Goal: Information Seeking & Learning: Check status

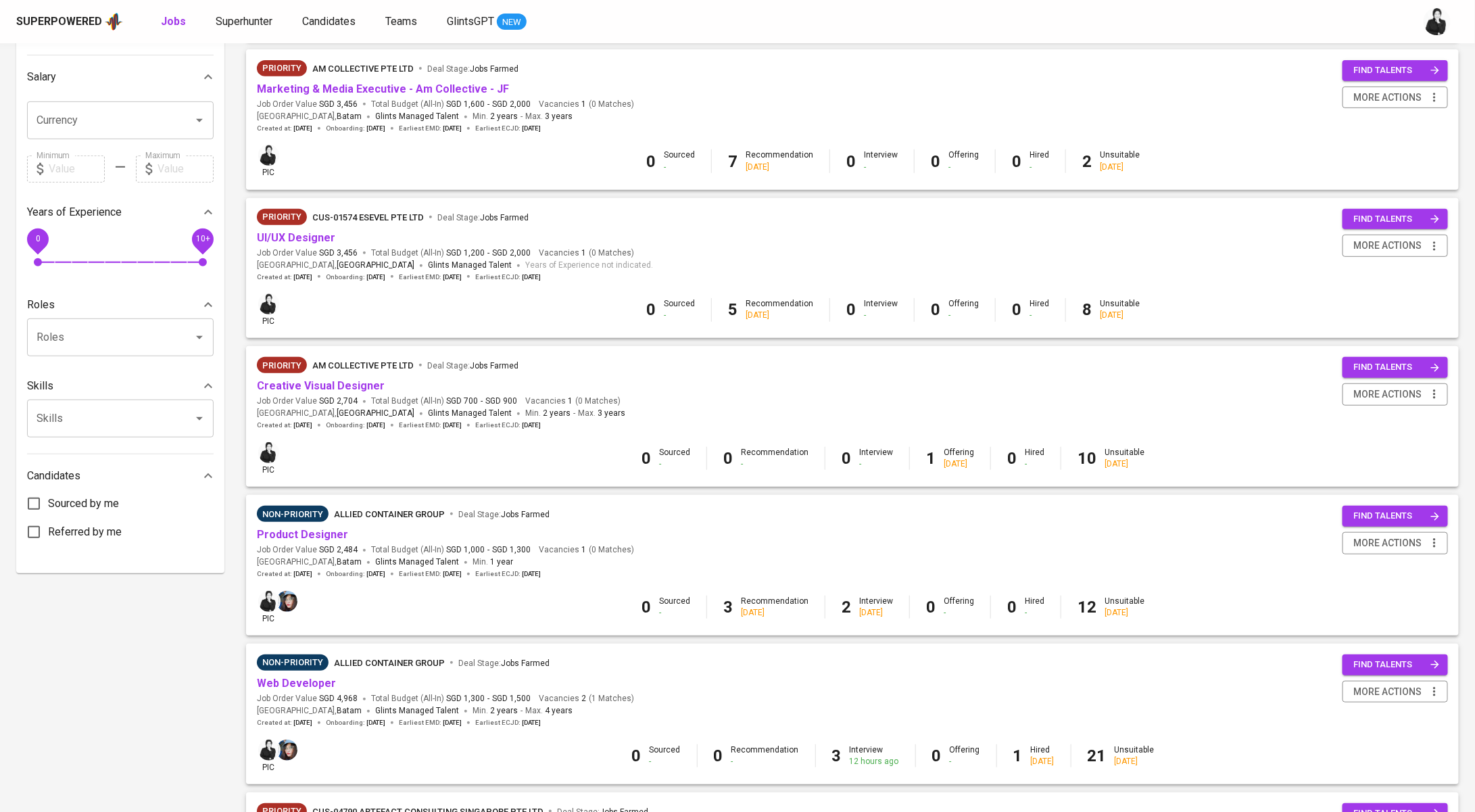
scroll to position [311, 0]
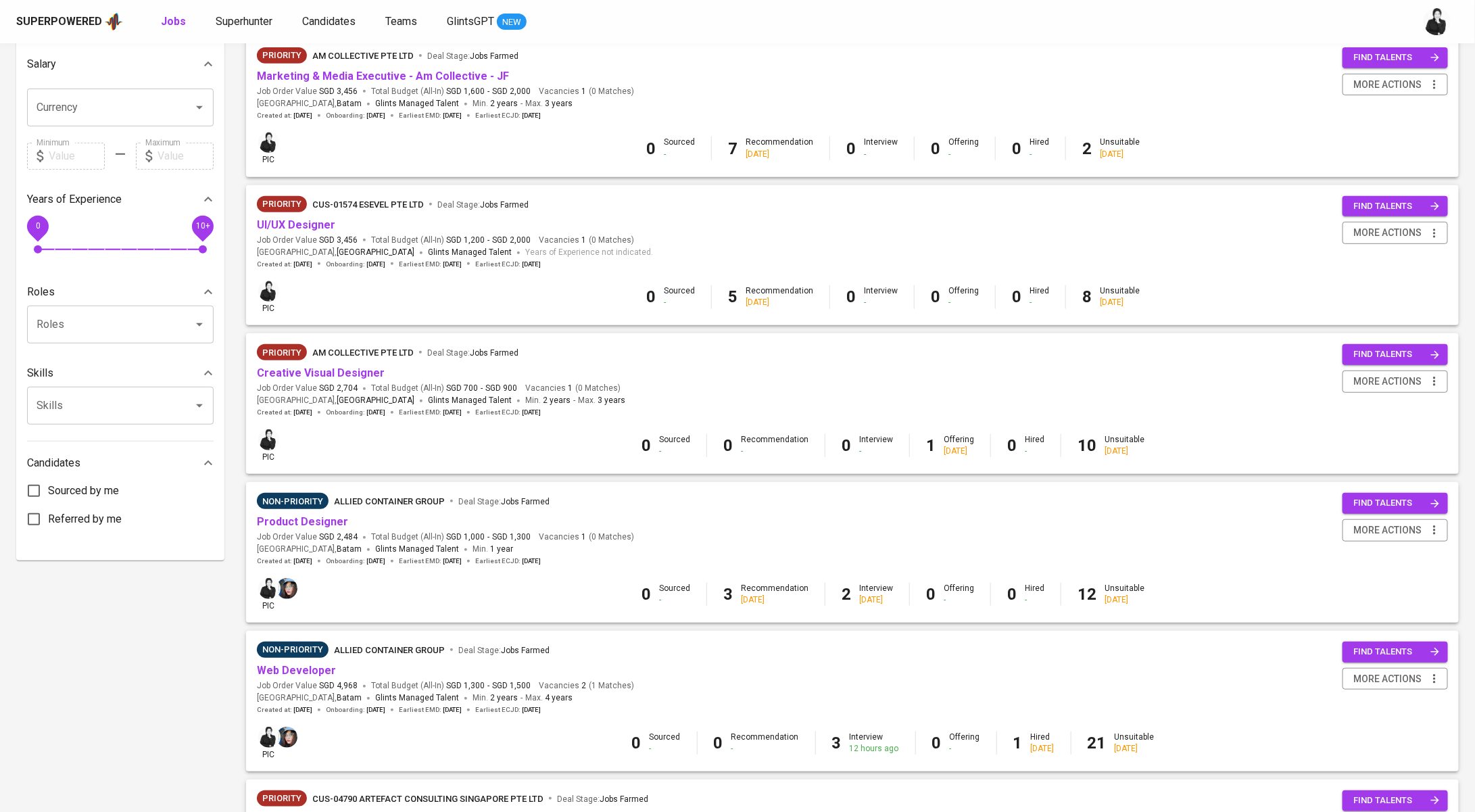
click at [345, 506] on span "Allied Container Group" at bounding box center [389, 501] width 111 height 10
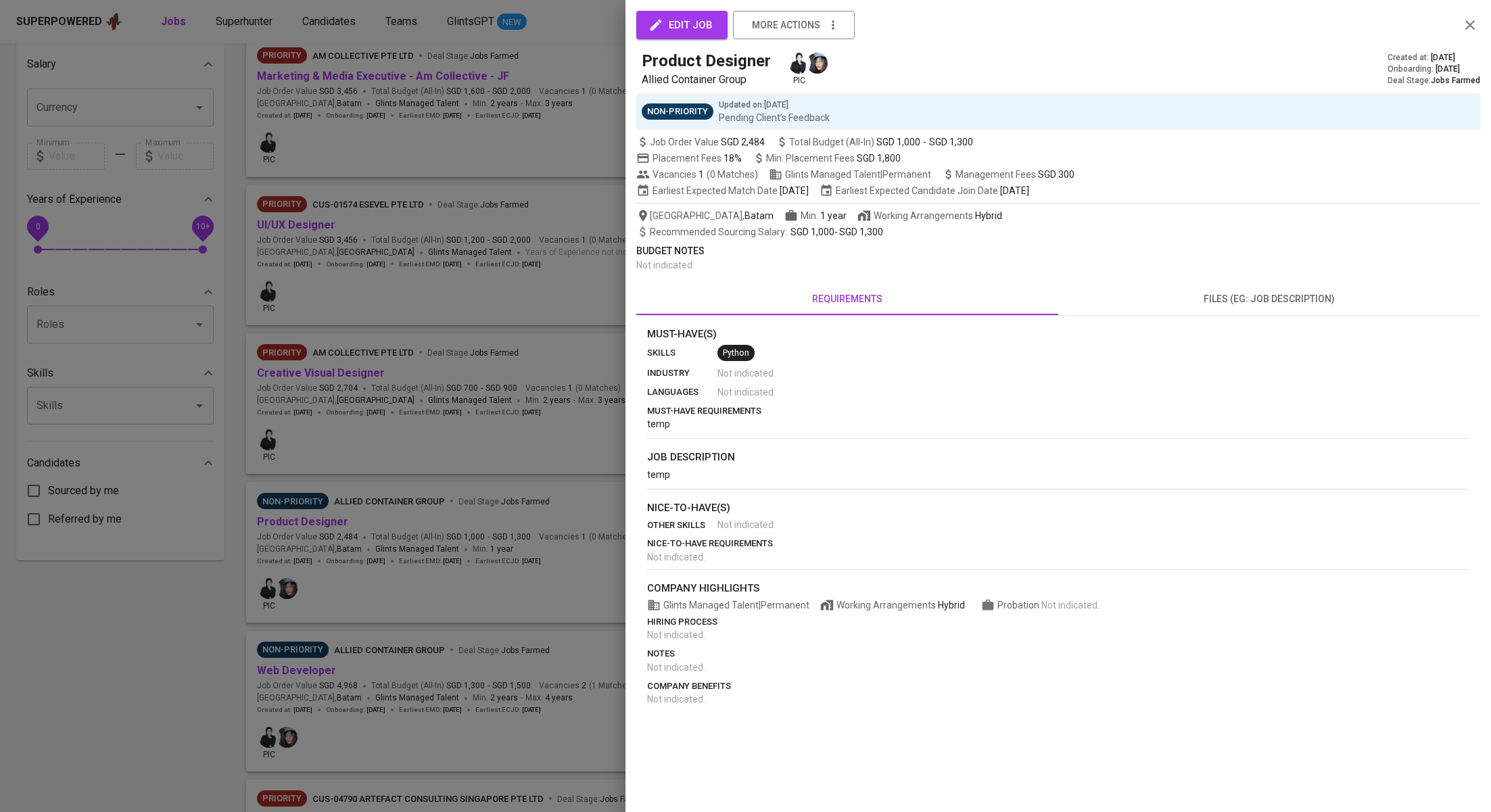
click at [455, 263] on div at bounding box center [746, 406] width 1491 height 812
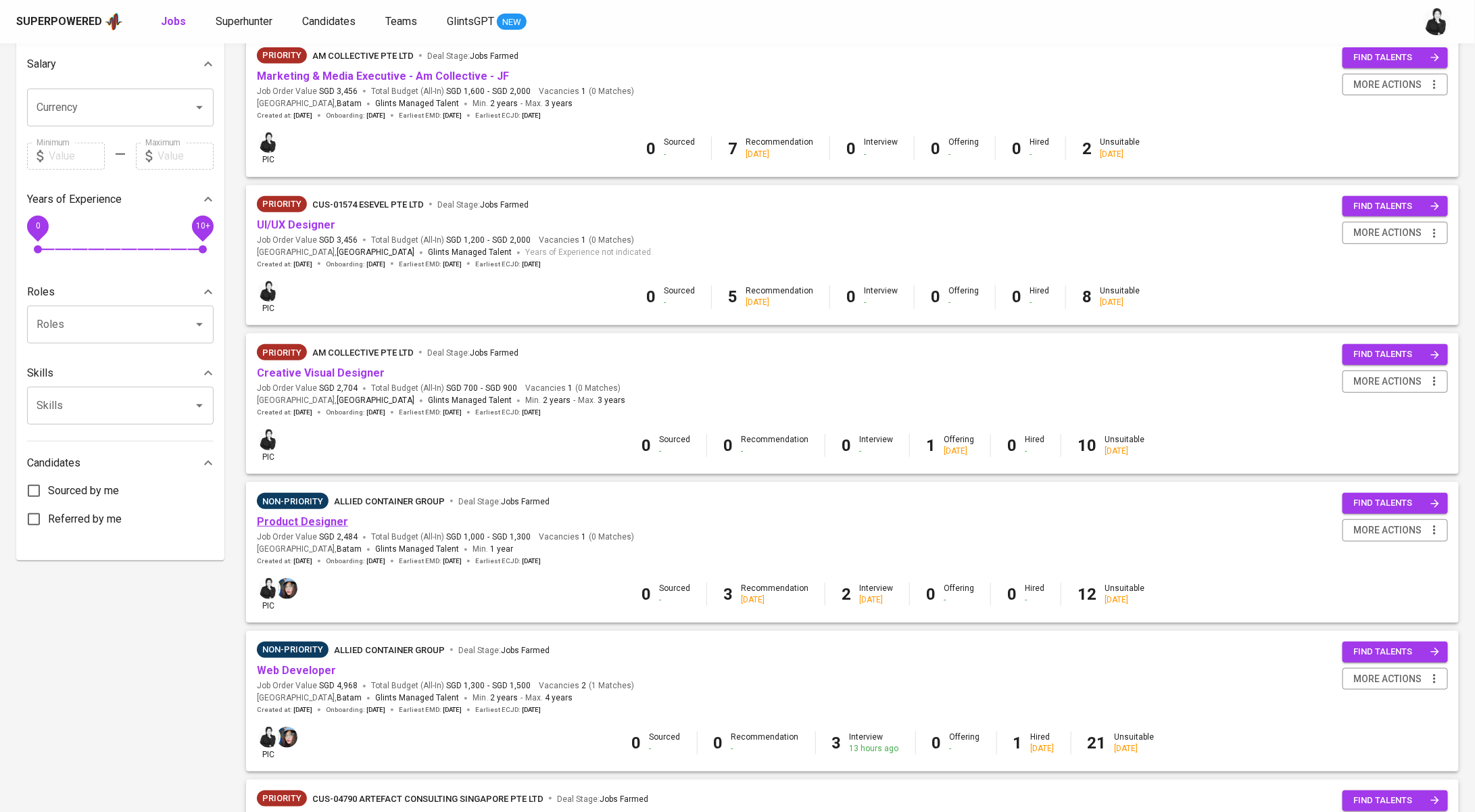
click at [316, 522] on link "Product Designer" at bounding box center [302, 521] width 91 height 13
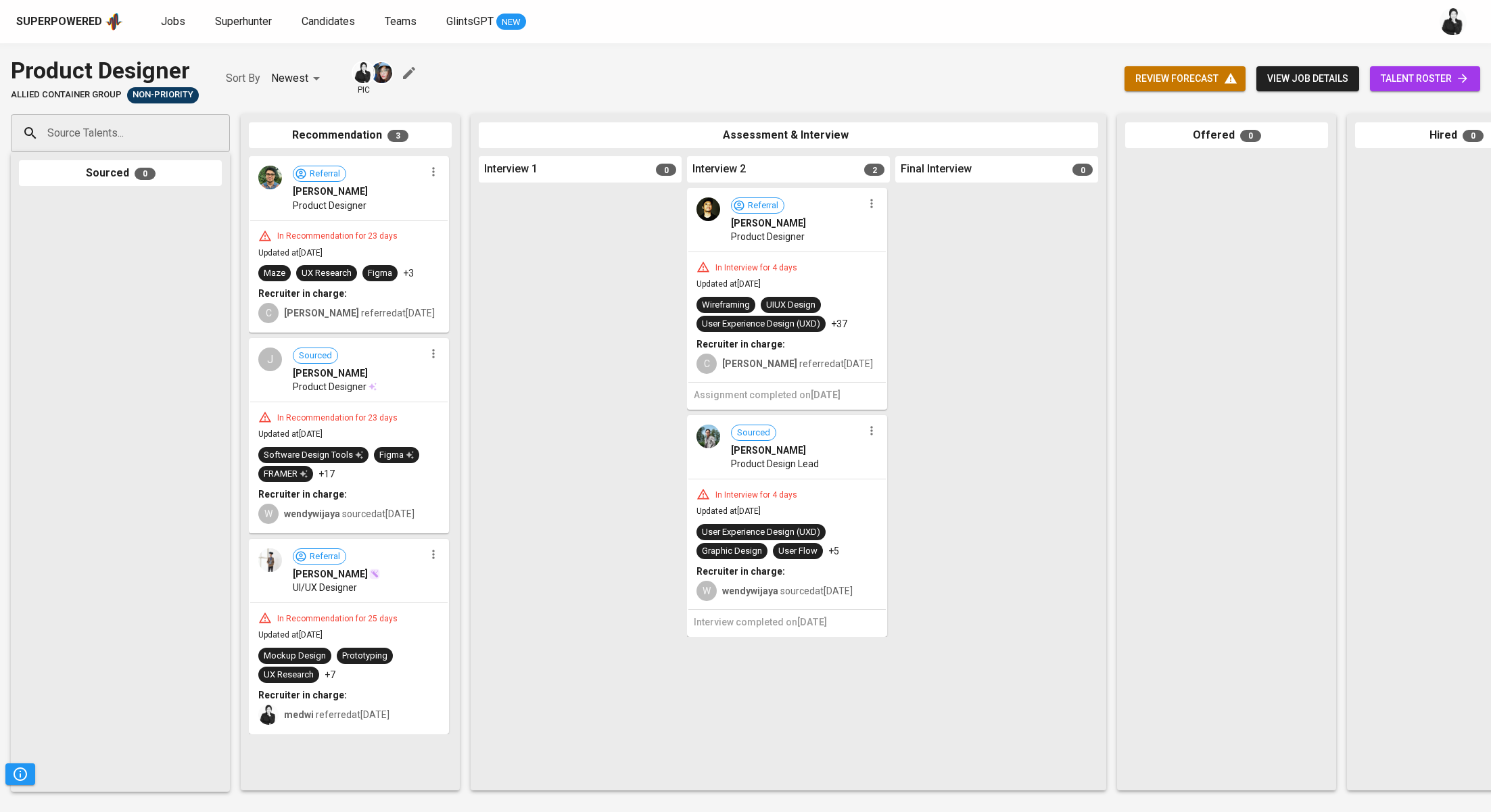
click at [1433, 74] on span "talent roster" at bounding box center [1424, 78] width 88 height 17
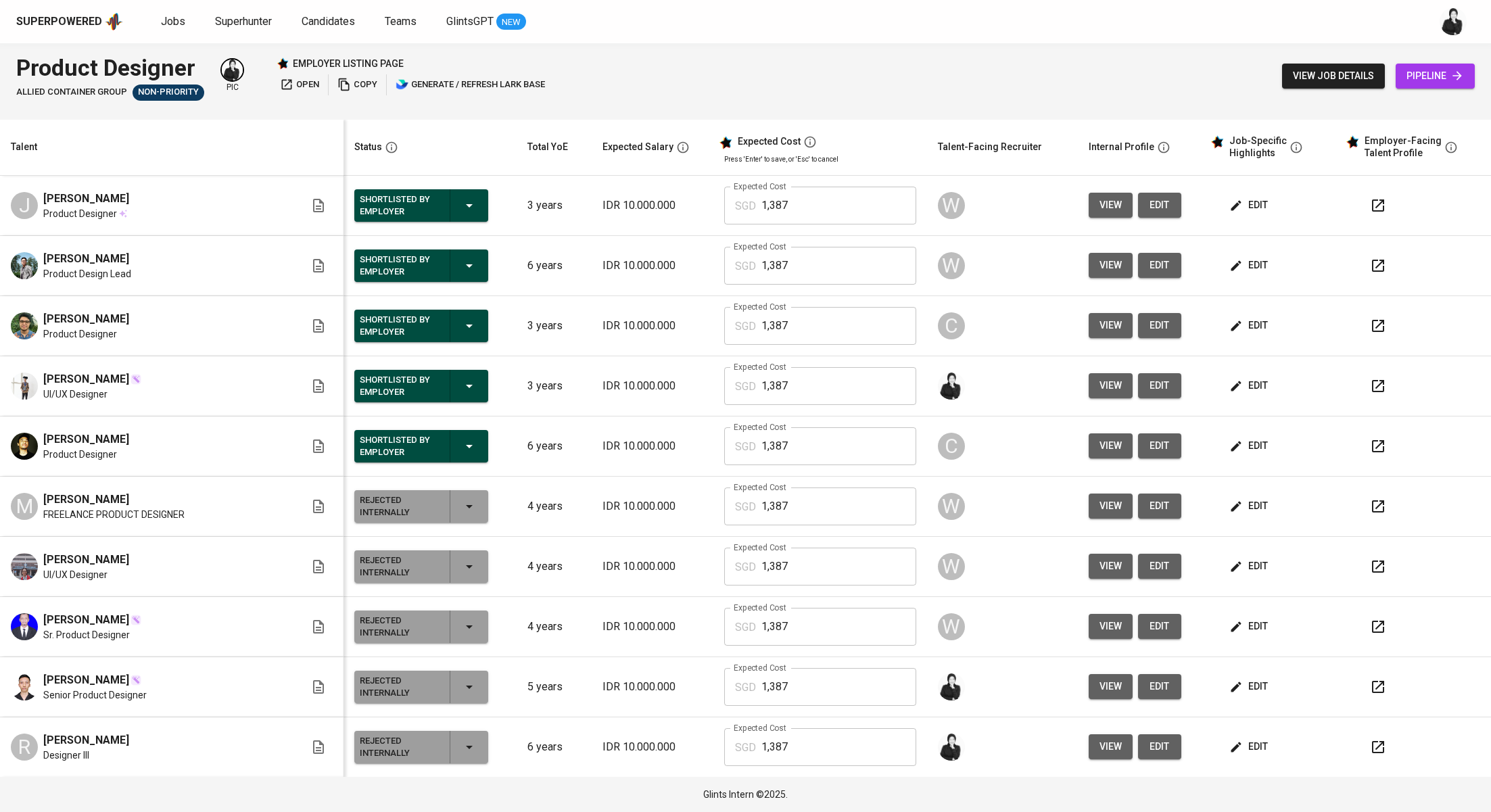
drag, startPoint x: 150, startPoint y: 192, endPoint x: 41, endPoint y: 193, distance: 109.0
click at [41, 193] on div "J Jacqlyn Liusdya Product Designer" at bounding box center [158, 206] width 294 height 30
copy span "Jacqlyn Liusdya"
drag, startPoint x: 155, startPoint y: 316, endPoint x: 39, endPoint y: 318, distance: 116.0
click at [39, 318] on div "Rahman Ramadhan Product Designer" at bounding box center [158, 326] width 294 height 30
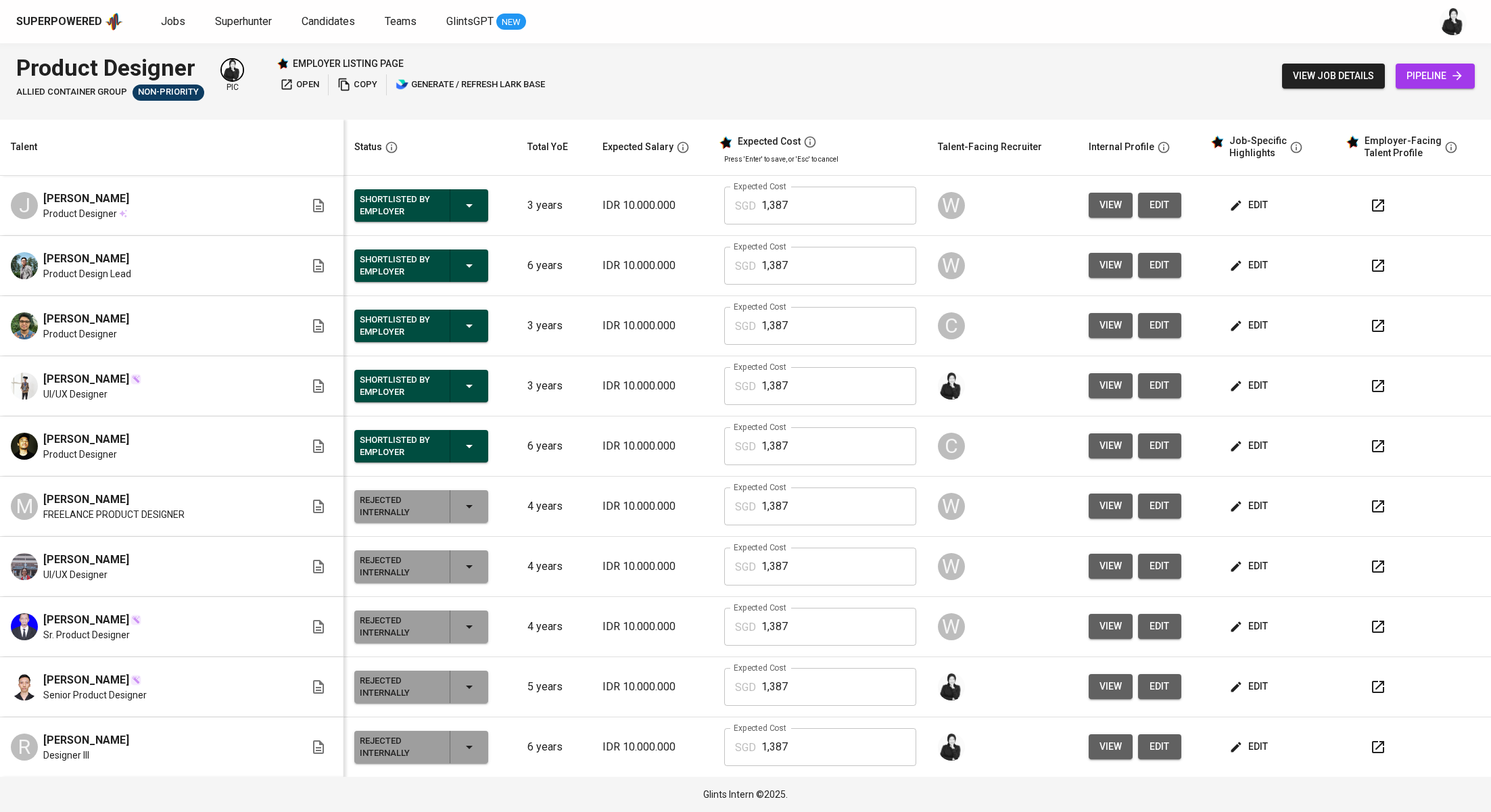
copy span "Rahman Ramadhan"
click at [176, 25] on span "Jobs" at bounding box center [173, 21] width 24 height 13
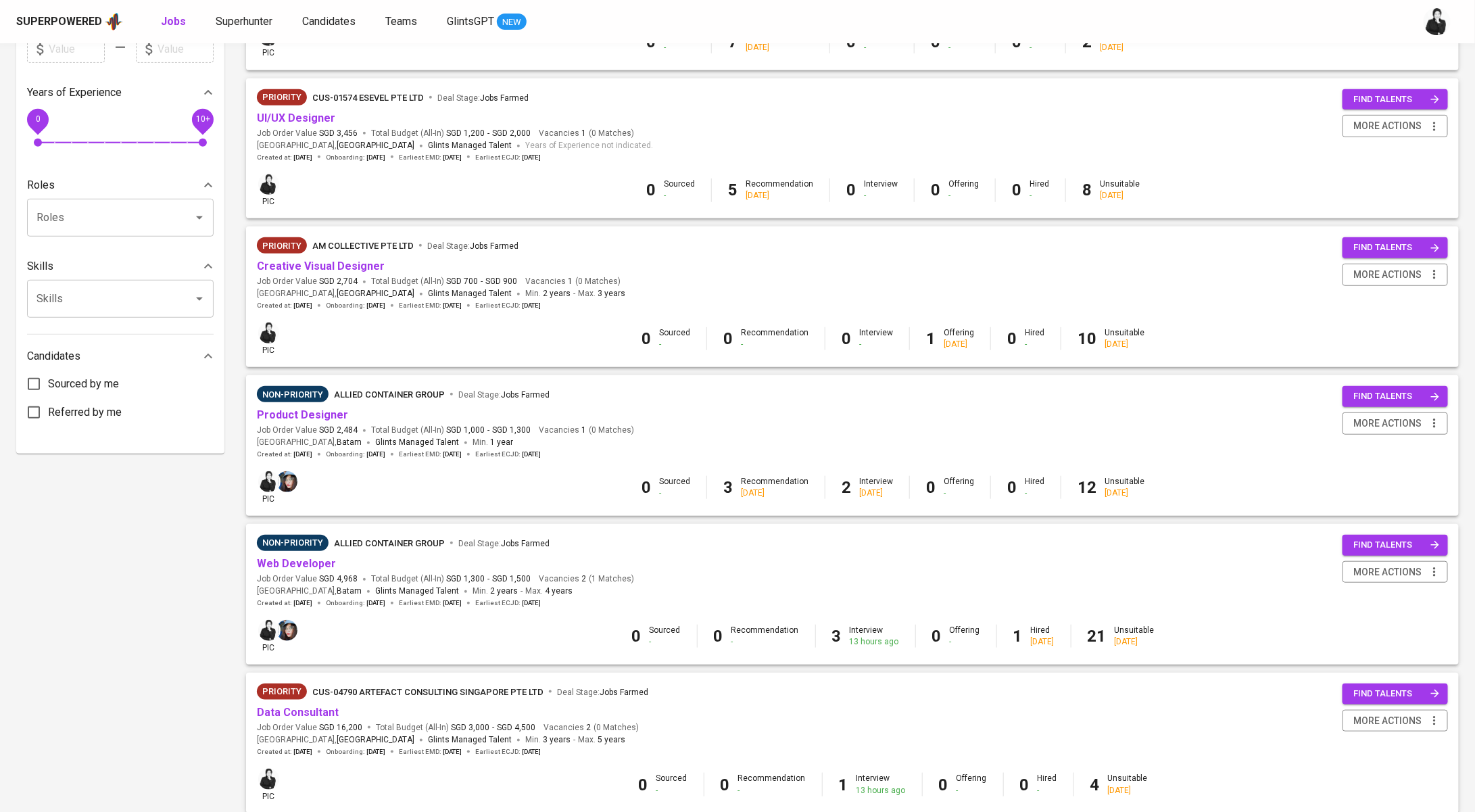
scroll to position [409, 0]
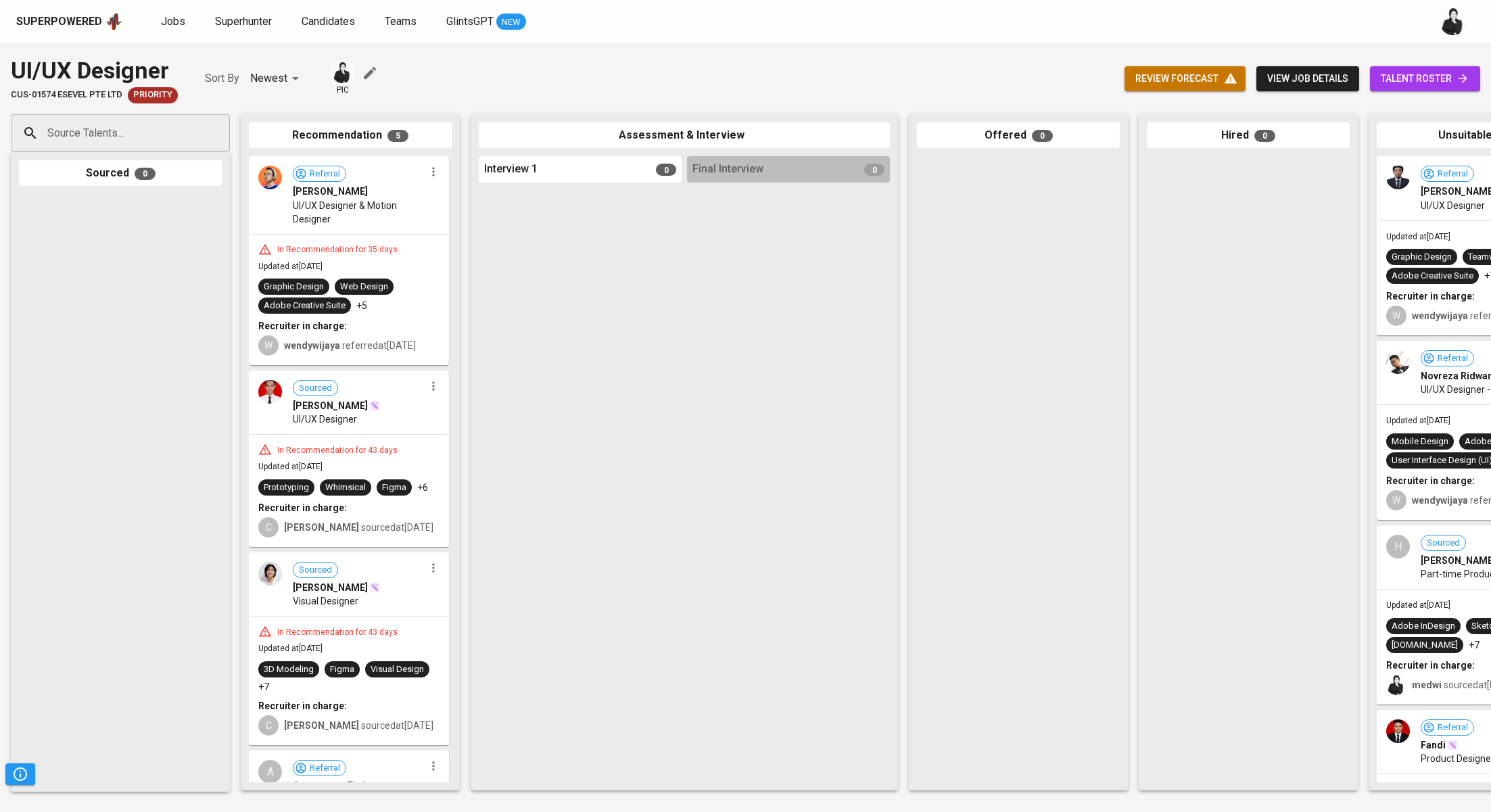
click at [427, 171] on icon "button" at bounding box center [434, 172] width 13 height 13
click at [494, 238] on span "Move to unsuitable" at bounding box center [465, 236] width 71 height 13
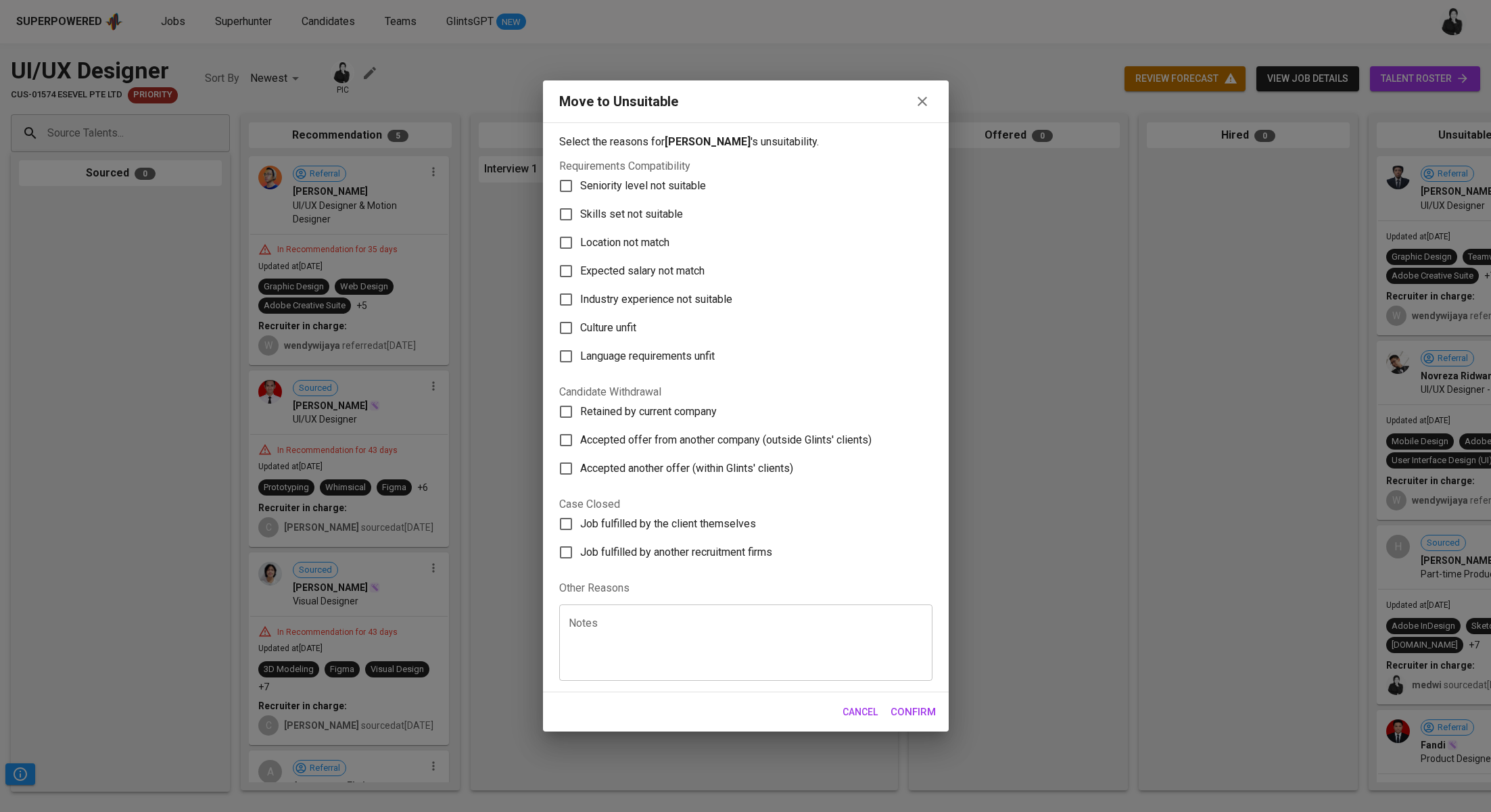
click at [651, 215] on span "Skills set not suitable" at bounding box center [631, 213] width 103 height 16
click at [580, 215] on input "Skills set not suitable" at bounding box center [566, 214] width 28 height 28
checkbox input "true"
click at [923, 719] on span "Confirm" at bounding box center [913, 711] width 45 height 18
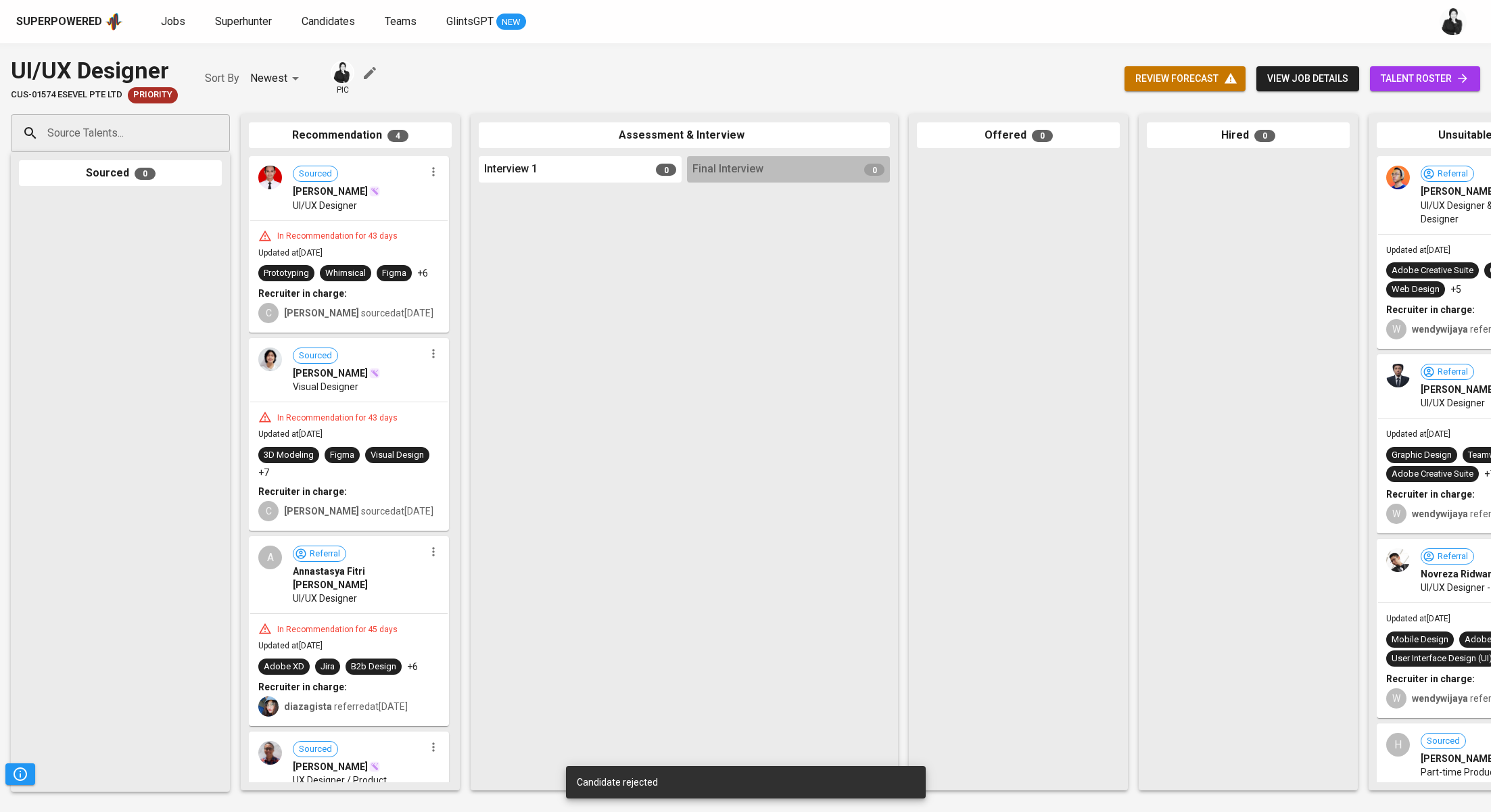
click at [429, 172] on icon "button" at bounding box center [434, 172] width 13 height 13
click at [491, 228] on li "Move to unsuitable" at bounding box center [480, 237] width 122 height 20
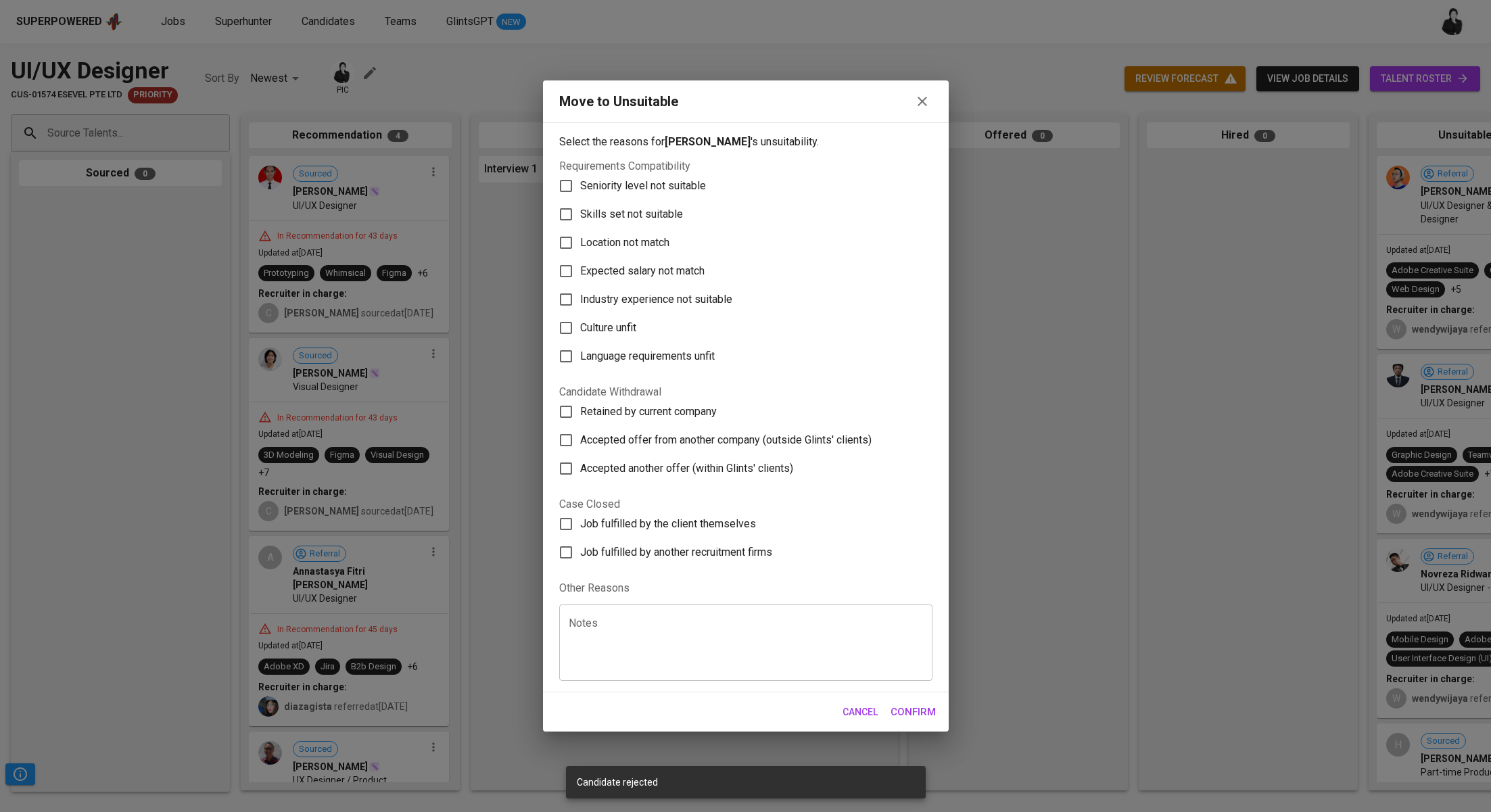
click at [597, 216] on span "Skills set not suitable" at bounding box center [631, 213] width 103 height 16
click at [580, 216] on input "Skills set not suitable" at bounding box center [566, 214] width 28 height 28
checkbox input "true"
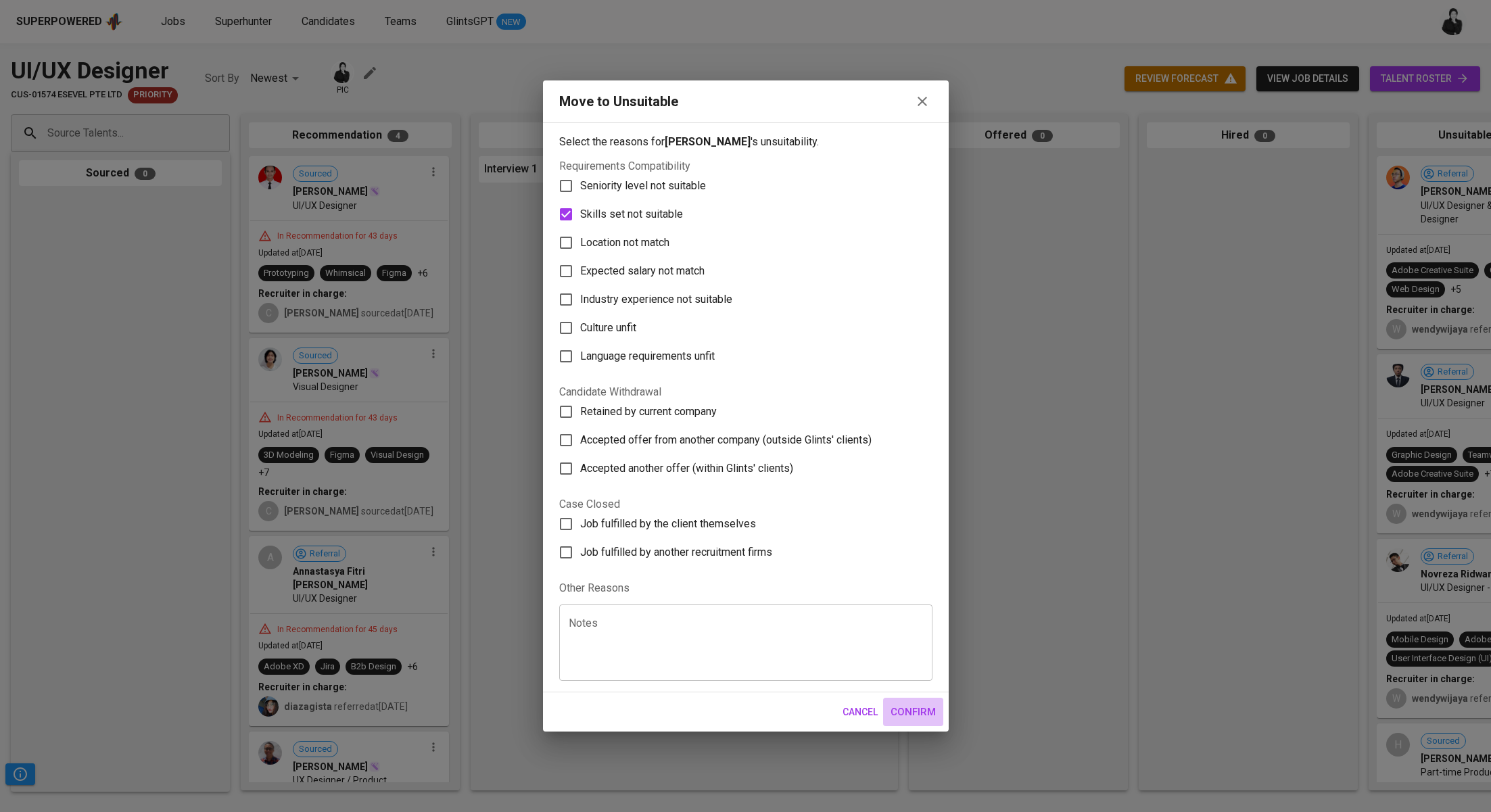
click at [911, 718] on span "Confirm" at bounding box center [913, 711] width 45 height 18
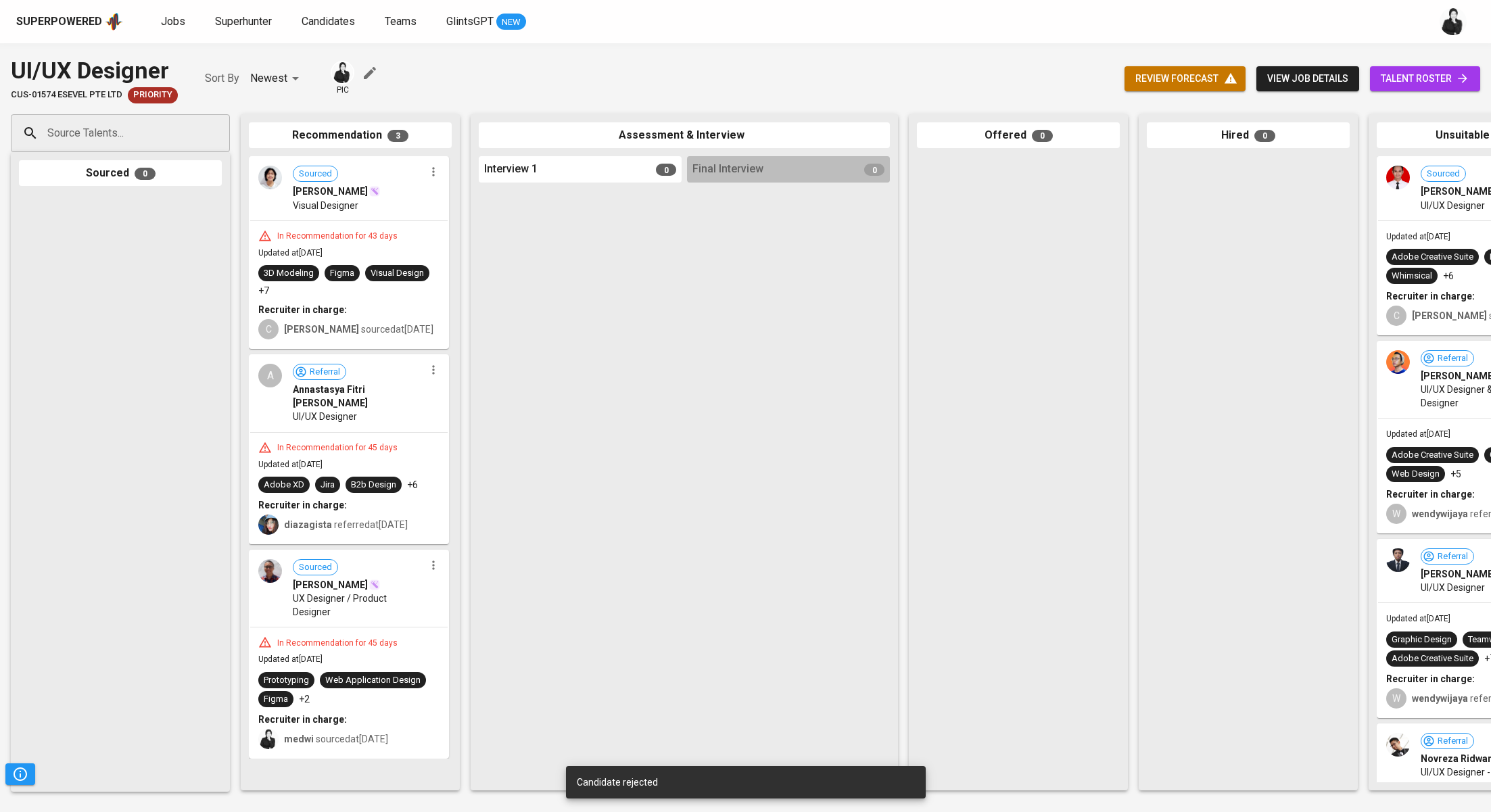
click at [439, 178] on div at bounding box center [433, 171] width 18 height 18
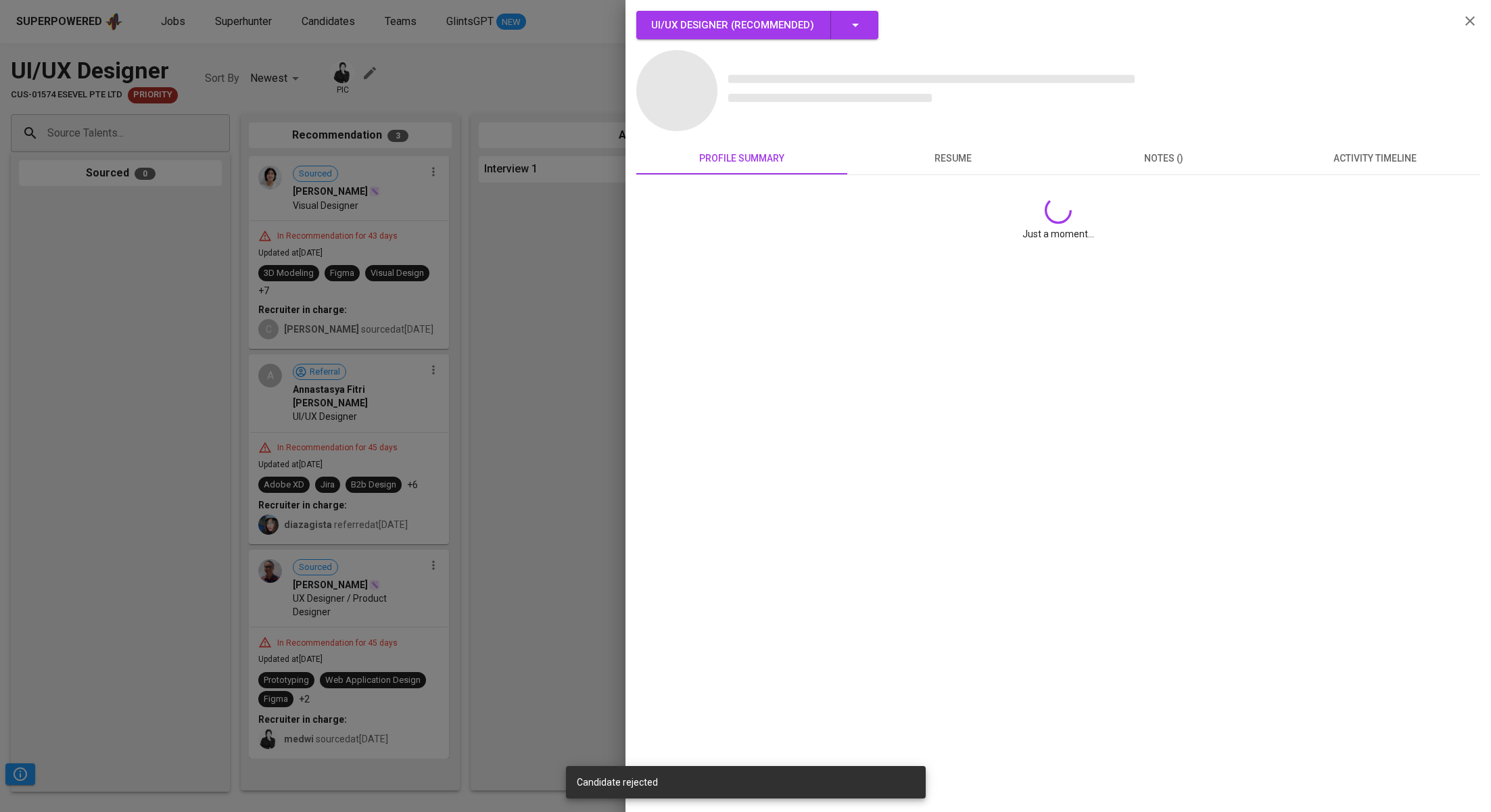
click at [431, 176] on div at bounding box center [746, 406] width 1491 height 812
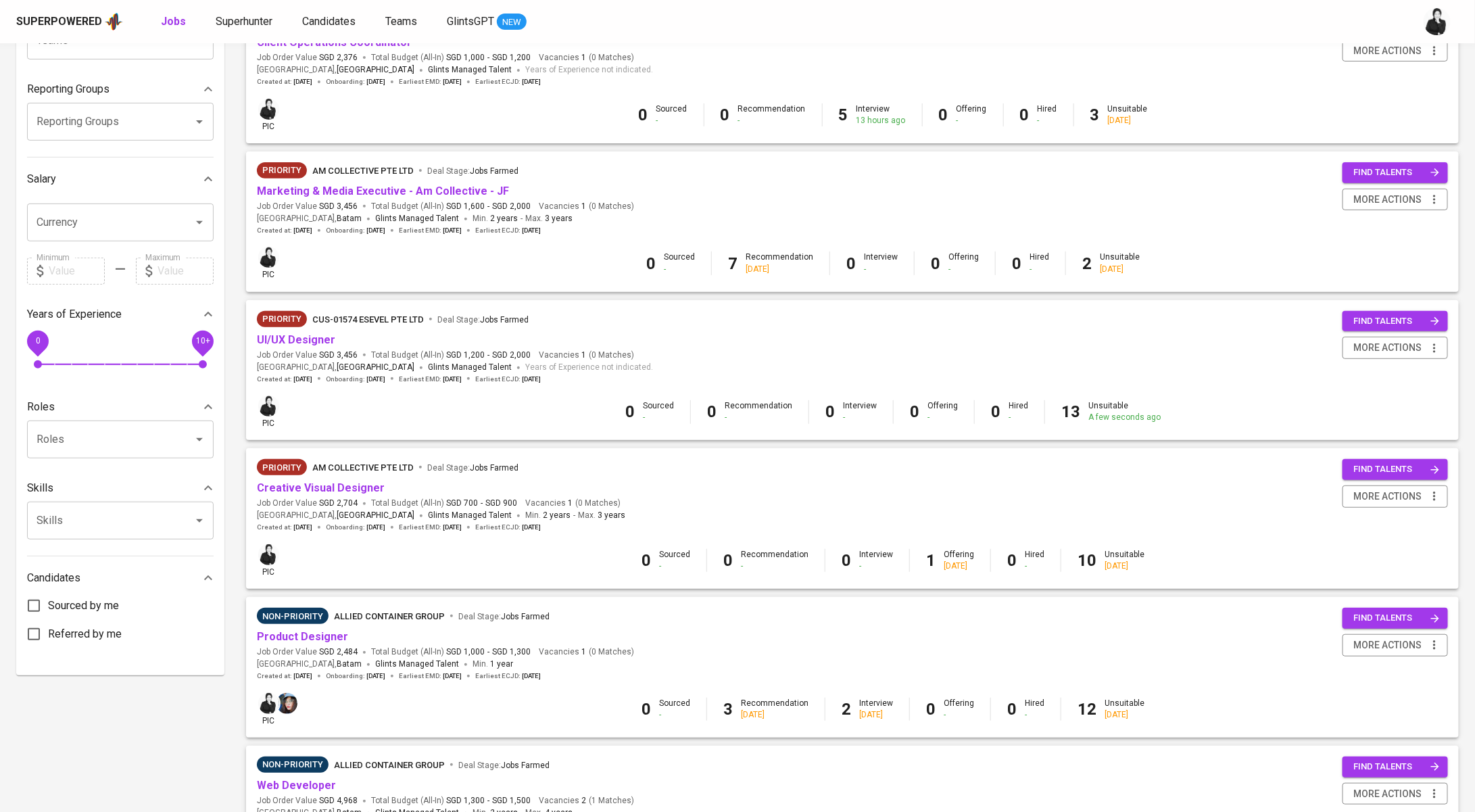
scroll to position [251, 0]
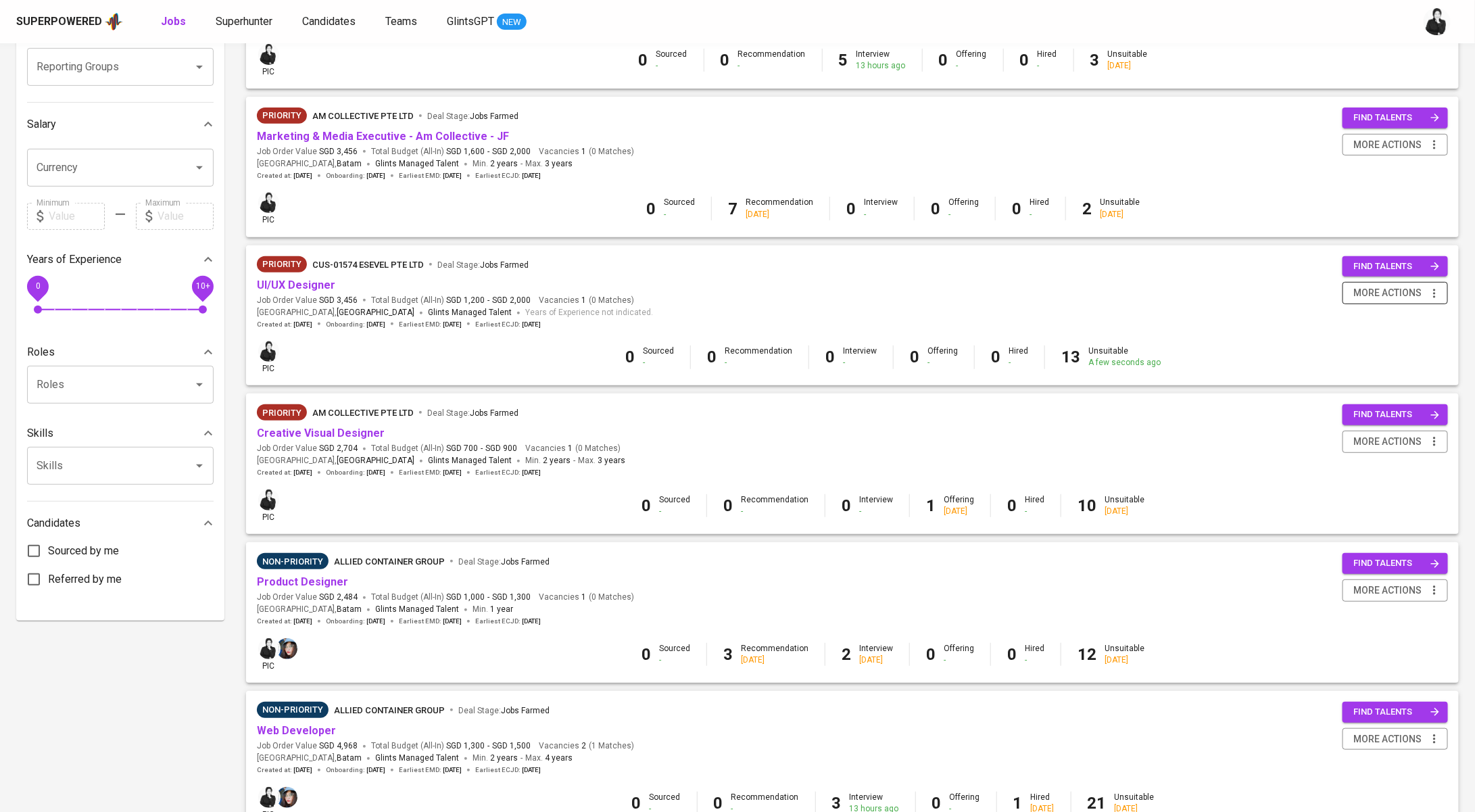
click at [1380, 298] on span "more actions" at bounding box center [1387, 293] width 68 height 17
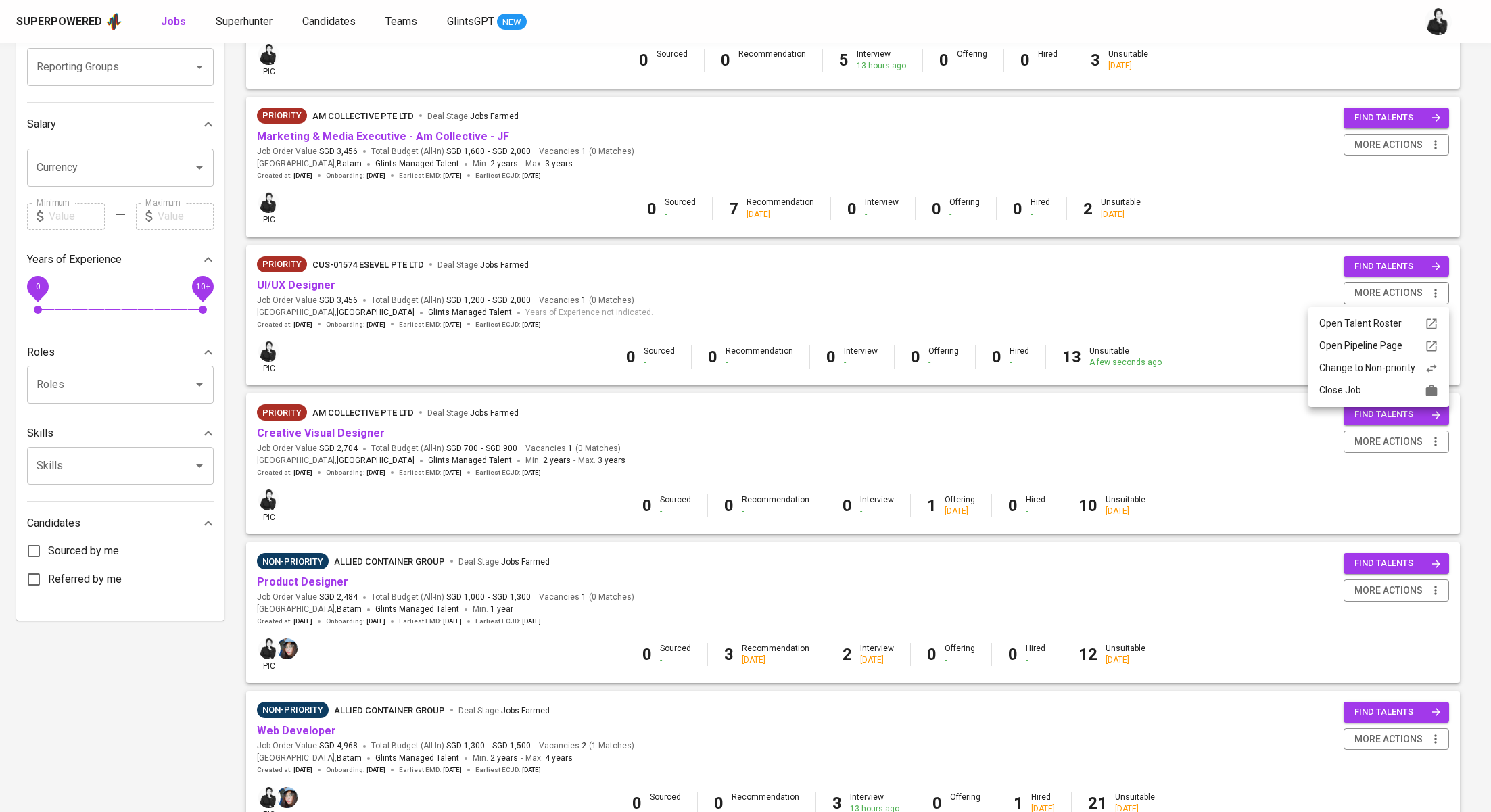
click at [1361, 393] on div "Close Job" at bounding box center [1378, 390] width 119 height 14
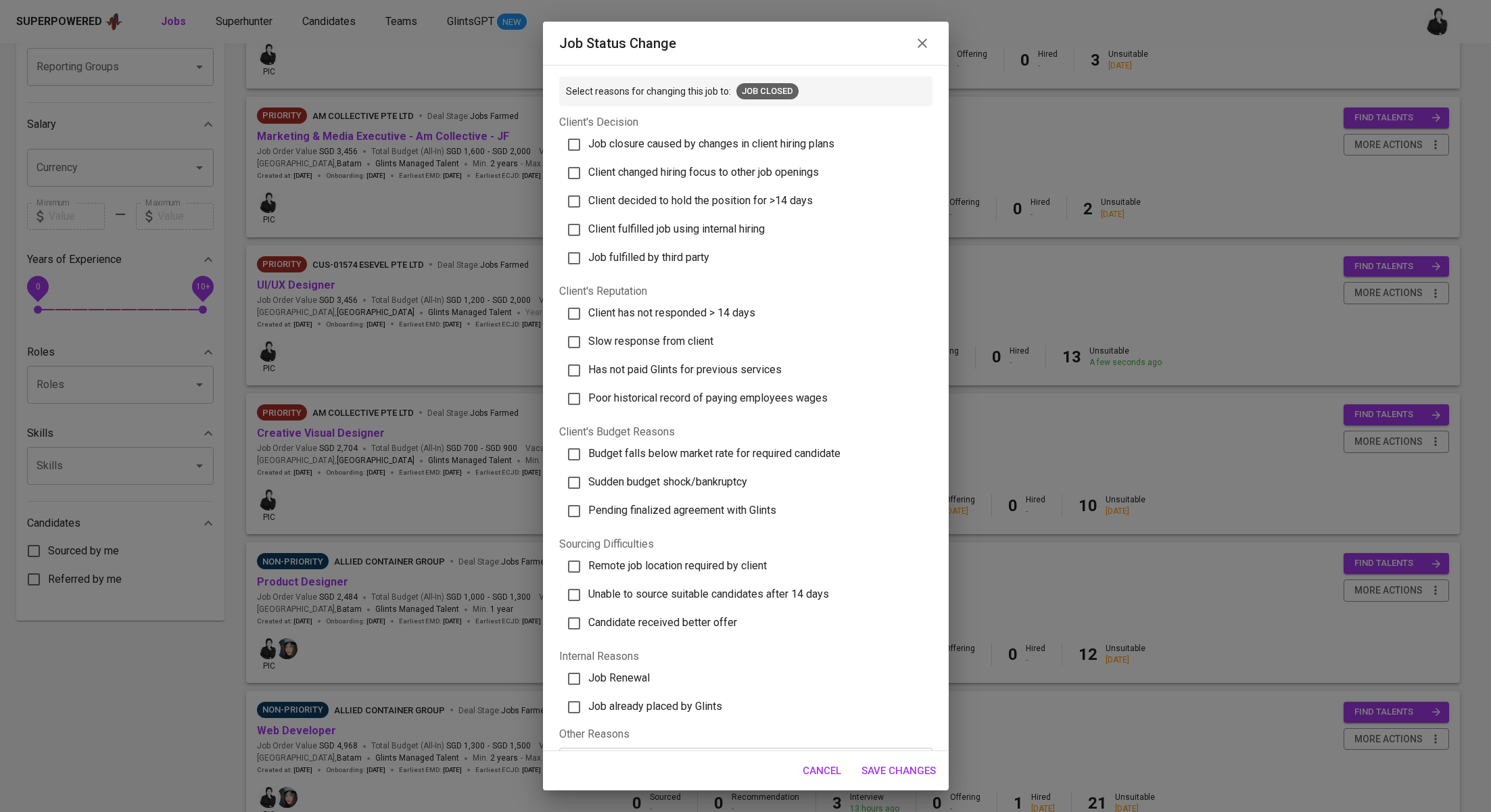
click at [712, 313] on span "Client has not responded > 14 days" at bounding box center [671, 312] width 167 height 13
click at [588, 313] on input "Client has not responded > 14 days" at bounding box center [574, 313] width 28 height 28
checkbox input "true"
click at [939, 772] on button "Save Changes" at bounding box center [898, 770] width 89 height 28
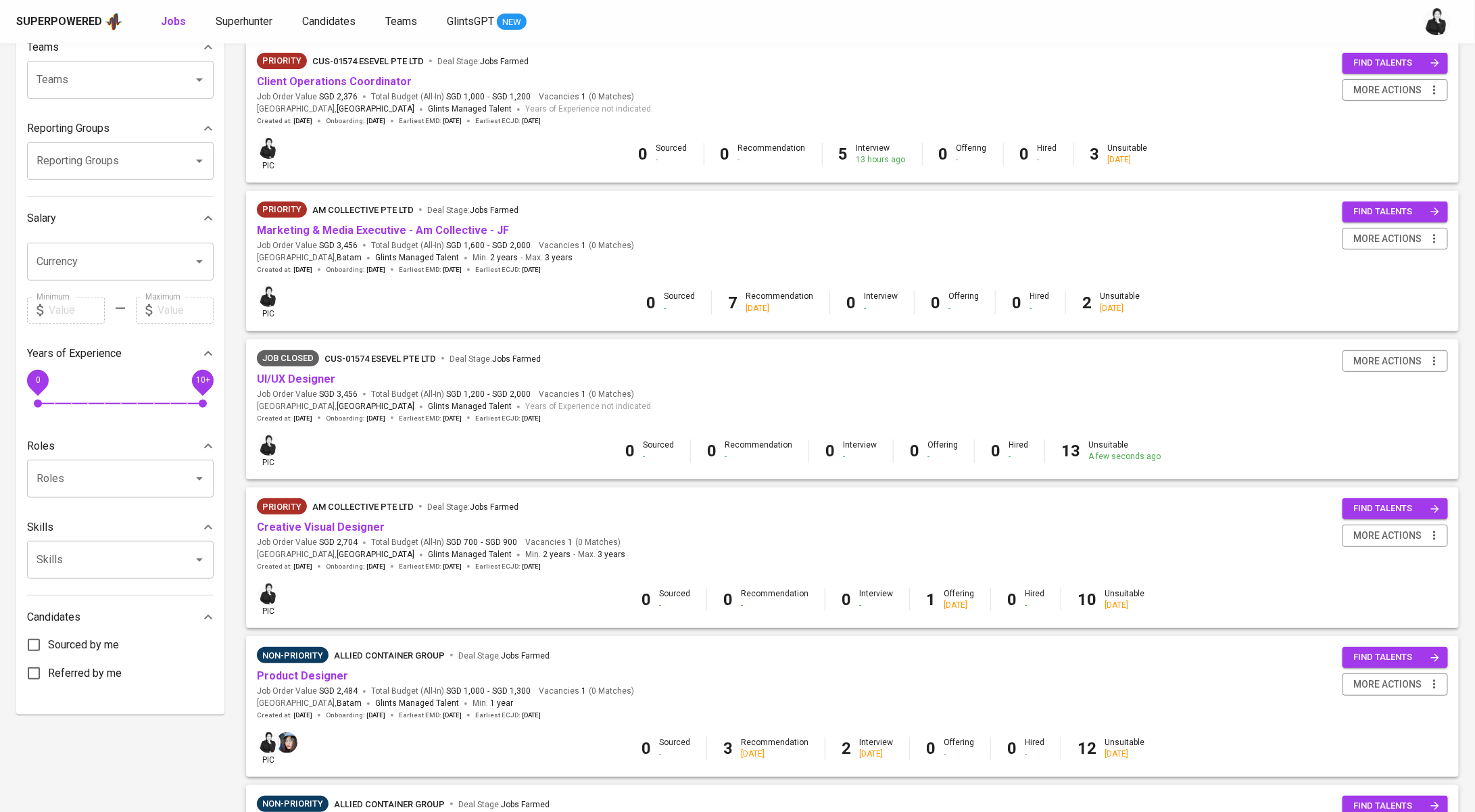
scroll to position [0, 0]
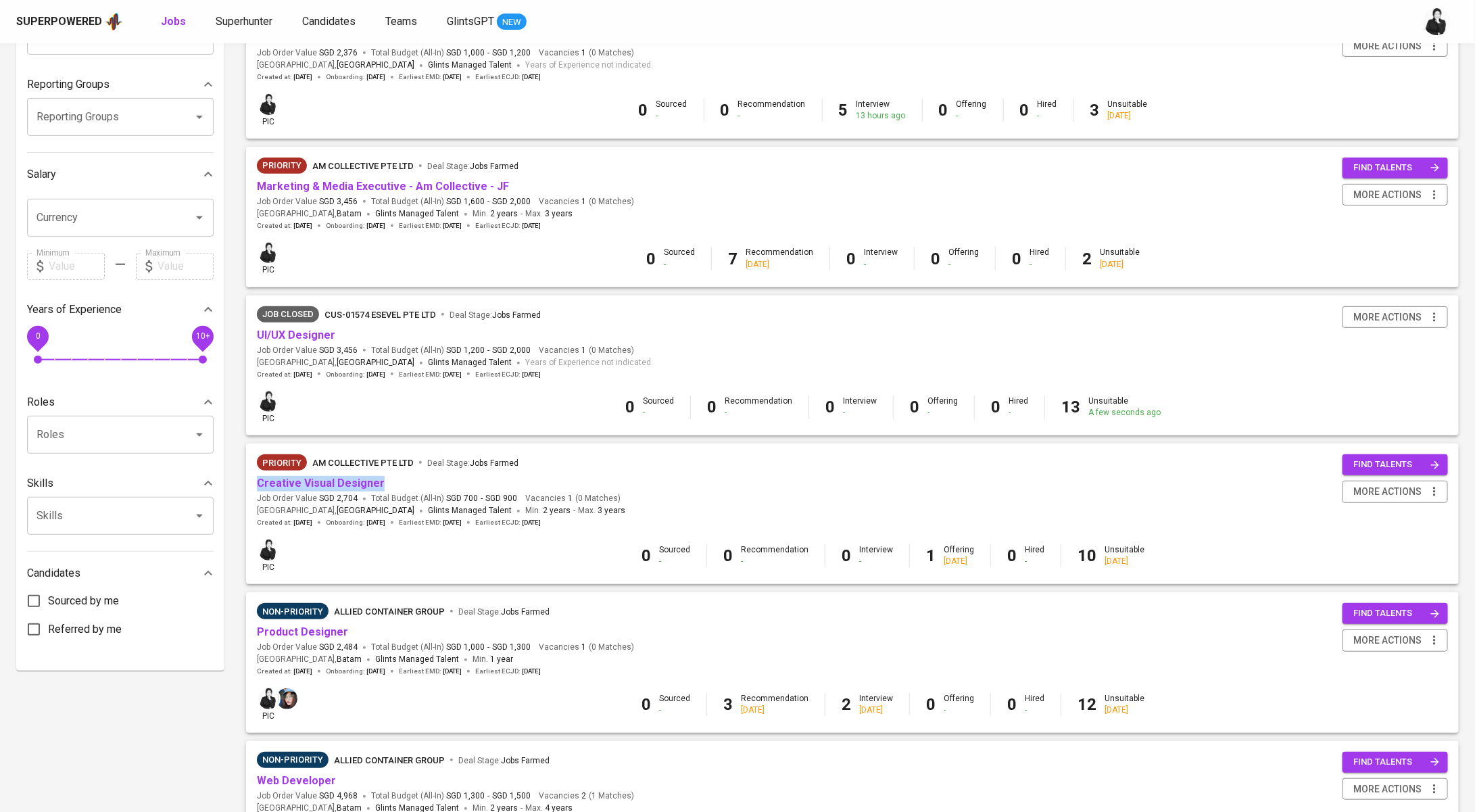
scroll to position [188, 0]
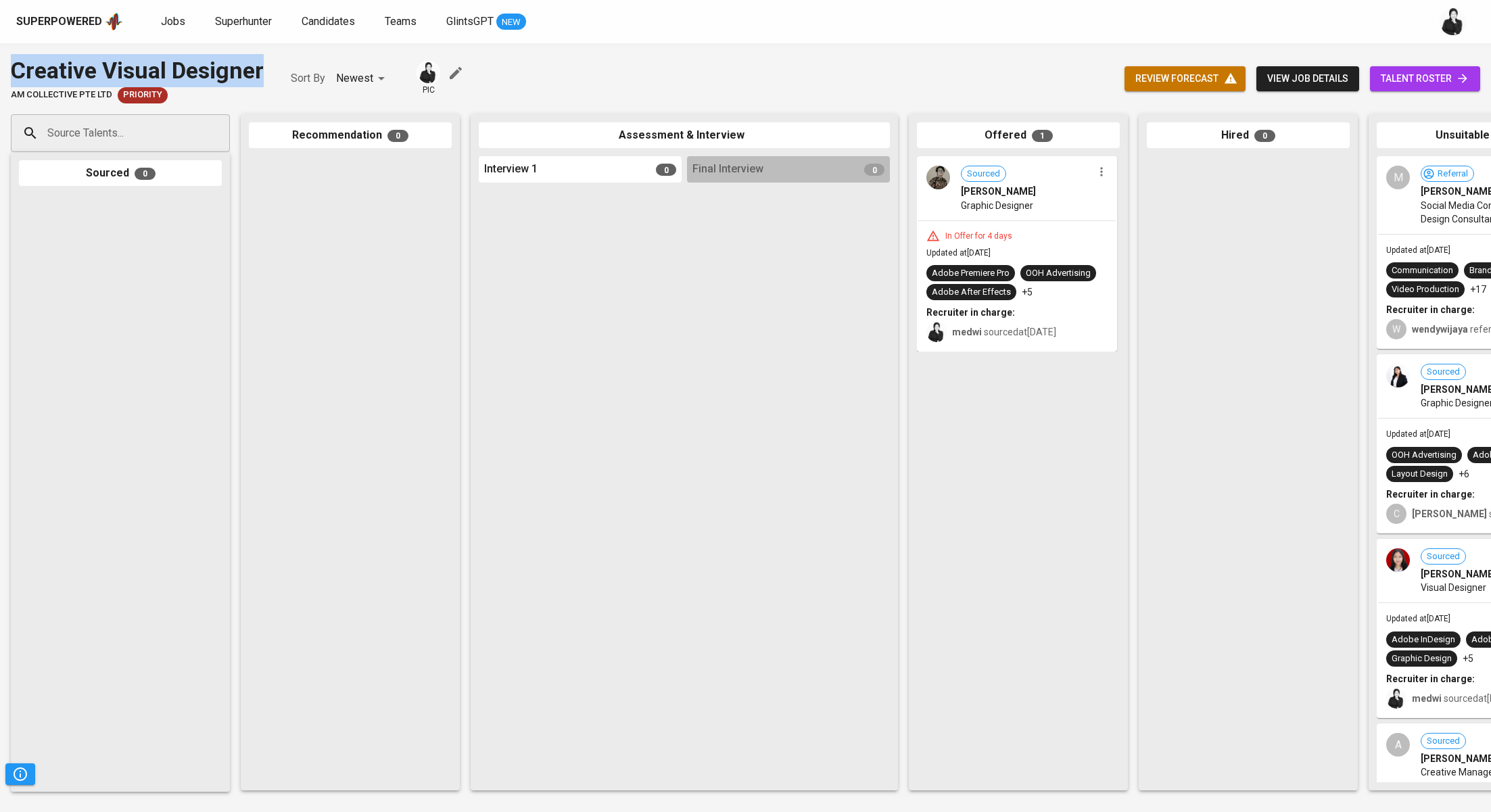
drag, startPoint x: 267, startPoint y: 77, endPoint x: 0, endPoint y: 74, distance: 267.0
click at [0, 74] on div "Creative Visual Designer AM Collective Pte Ltd Priority Sort By Newest NEWEST p…" at bounding box center [746, 78] width 1491 height 49
click at [1102, 173] on icon "button" at bounding box center [1102, 172] width 13 height 13
click at [1130, 238] on span "Move to unsuitable" at bounding box center [1138, 236] width 71 height 13
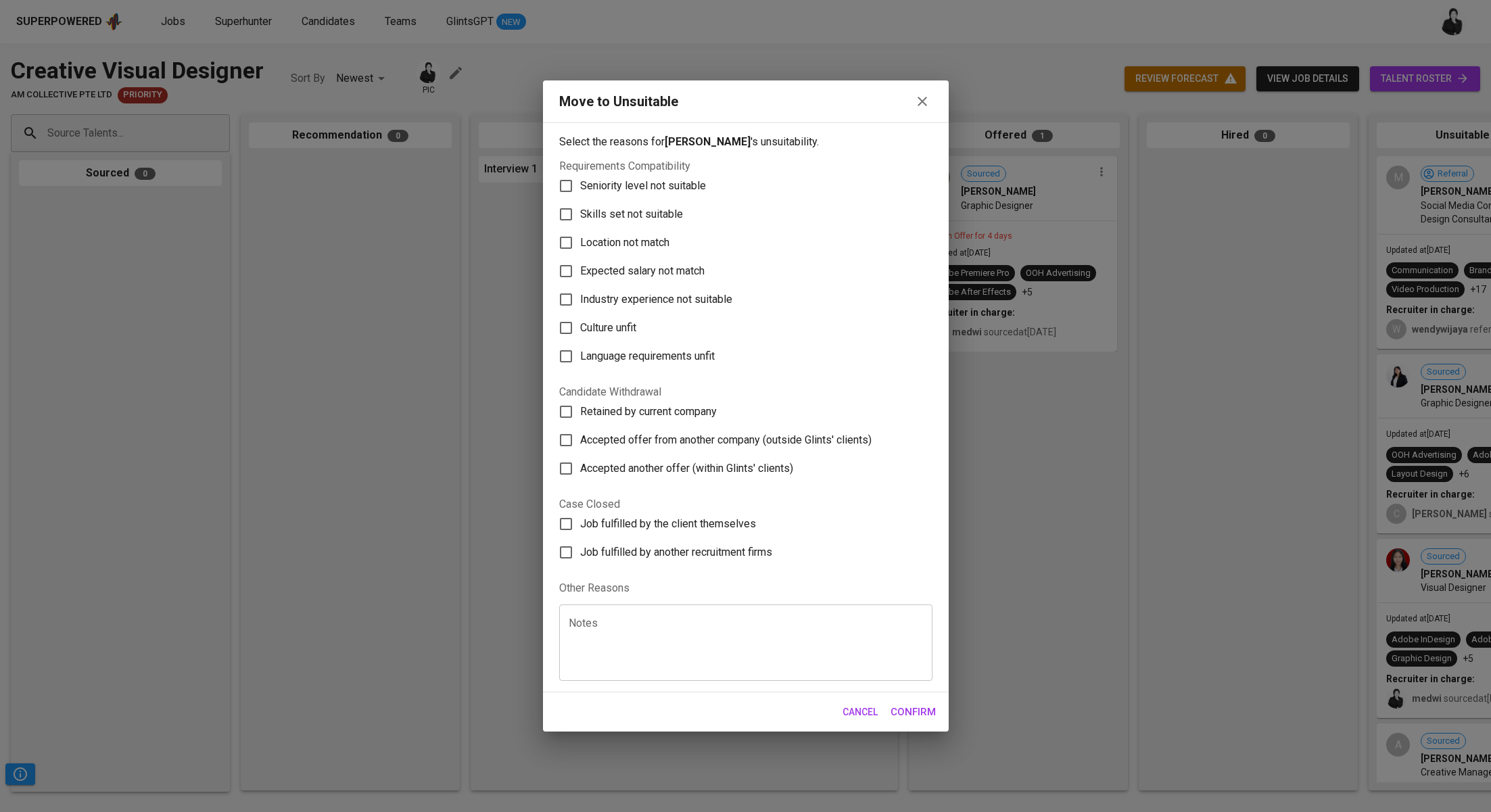
click at [710, 222] on label "Skills set not suitable" at bounding box center [736, 214] width 369 height 28
click at [580, 222] on input "Skills set not suitable" at bounding box center [566, 214] width 28 height 28
checkbox input "true"
click at [909, 709] on span "Confirm" at bounding box center [913, 711] width 45 height 18
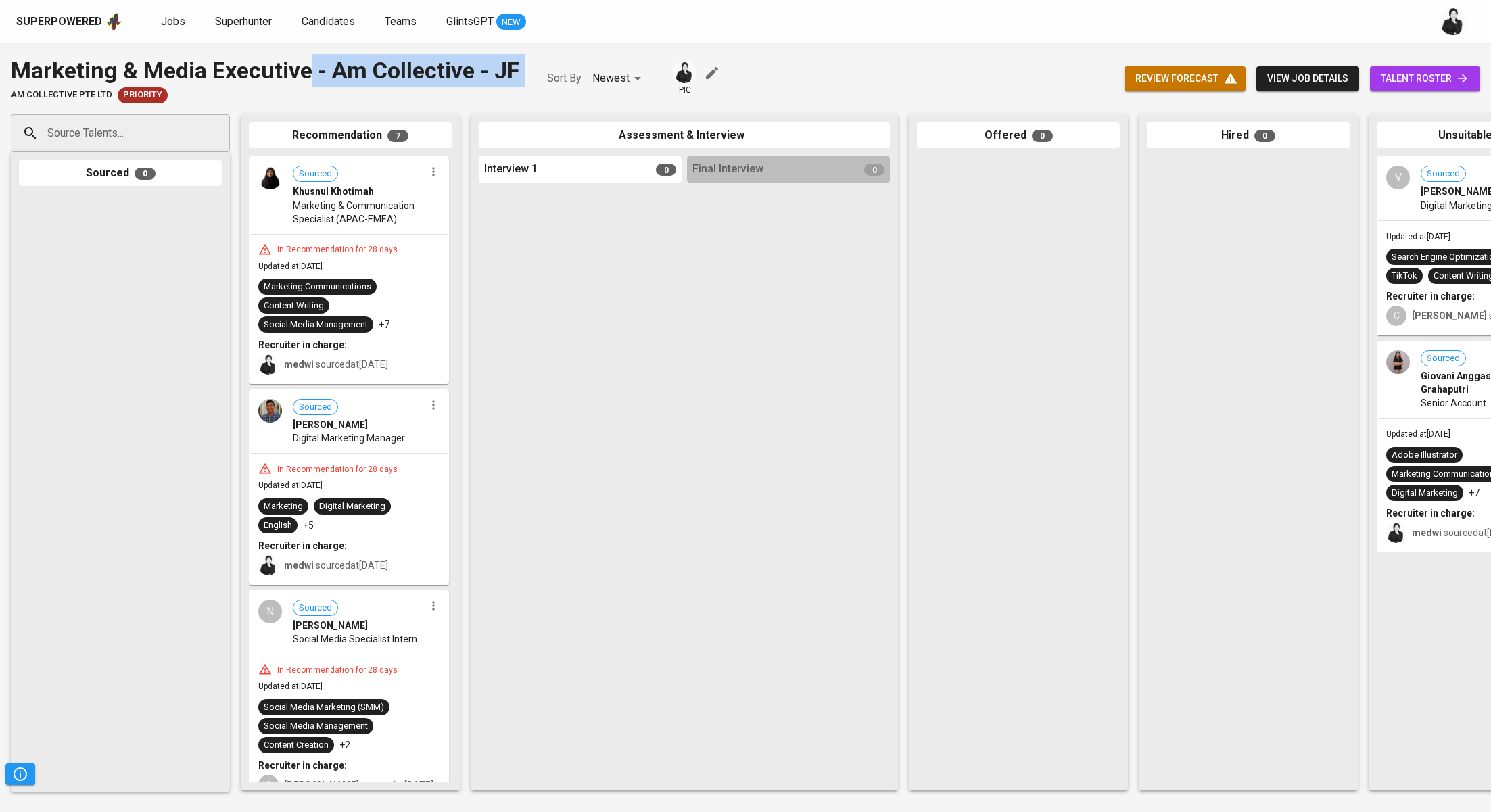
drag, startPoint x: 309, startPoint y: 71, endPoint x: 20, endPoint y: 88, distance: 289.5
click at [20, 88] on div "Marketing & Media Executive - Am Collective - JF AM Collective Pte Ltd Priority" at bounding box center [265, 78] width 509 height 49
click at [308, 50] on div "Marketing & Media Executive - Am Collective - JF AM Collective Pte Ltd Priority…" at bounding box center [746, 428] width 1491 height 769
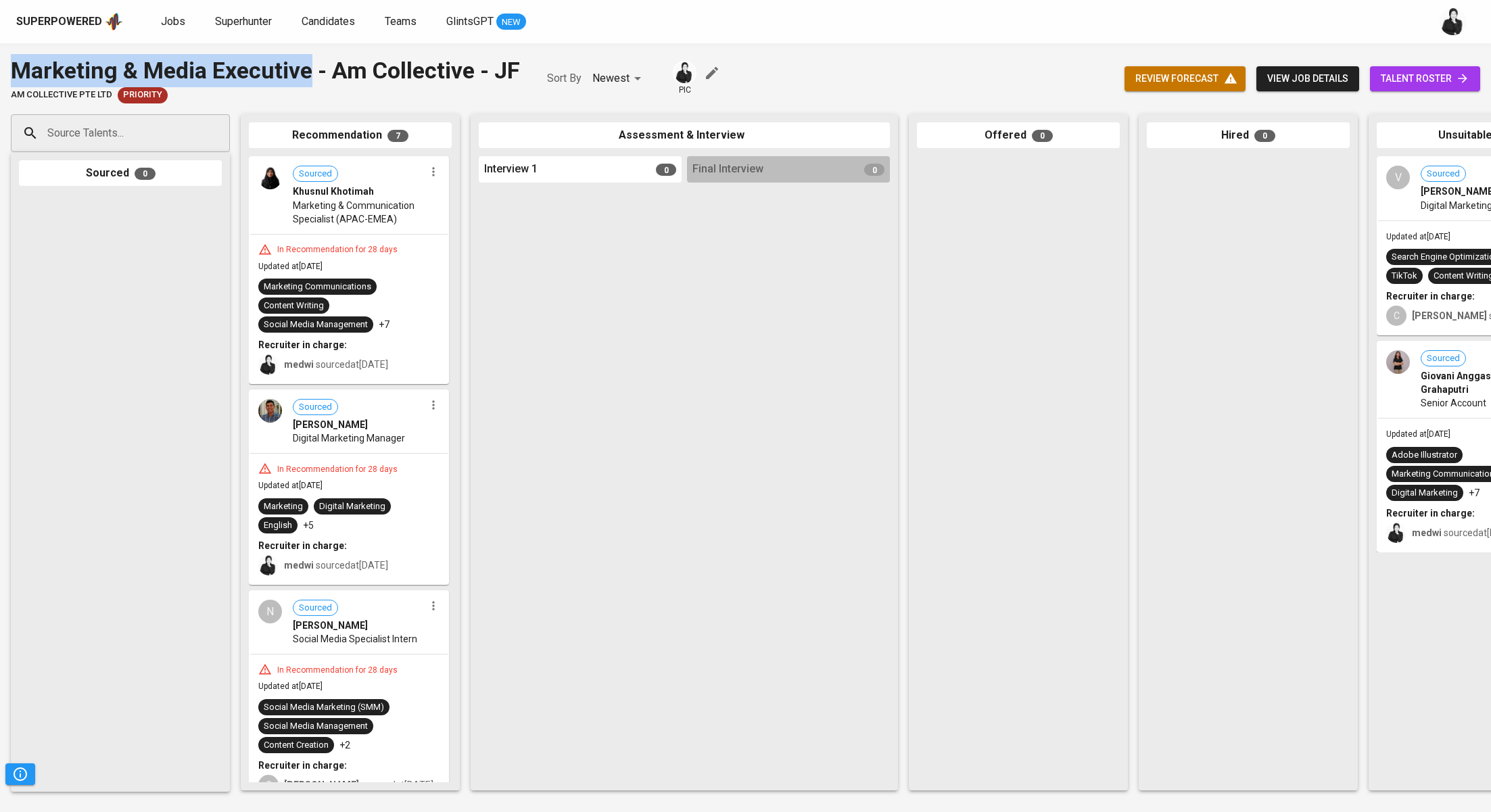
drag, startPoint x: 309, startPoint y: 74, endPoint x: 0, endPoint y: 78, distance: 309.0
click at [0, 78] on div "Marketing & Media Executive - Am Collective - JF AM Collective Pte Ltd Priority…" at bounding box center [746, 78] width 1491 height 49
copy div "Marketing & Media Executive"
click at [430, 173] on icon "button" at bounding box center [434, 172] width 13 height 13
click at [477, 239] on span "Move to unsuitable" at bounding box center [465, 236] width 71 height 13
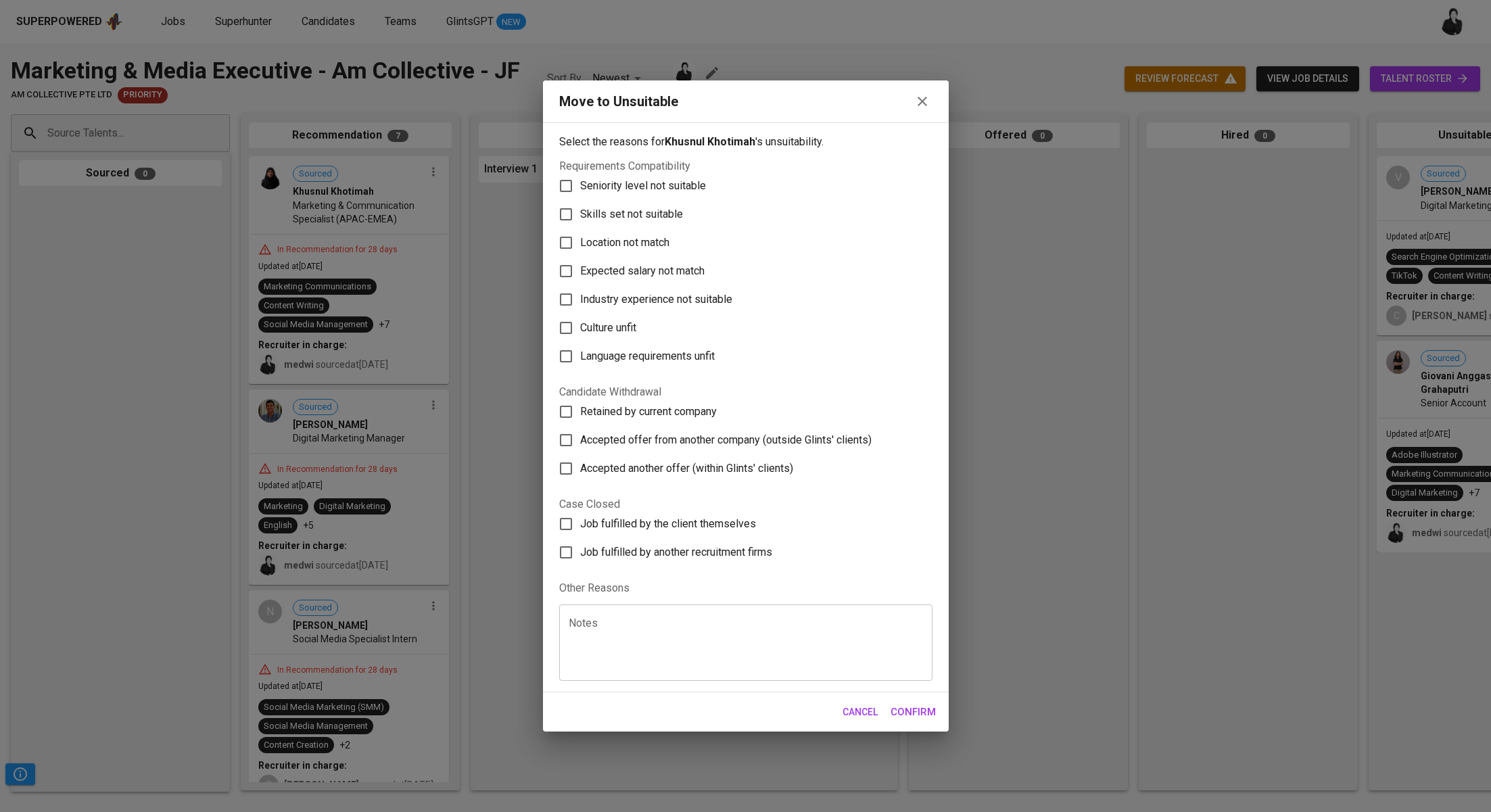
click at [650, 216] on span "Skills set not suitable" at bounding box center [631, 213] width 103 height 16
click at [580, 216] on input "Skills set not suitable" at bounding box center [566, 214] width 28 height 28
checkbox input "true"
click at [901, 714] on span "Confirm" at bounding box center [913, 711] width 45 height 18
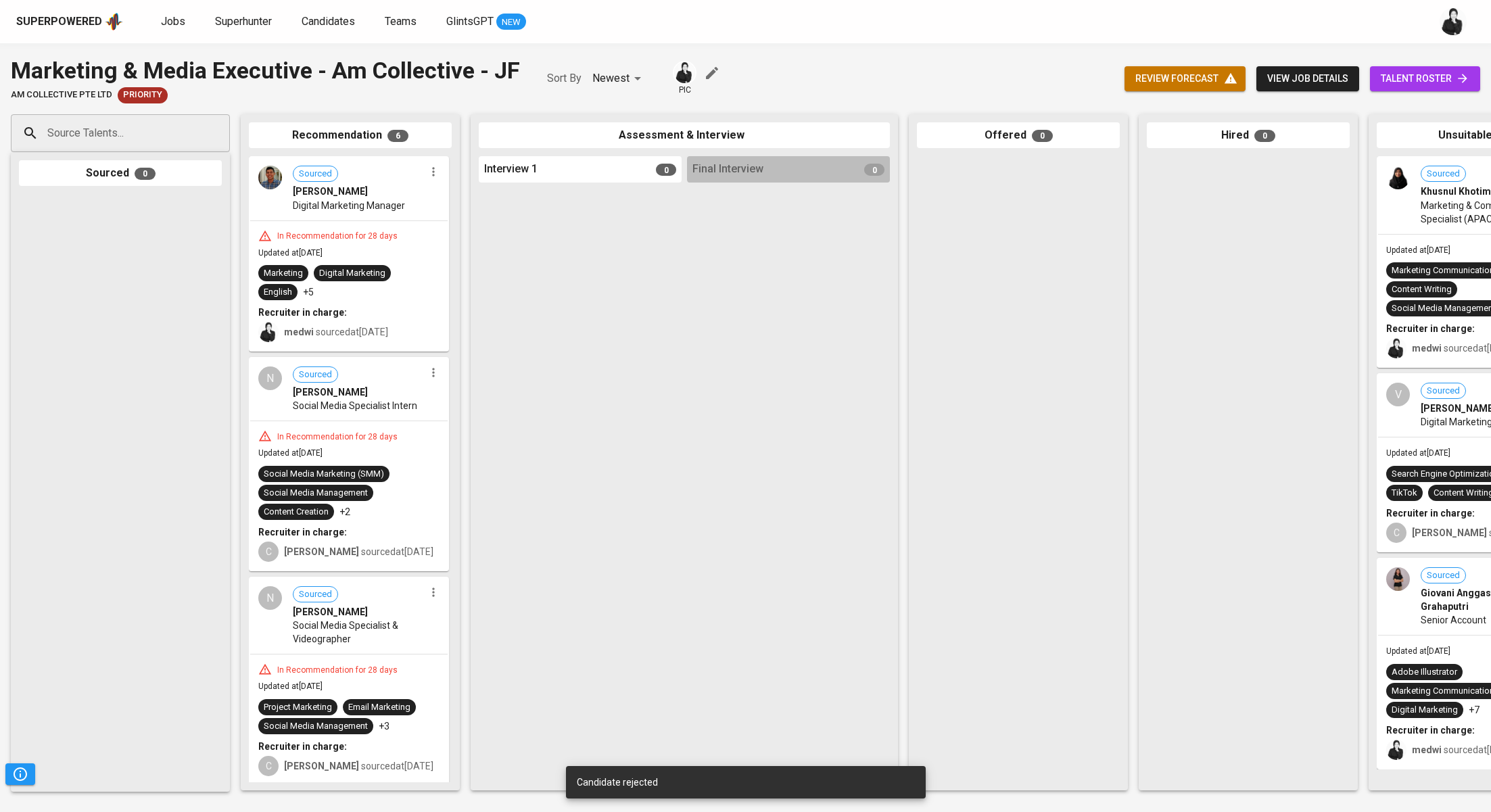
click at [427, 178] on button "button" at bounding box center [433, 171] width 18 height 18
click at [464, 233] on span "Move to unsuitable" at bounding box center [465, 236] width 71 height 13
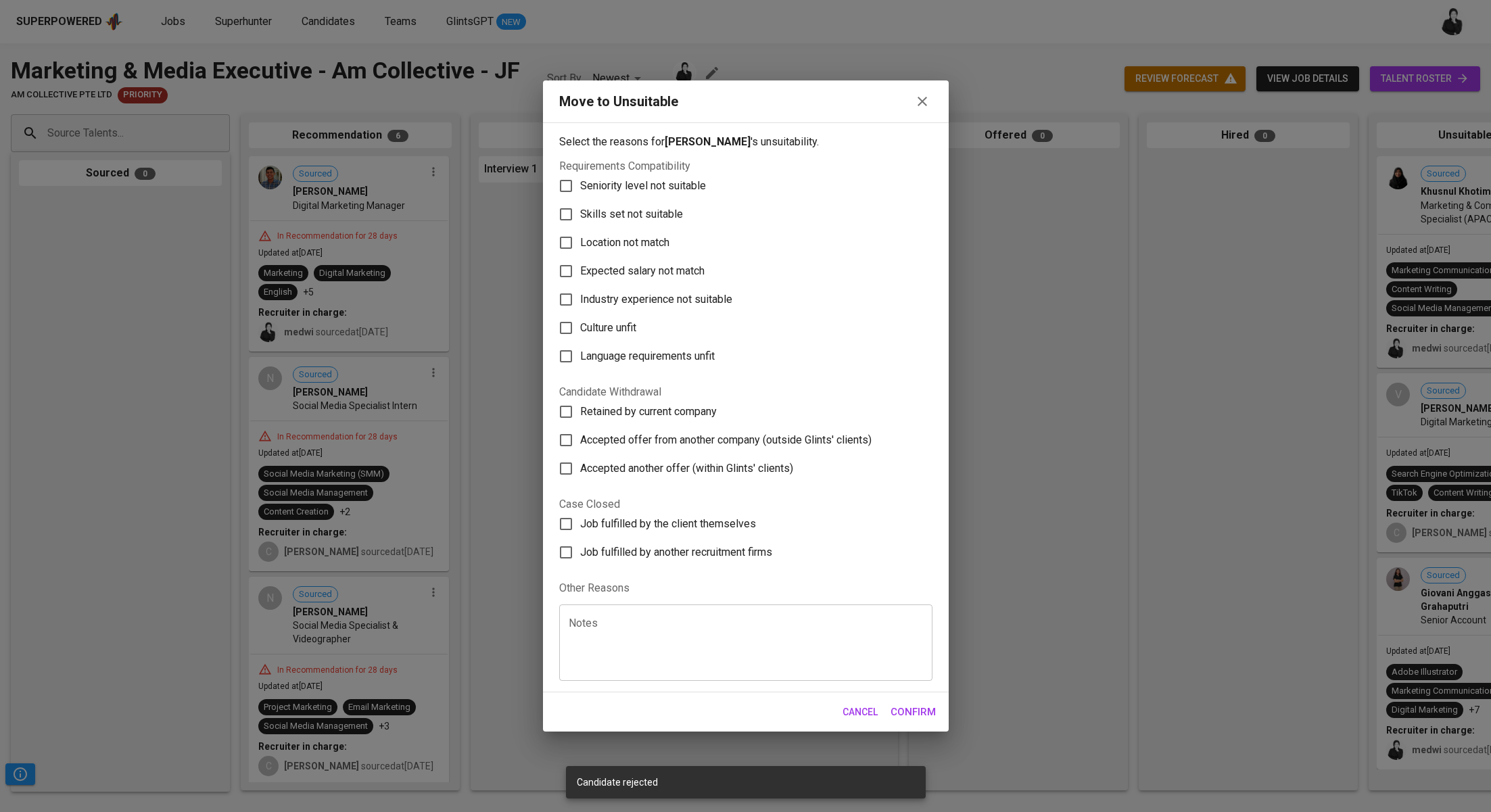
drag, startPoint x: 604, startPoint y: 213, endPoint x: 735, endPoint y: 298, distance: 156.2
click at [604, 214] on span "Skills set not suitable" at bounding box center [631, 213] width 103 height 16
click at [580, 214] on input "Skills set not suitable" at bounding box center [566, 214] width 28 height 28
checkbox input "true"
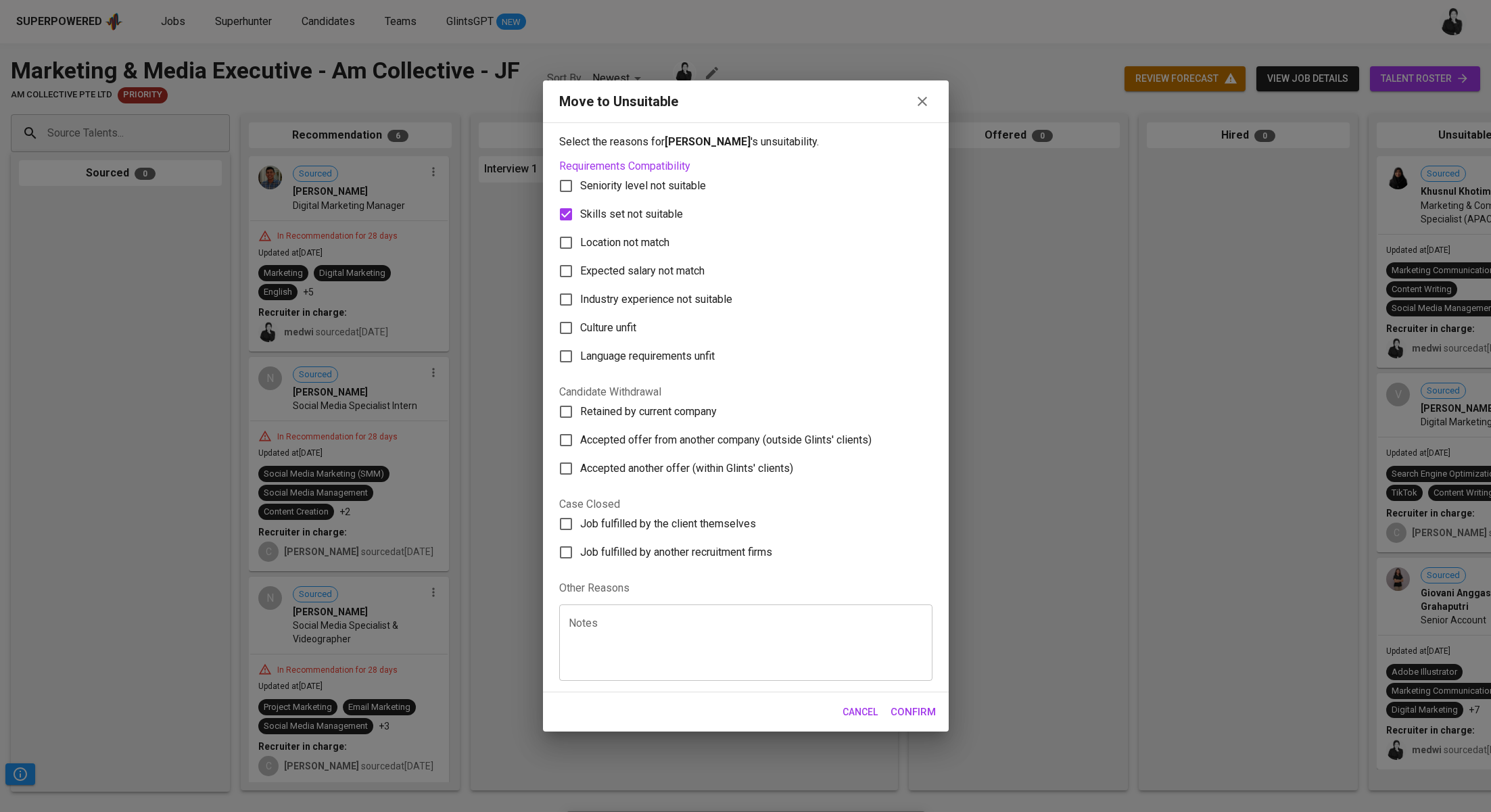
click at [918, 709] on span "Confirm" at bounding box center [913, 711] width 45 height 18
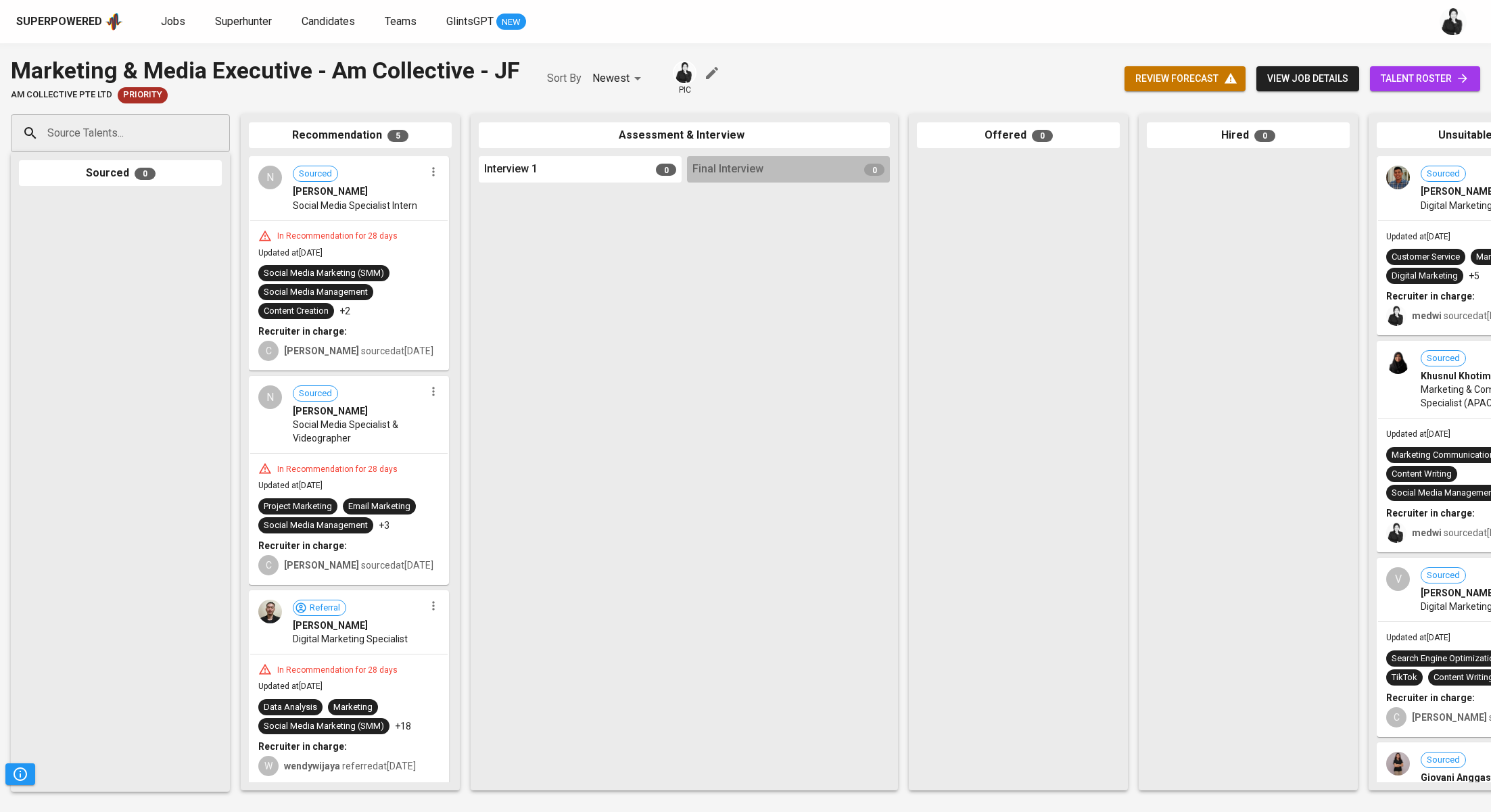
click at [427, 175] on icon "button" at bounding box center [434, 172] width 13 height 13
click at [479, 234] on span "Move to unsuitable" at bounding box center [465, 236] width 71 height 13
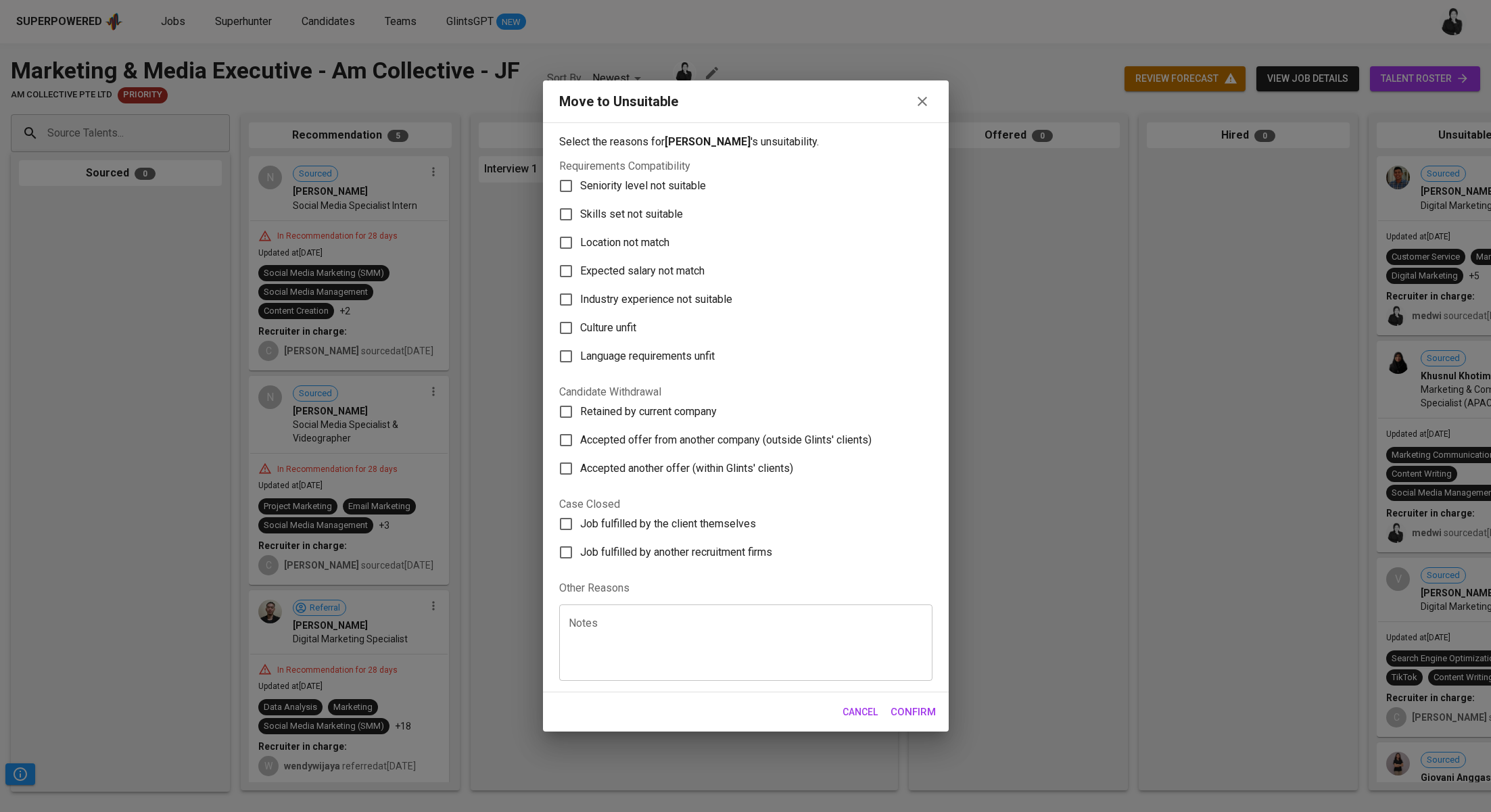
click at [617, 217] on span "Skills set not suitable" at bounding box center [631, 213] width 103 height 16
click at [580, 217] on input "Skills set not suitable" at bounding box center [566, 214] width 28 height 28
checkbox input "true"
click at [911, 711] on span "Confirm" at bounding box center [913, 711] width 45 height 18
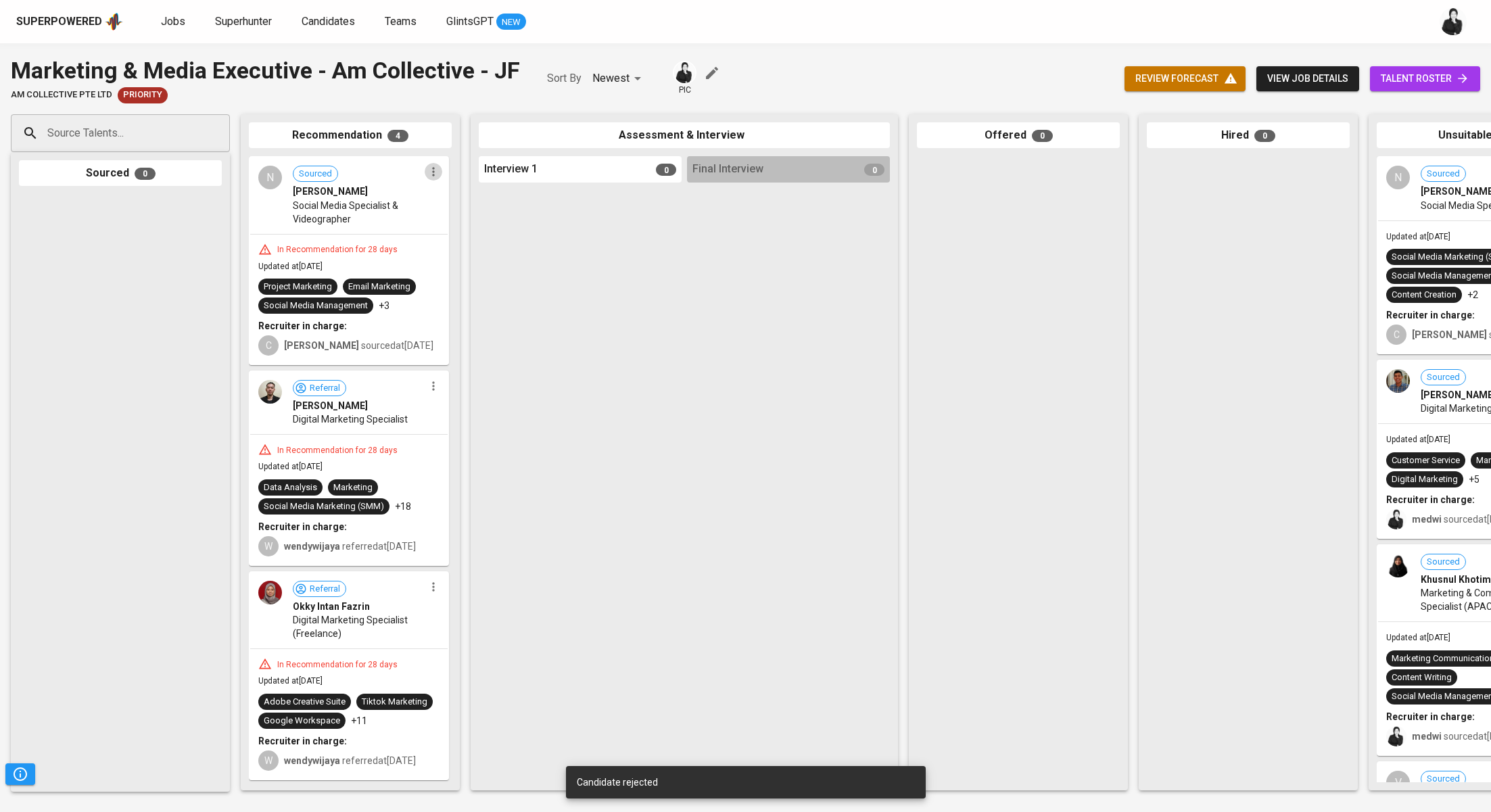
click at [428, 177] on icon "button" at bounding box center [434, 172] width 13 height 13
click at [479, 238] on span "Move to unsuitable" at bounding box center [465, 236] width 71 height 13
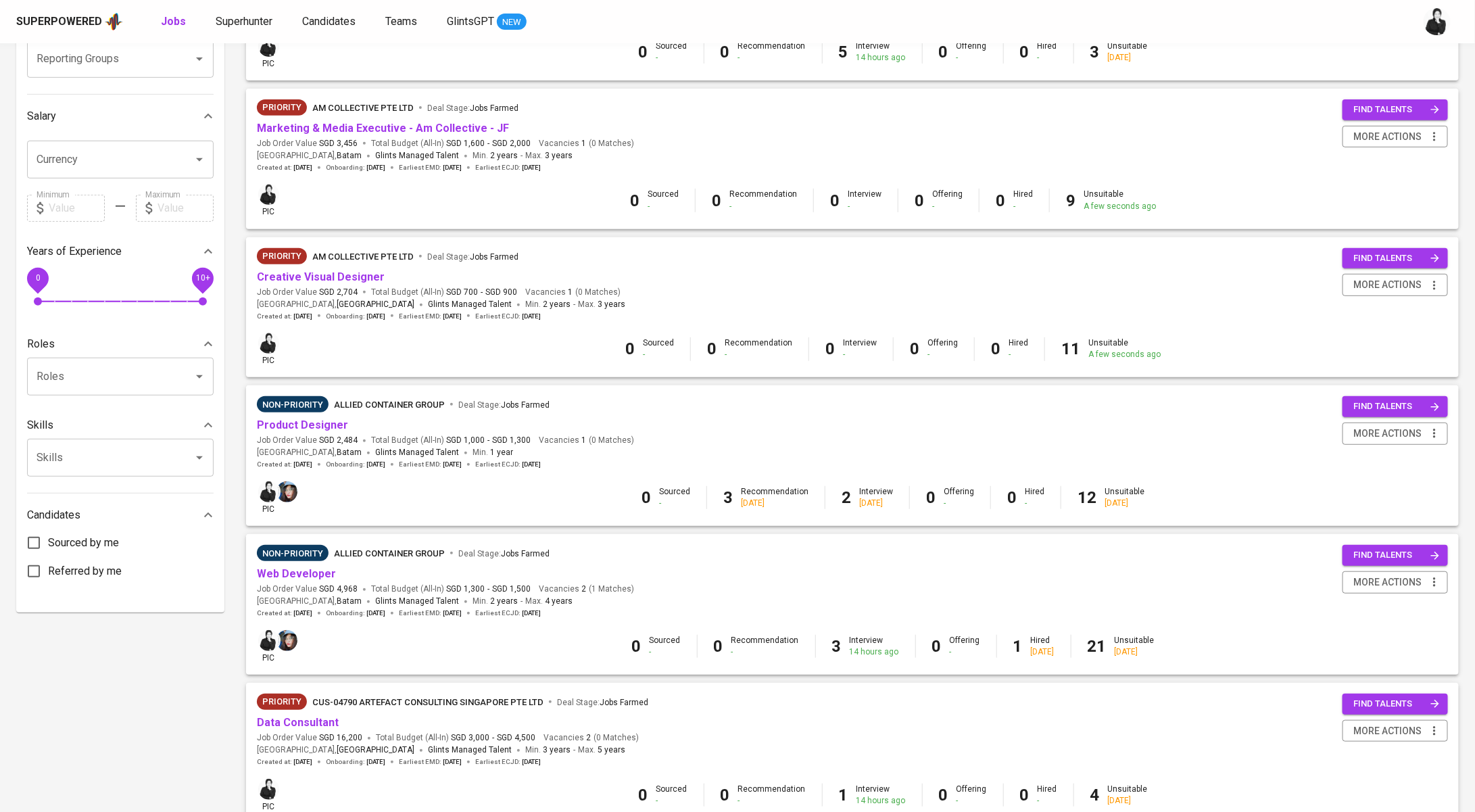
scroll to position [373, 0]
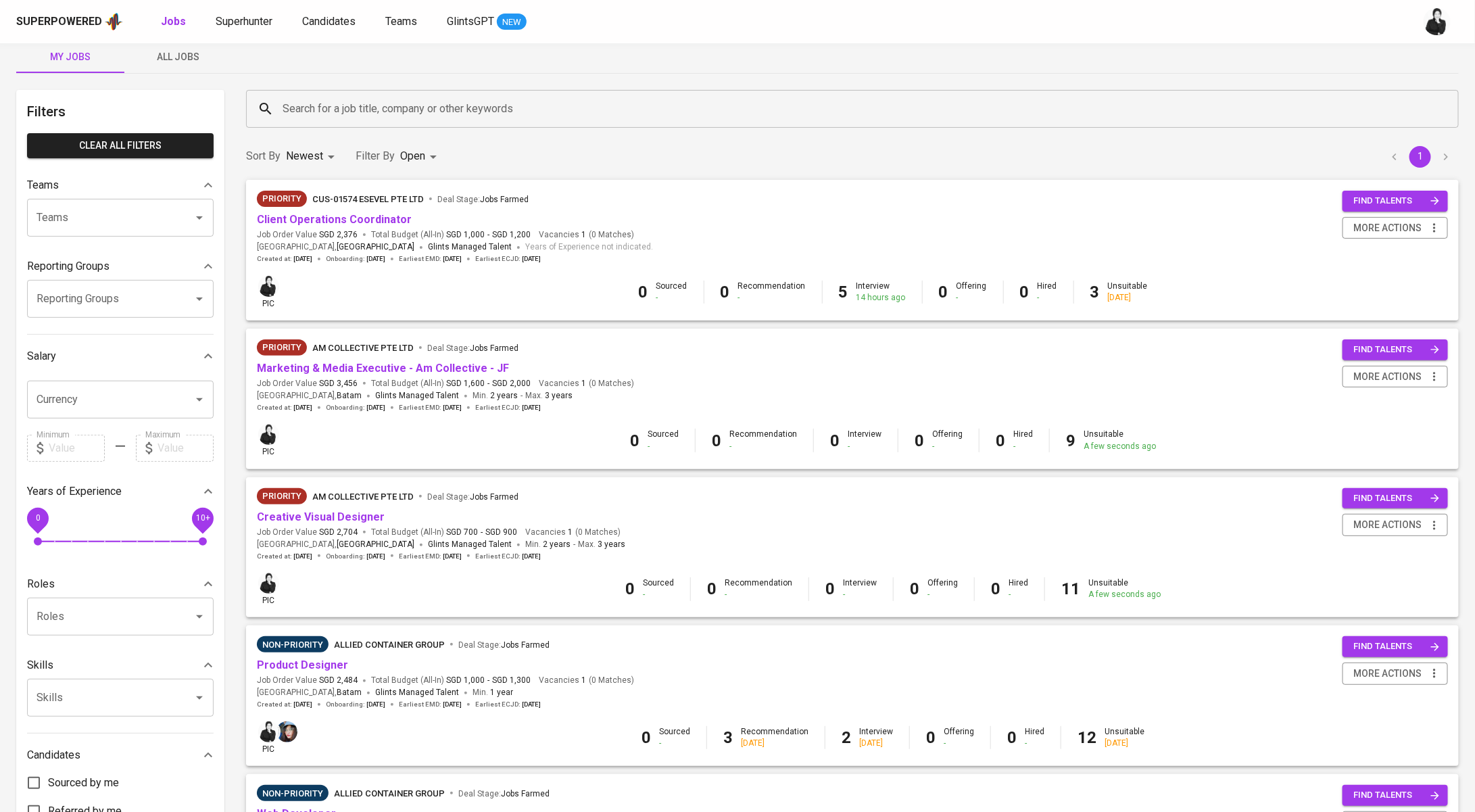
scroll to position [36, 0]
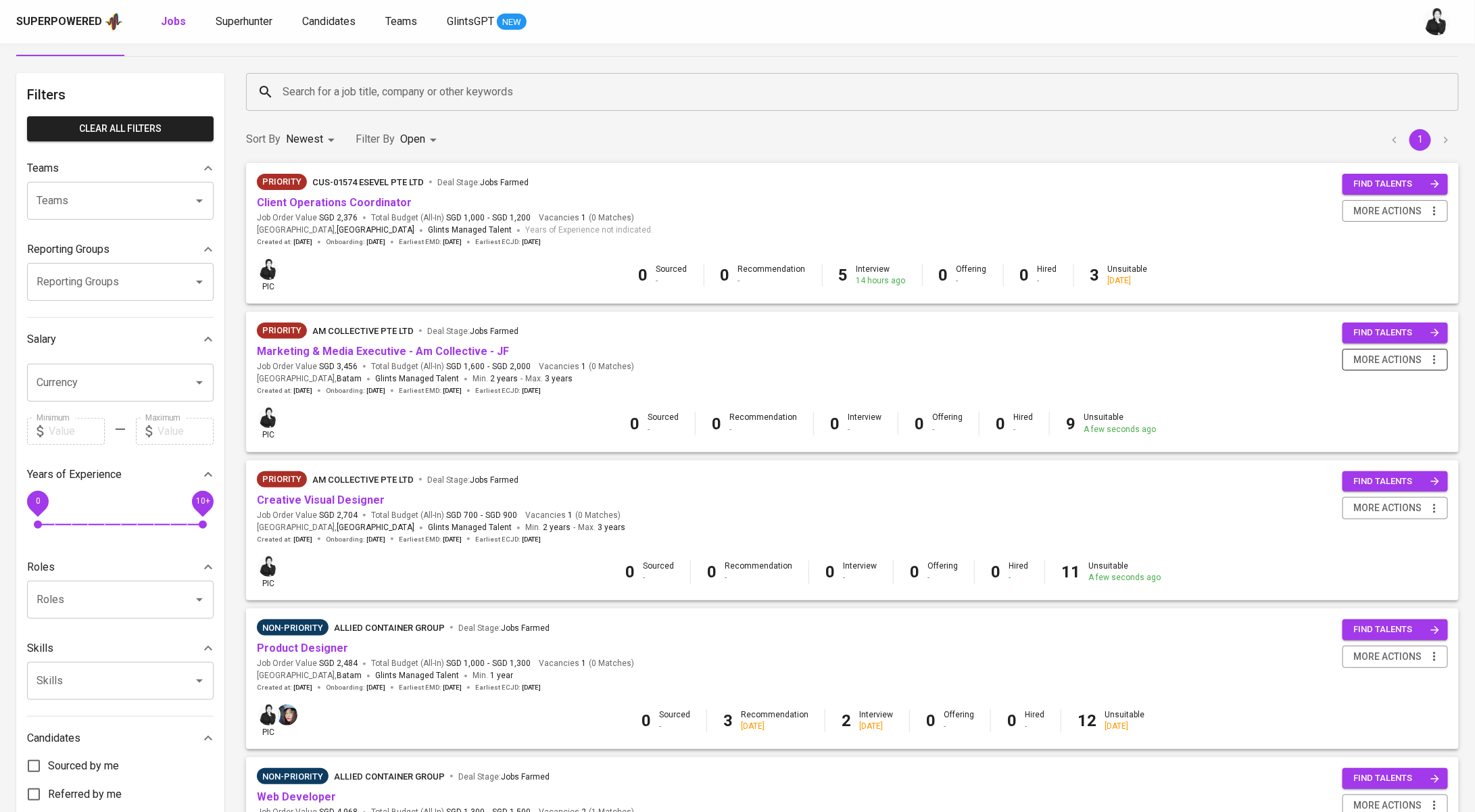
click at [1416, 360] on span "more actions" at bounding box center [1387, 360] width 68 height 17
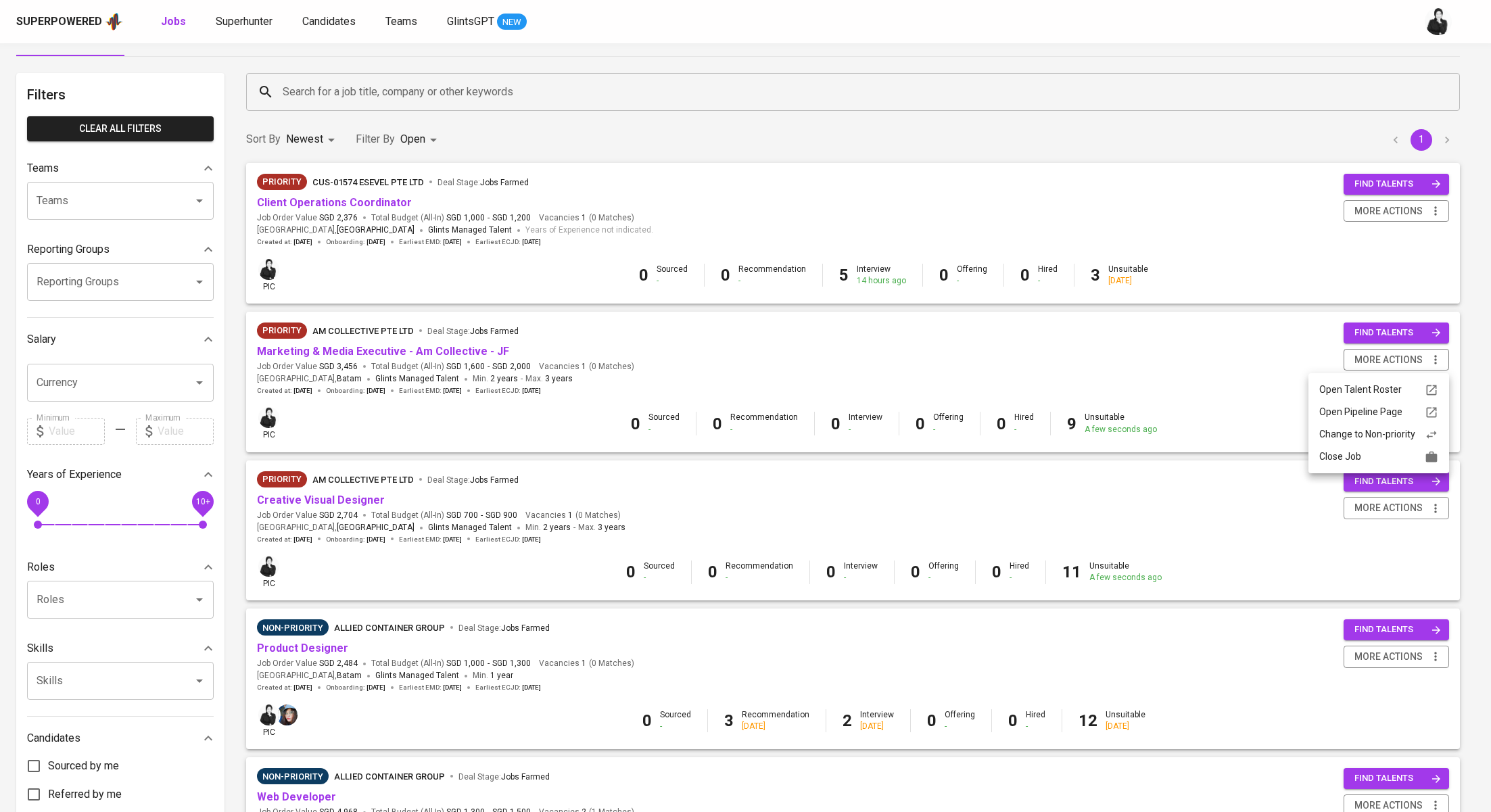
click at [1348, 459] on div "Close Job" at bounding box center [1378, 456] width 119 height 14
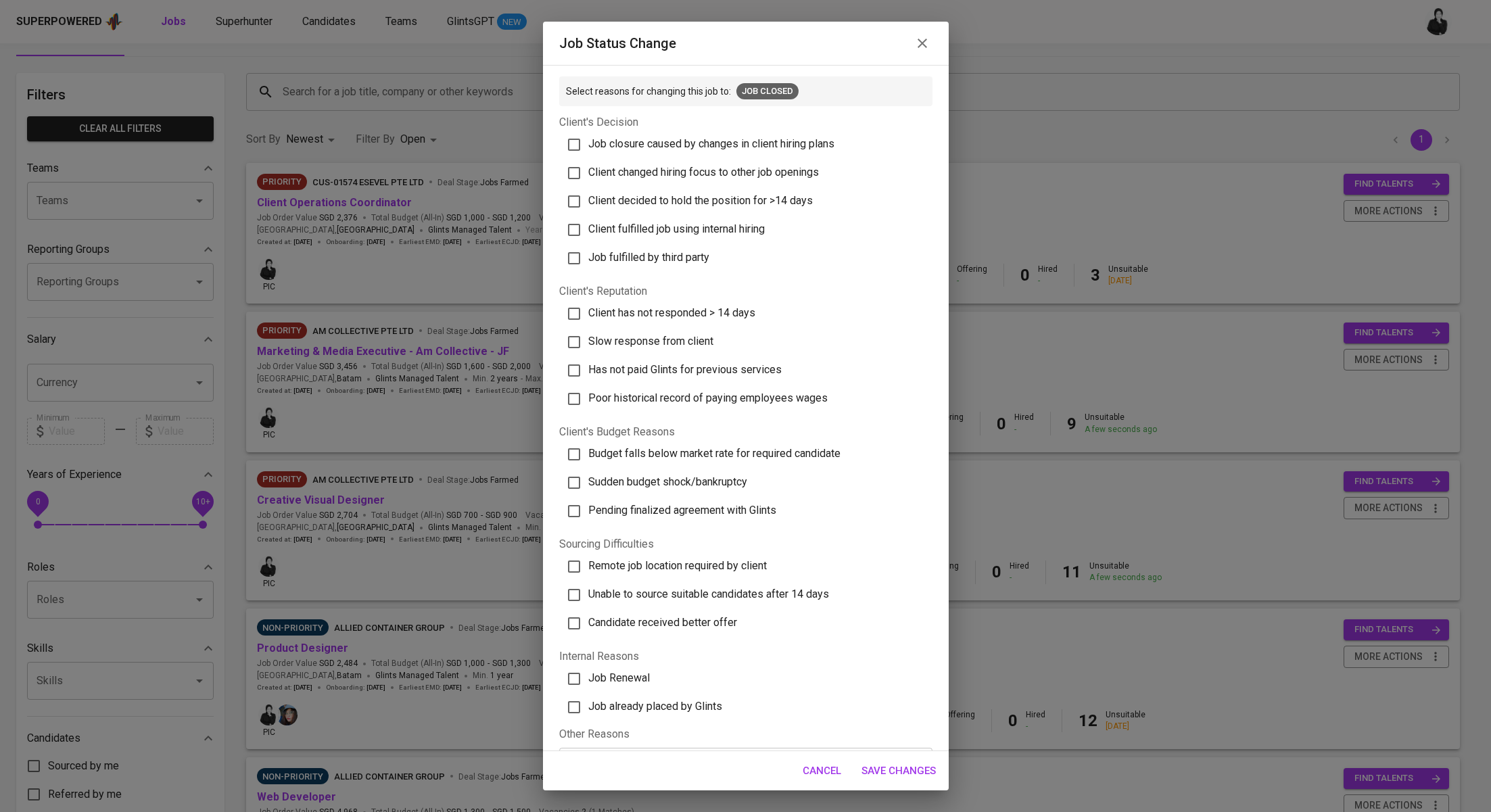
click at [720, 308] on span "Client has not responded > 14 days" at bounding box center [671, 312] width 167 height 13
click at [588, 308] on input "Client has not responded > 14 days" at bounding box center [574, 313] width 28 height 28
checkbox input "true"
click at [906, 767] on span "Save Changes" at bounding box center [898, 770] width 74 height 18
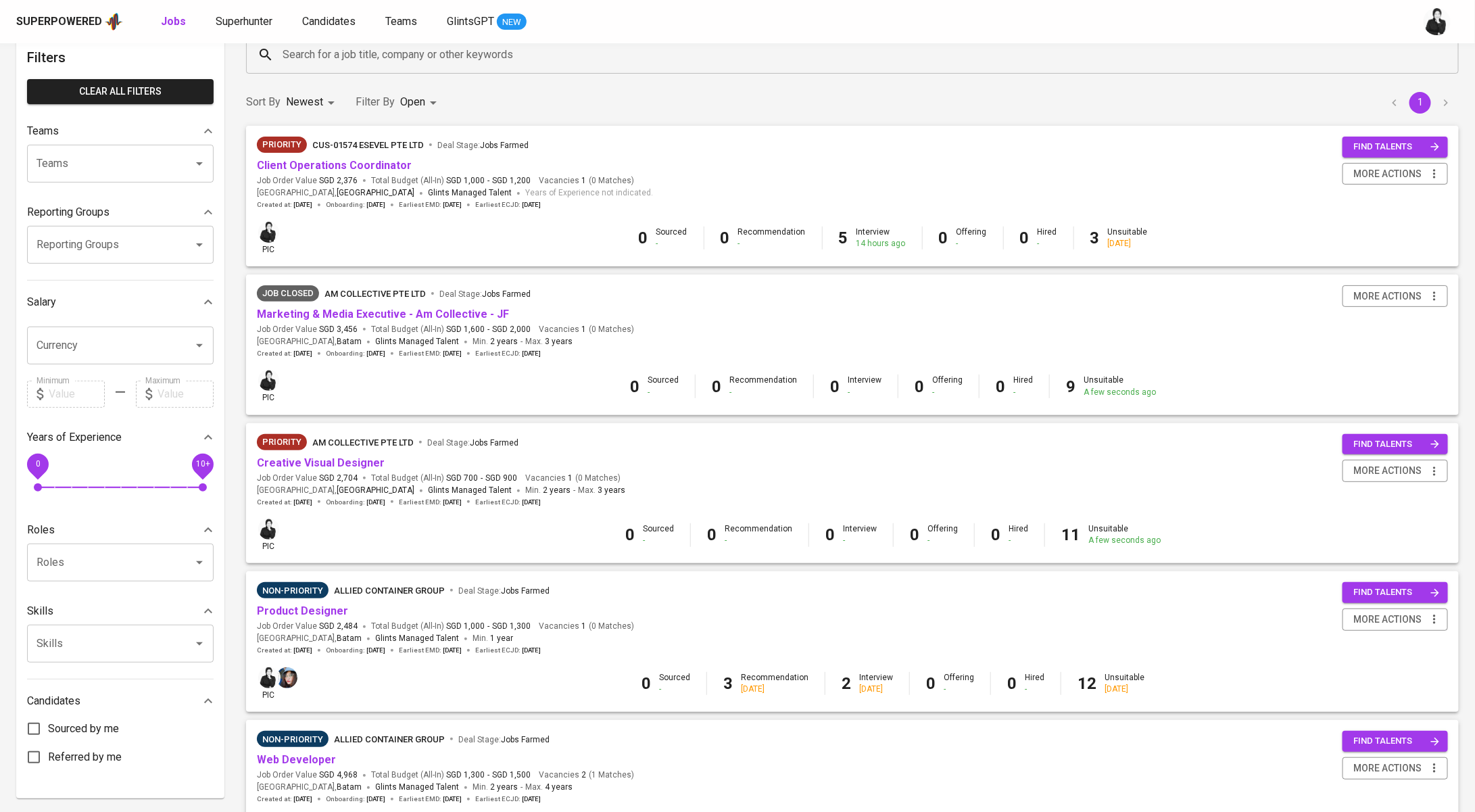
scroll to position [73, 0]
click at [1429, 469] on icon "button" at bounding box center [1434, 470] width 13 height 13
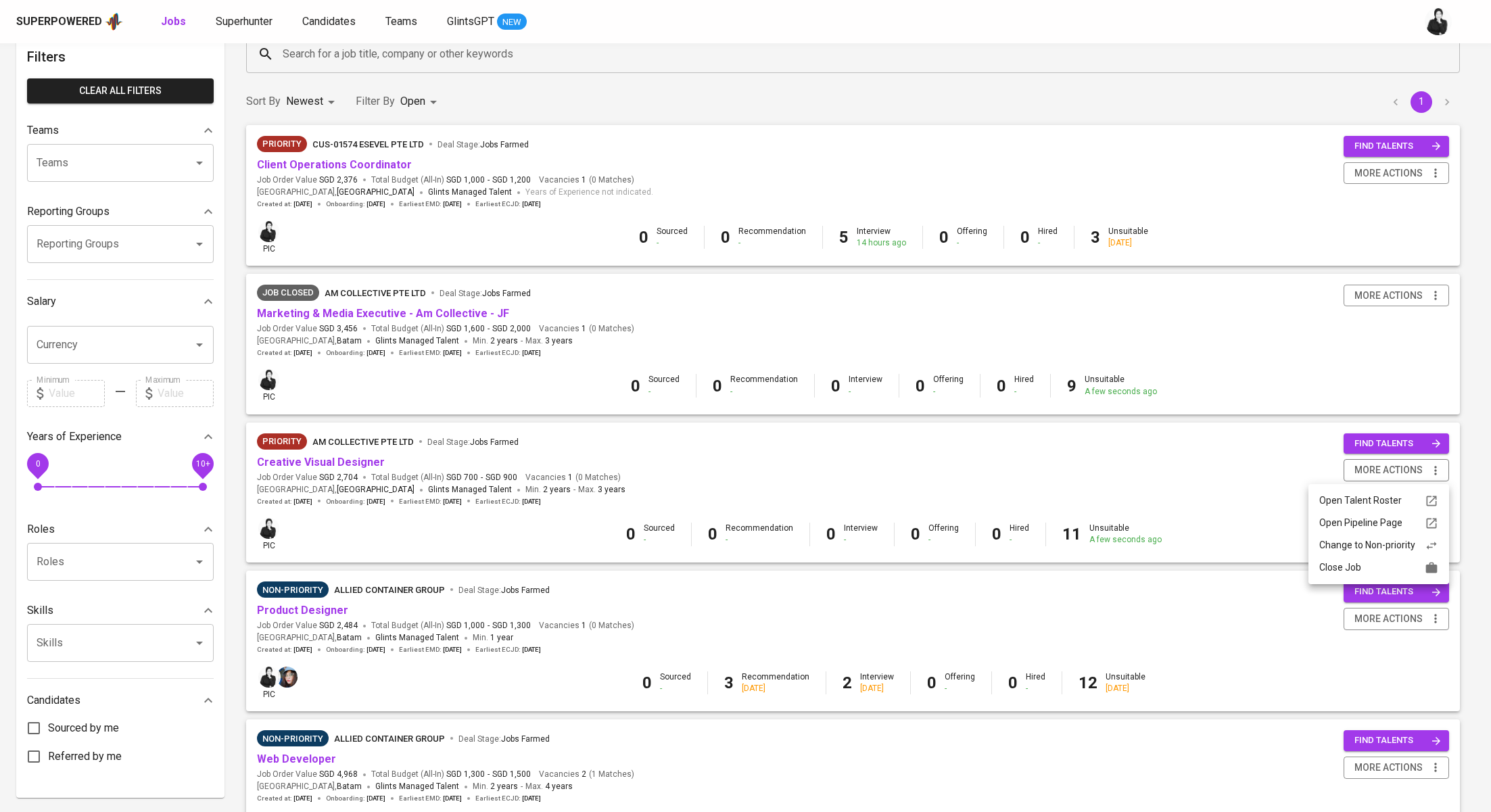
click at [1385, 569] on div "Close Job" at bounding box center [1378, 567] width 119 height 14
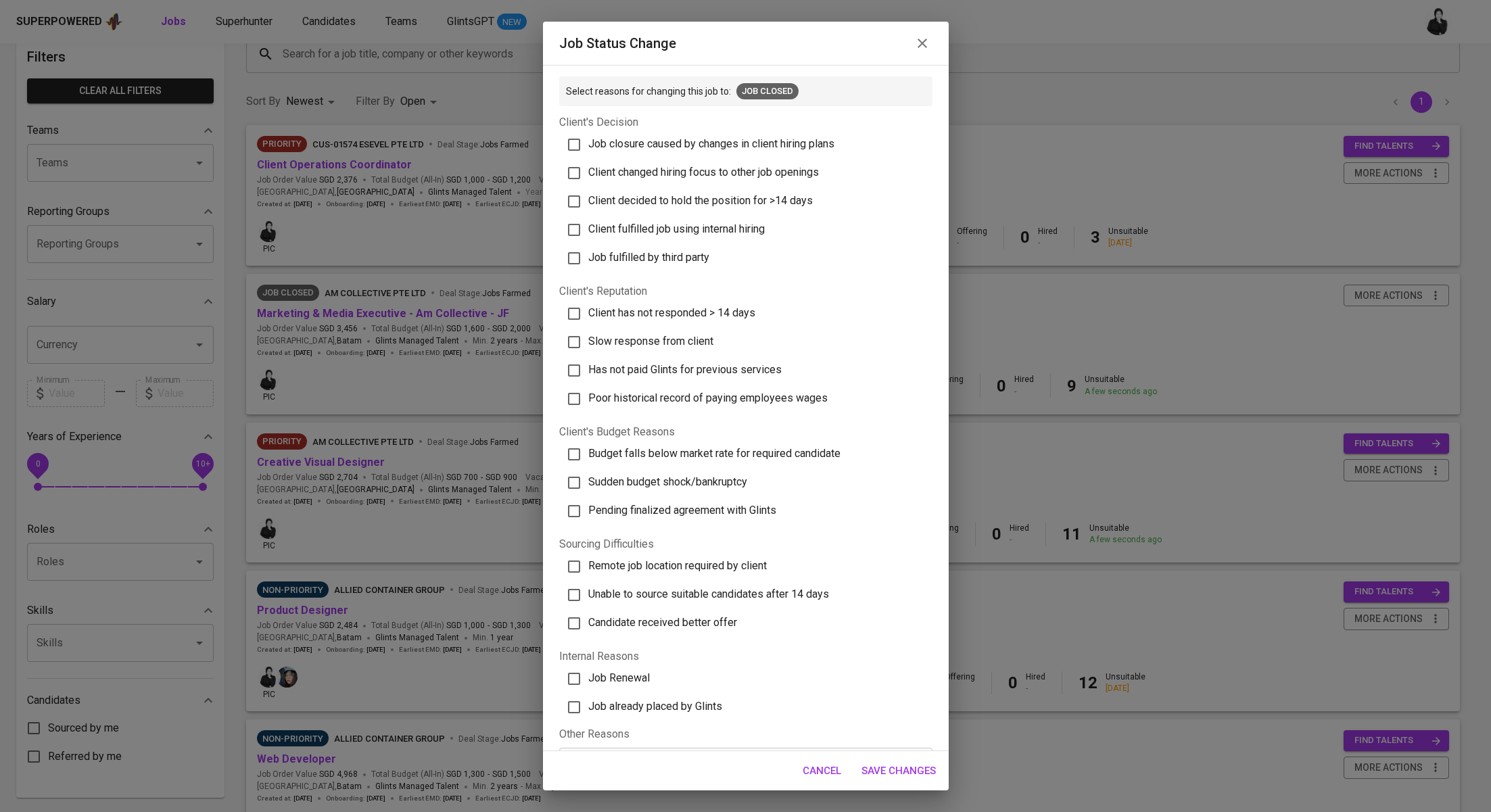
click at [738, 313] on span "Client has not responded > 14 days" at bounding box center [671, 312] width 167 height 13
click at [588, 313] on input "Client has not responded > 14 days" at bounding box center [574, 313] width 28 height 28
checkbox input "true"
click at [895, 767] on span "Save Changes" at bounding box center [898, 770] width 74 height 18
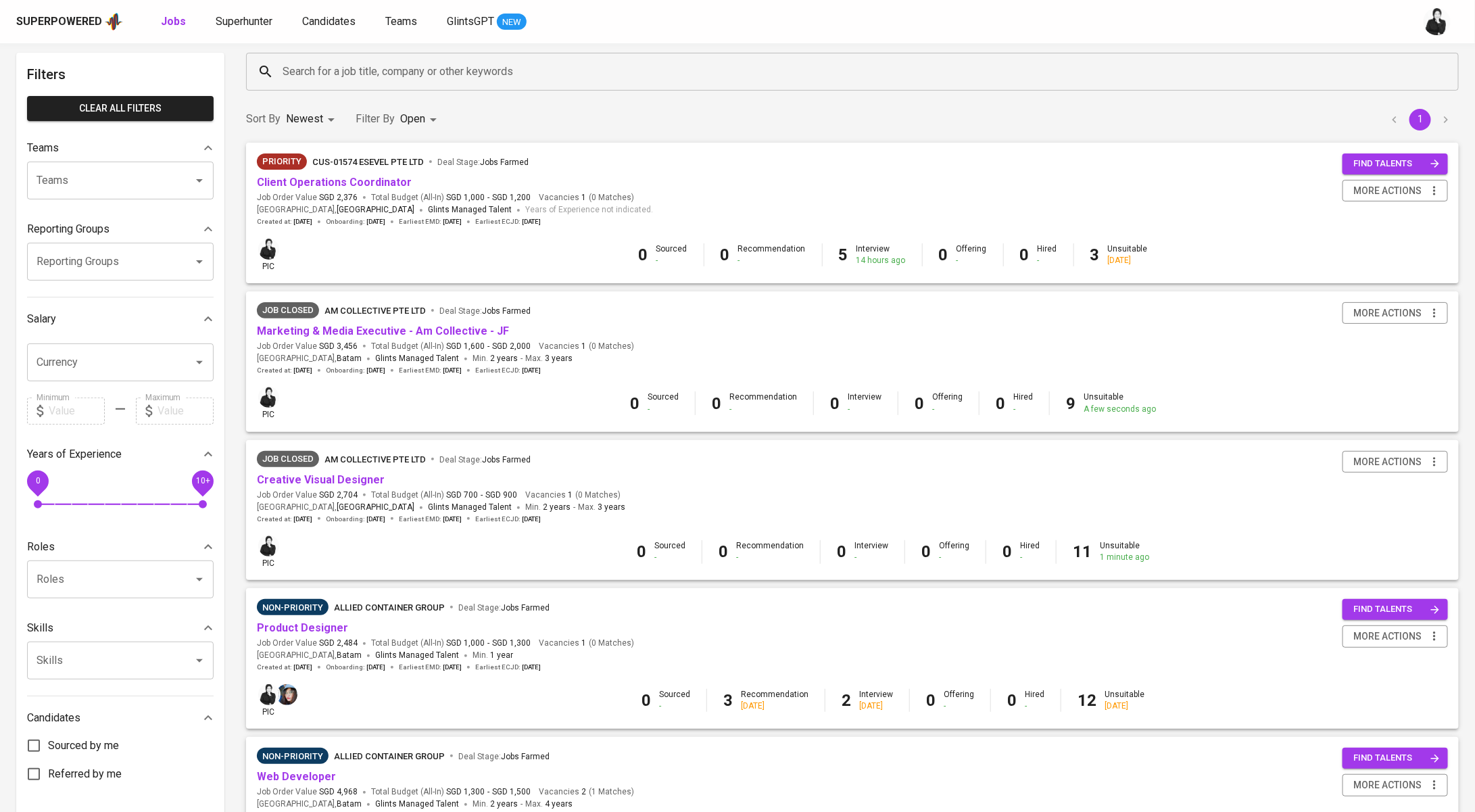
scroll to position [0, 0]
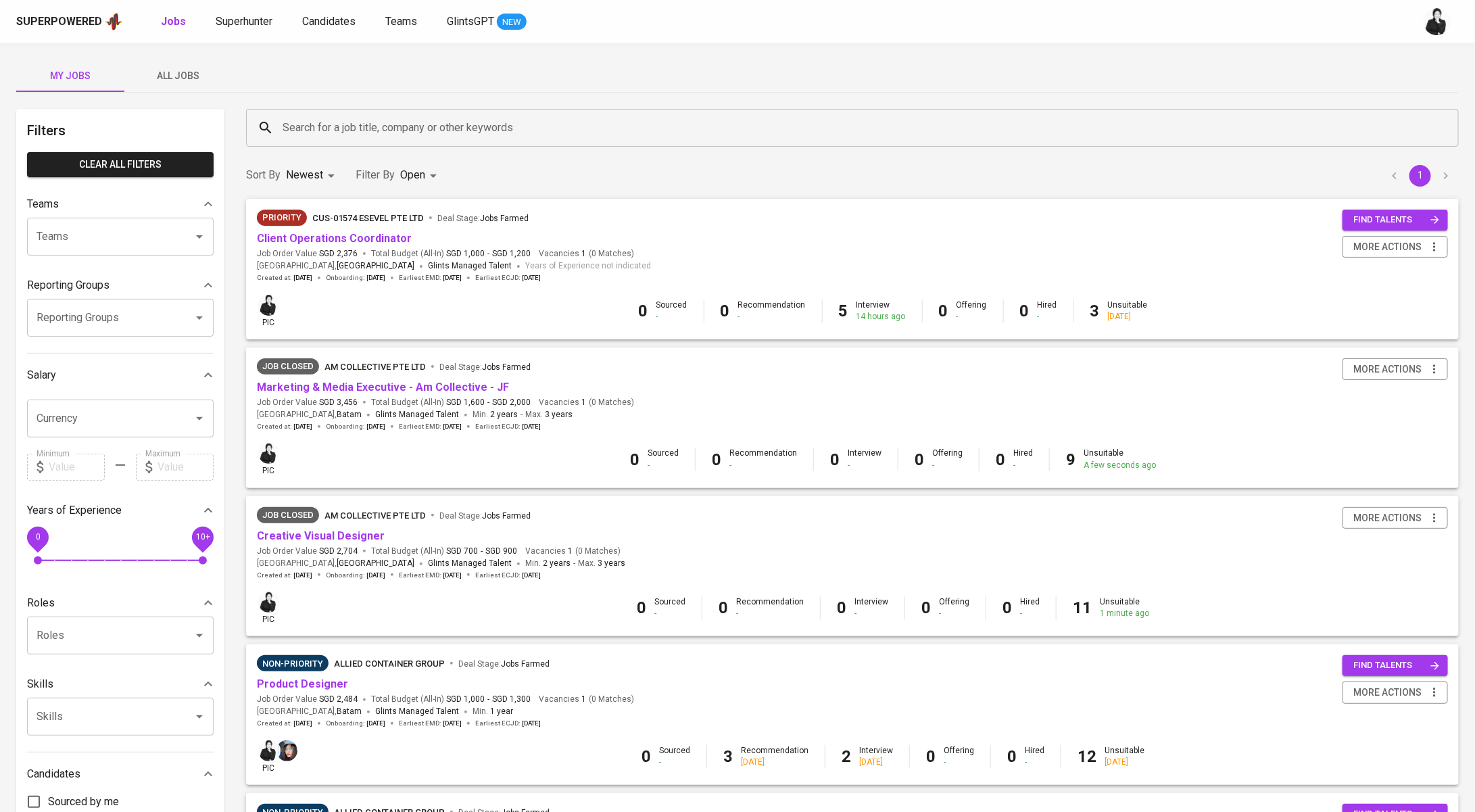
click at [421, 123] on input "Search for a job title, company or other keywords" at bounding box center [855, 128] width 1153 height 26
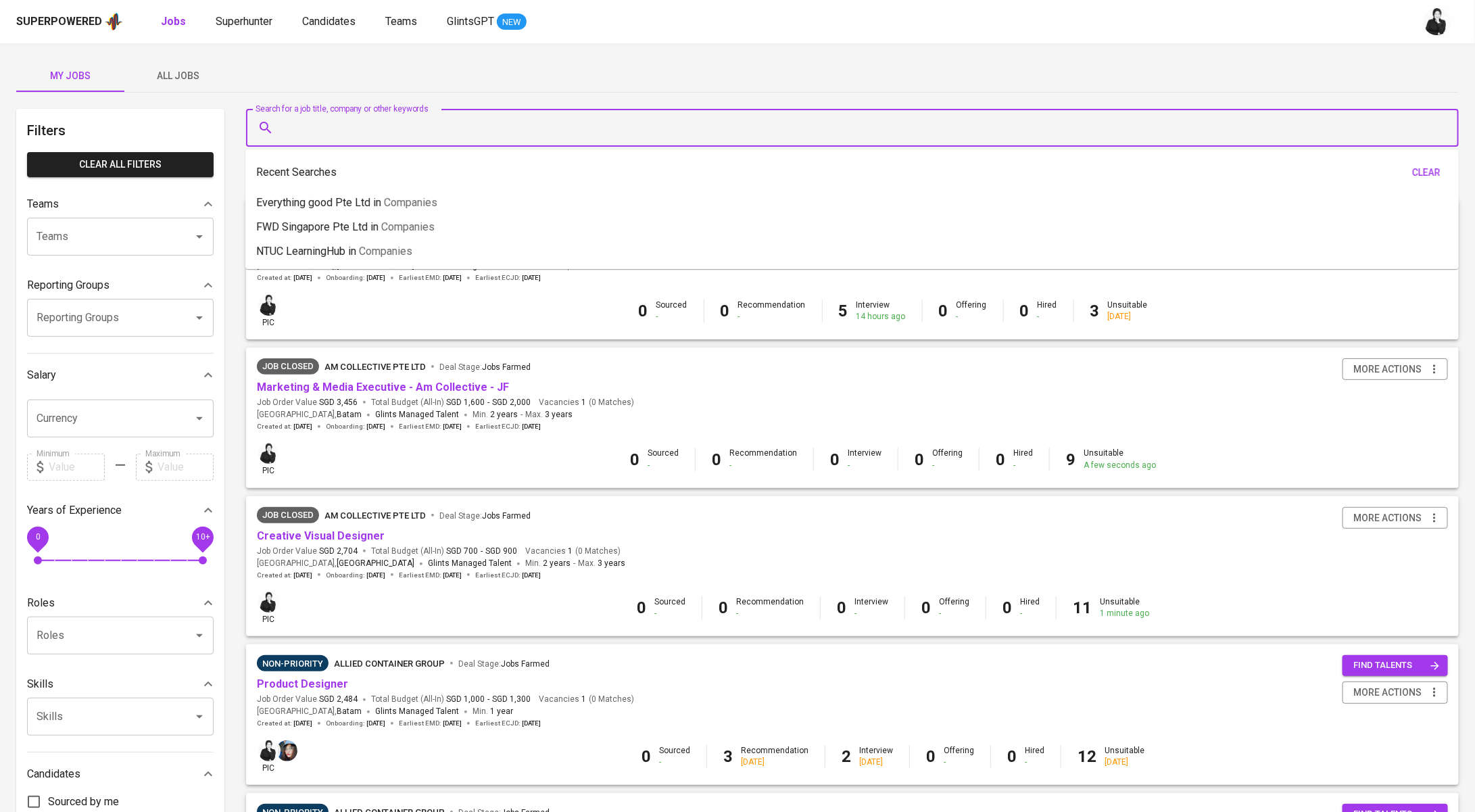
paste input "victorlikin77@gmail.com"
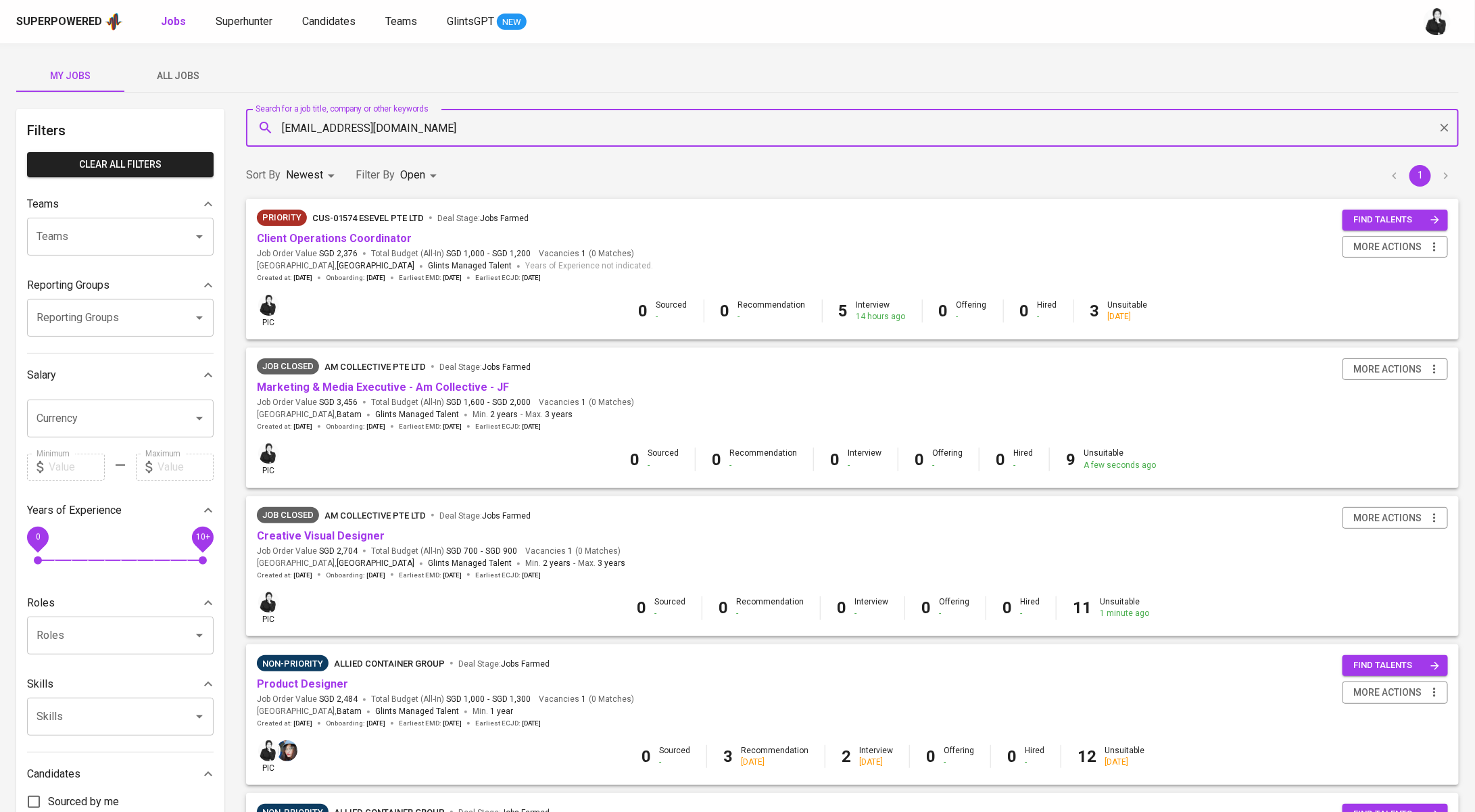
type input "victorlikin77@gmail.com"
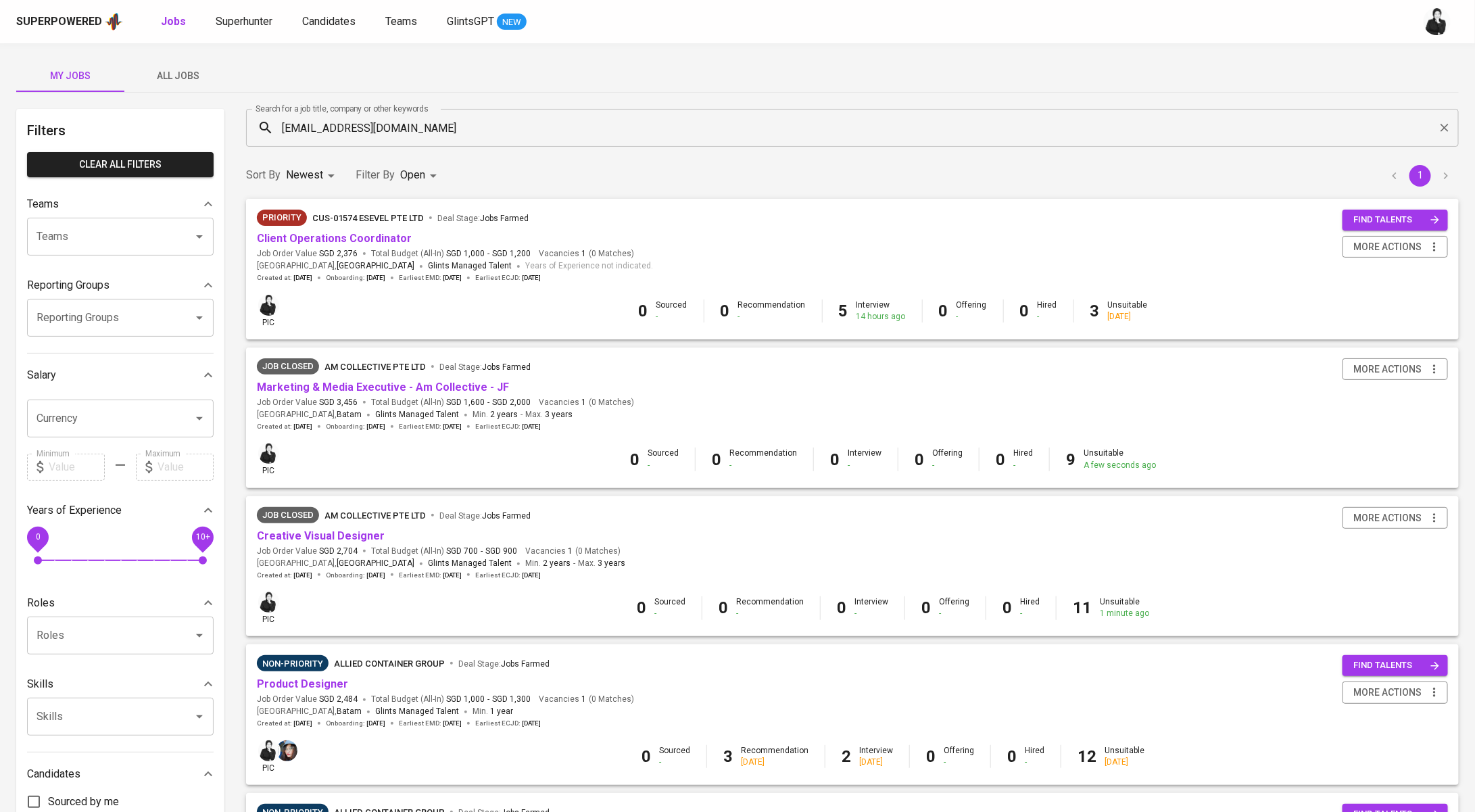
click at [367, 63] on div "My Jobs All Jobs" at bounding box center [737, 75] width 1442 height 33
click at [217, 20] on span "Superhunter" at bounding box center [244, 21] width 57 height 13
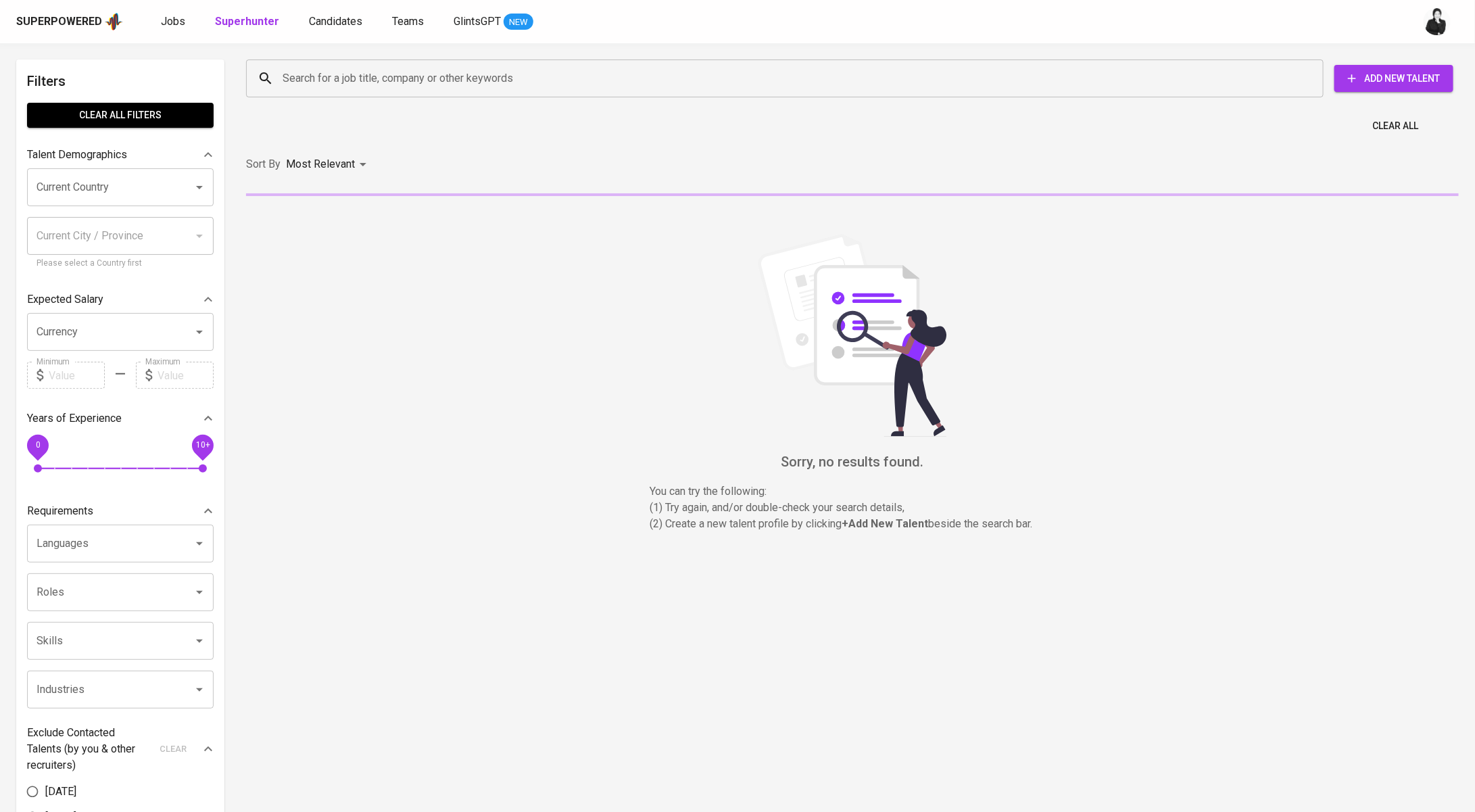
click at [360, 77] on input "Search for a job title, company or other keywords" at bounding box center [788, 78] width 1018 height 26
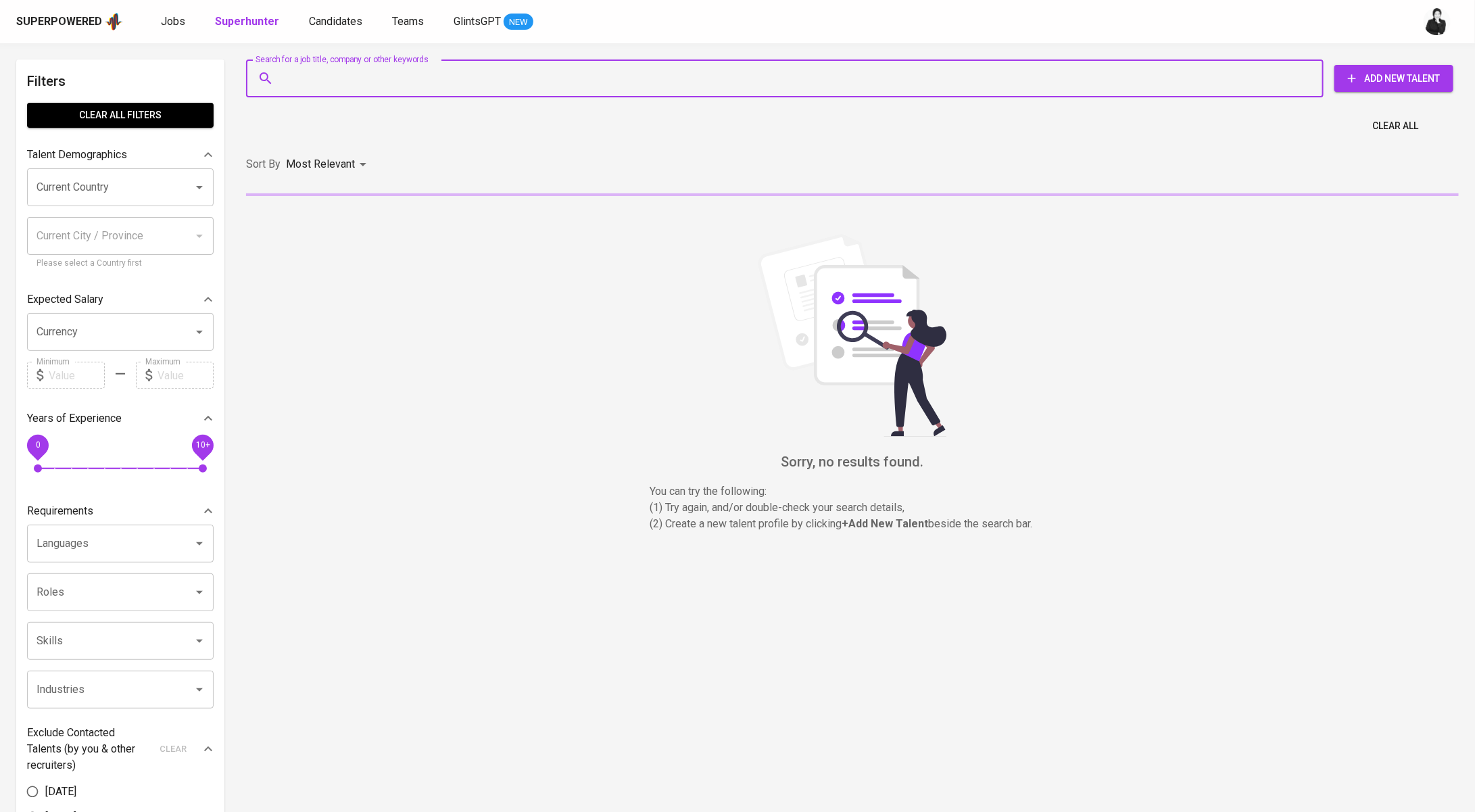
paste input "victorlikin77@gmail.com"
type input "victorlikin77@gmail.com"
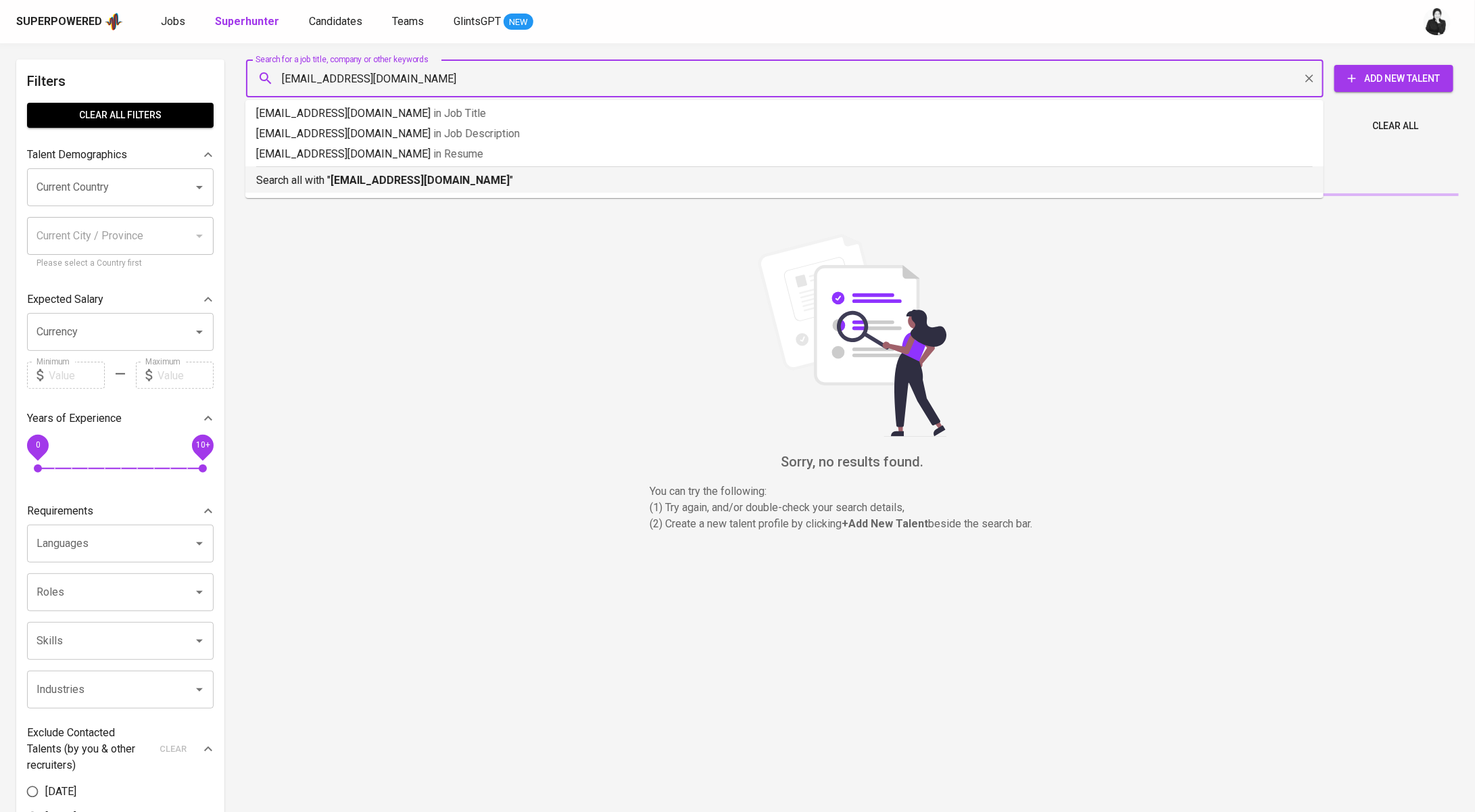
click at [404, 184] on b "victorlikin77@gmail.com" at bounding box center [419, 179] width 179 height 13
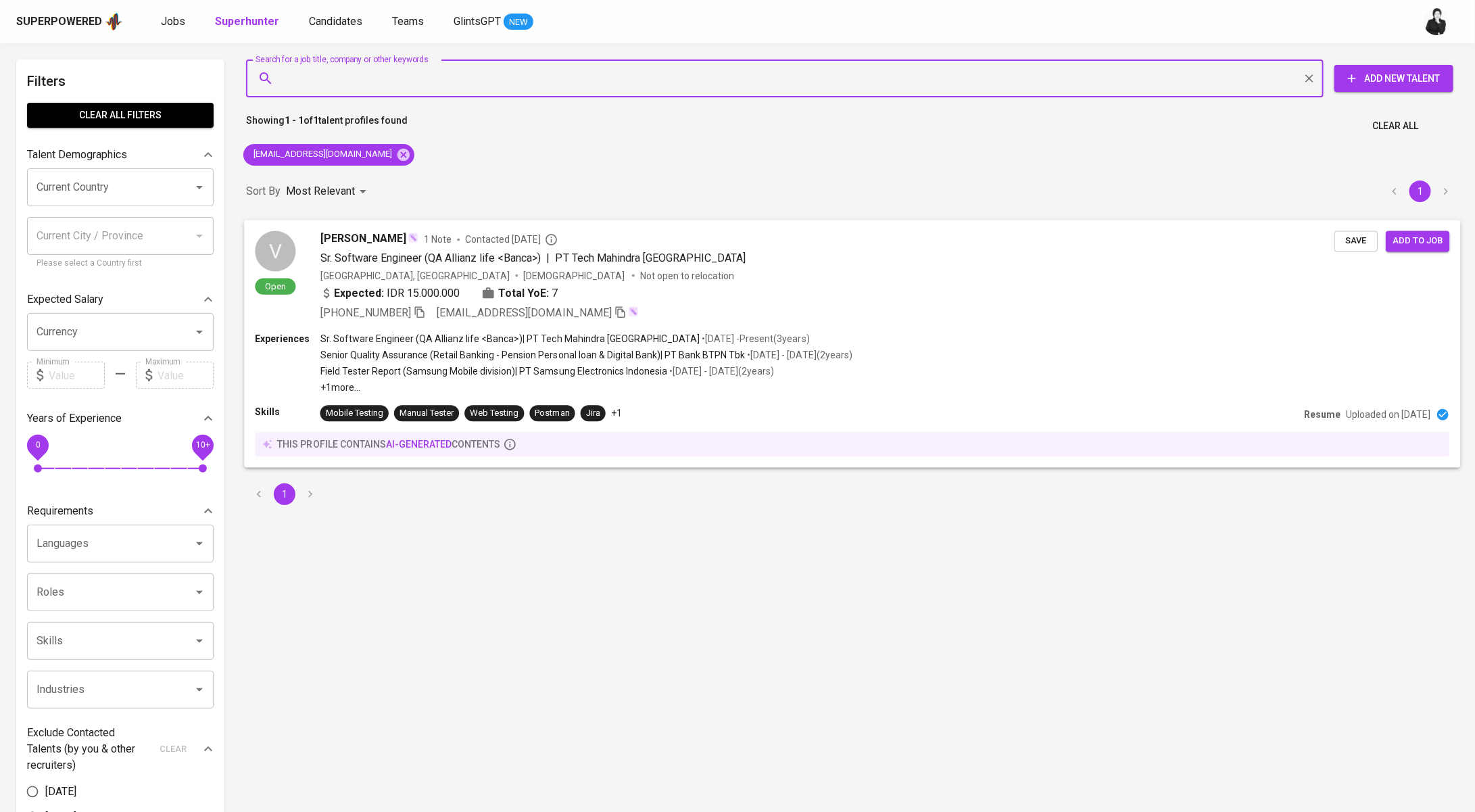
click at [431, 236] on div "1 Note Contacted 5 months ago" at bounding box center [490, 239] width 134 height 13
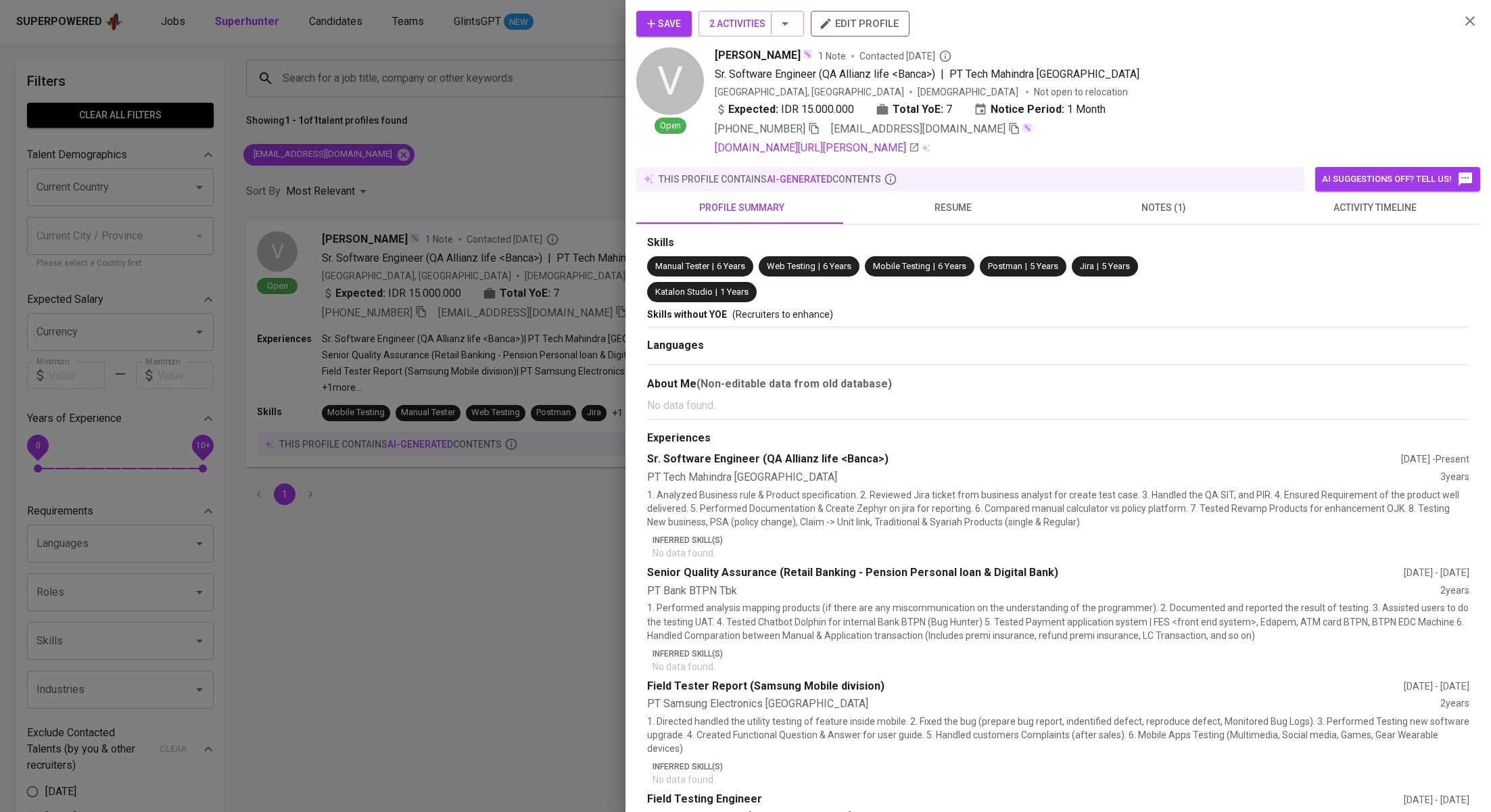
click at [1409, 213] on span "activity timeline" at bounding box center [1373, 208] width 194 height 17
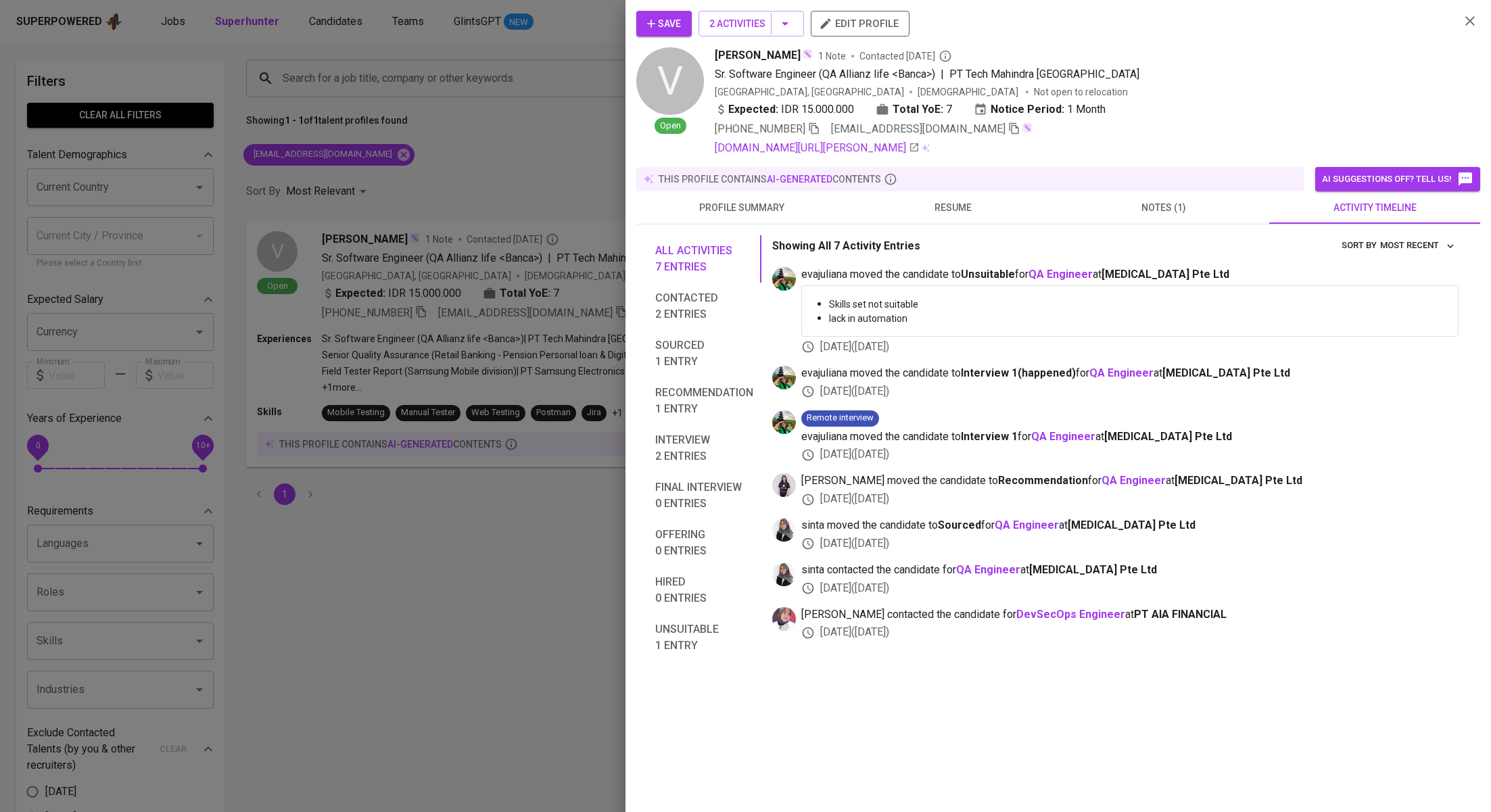
click at [529, 153] on div at bounding box center [746, 406] width 1491 height 812
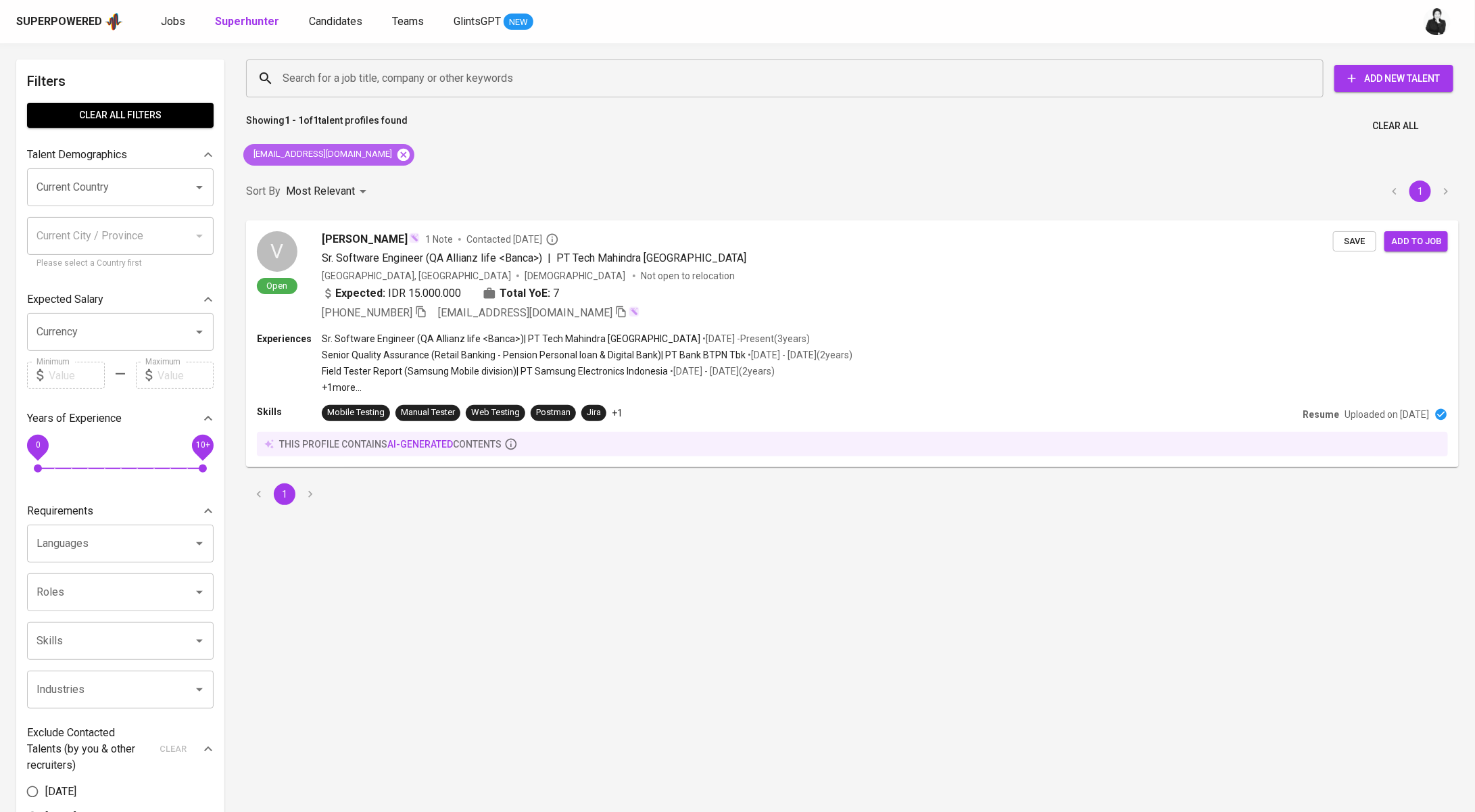
click at [396, 155] on icon at bounding box center [404, 155] width 15 height 15
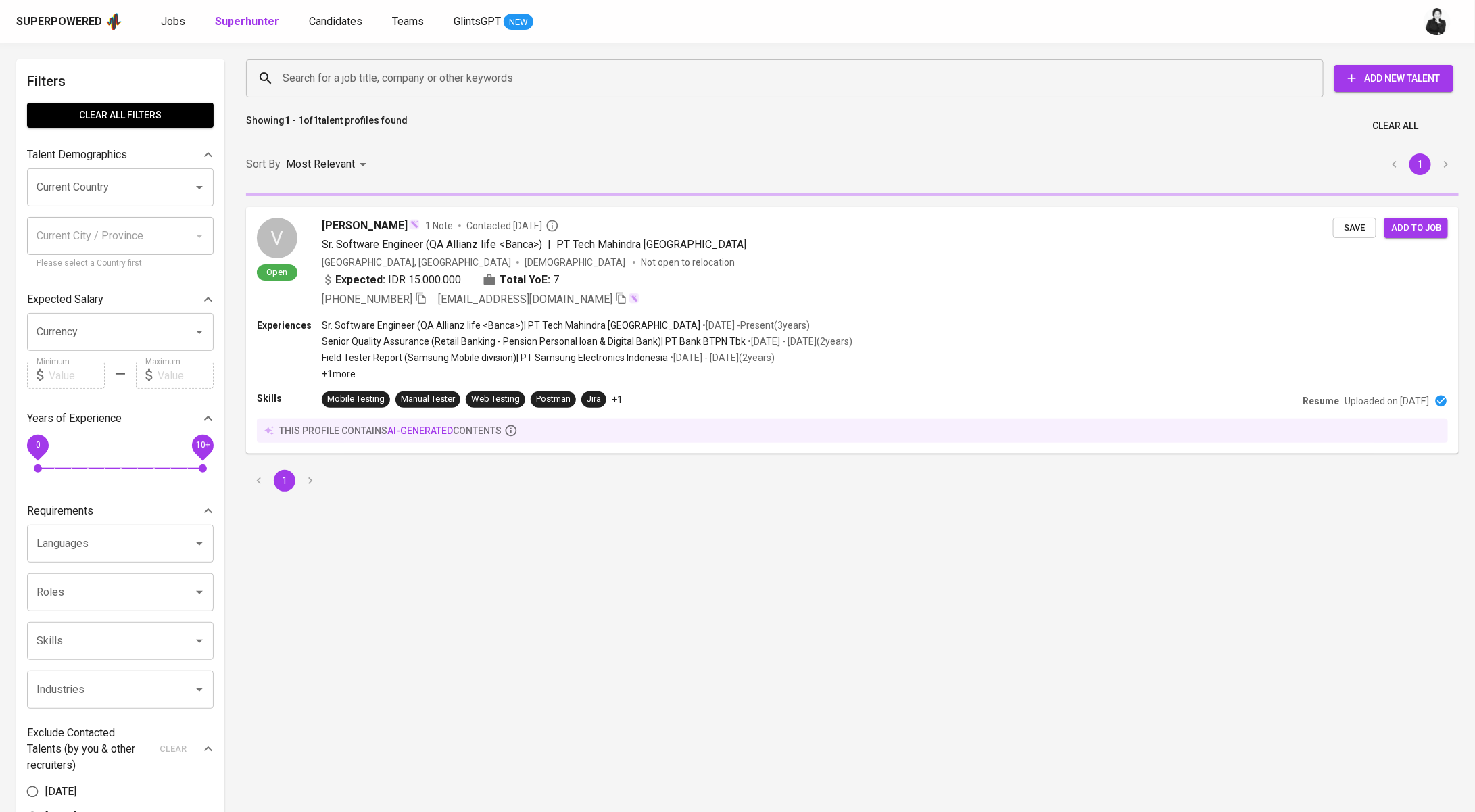
click at [491, 76] on input "Search for a job title, company or other keywords" at bounding box center [788, 78] width 1018 height 26
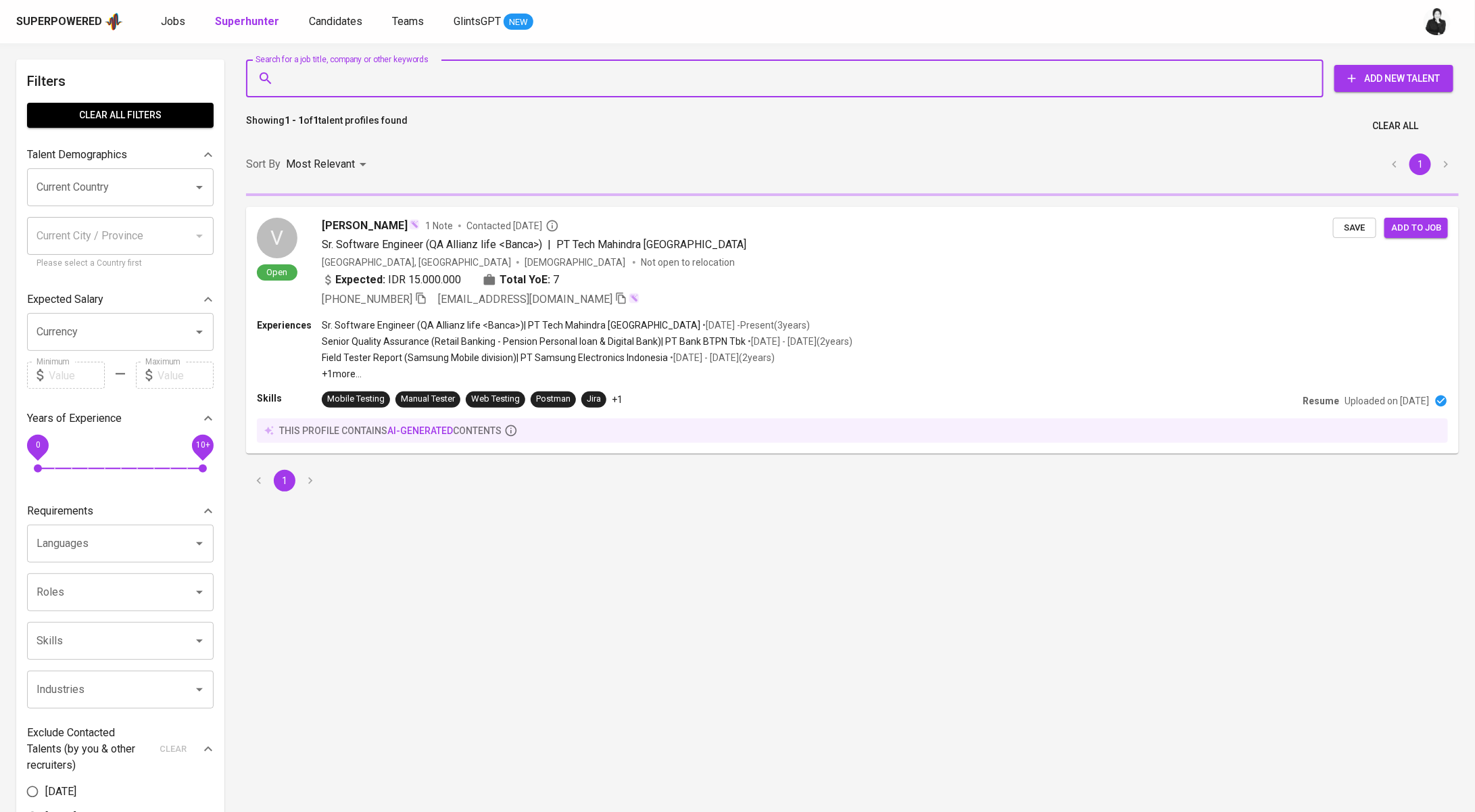
paste input "situmorangpratiwi@gmail.com"
type input "situmorangpratiwi@gmail.com"
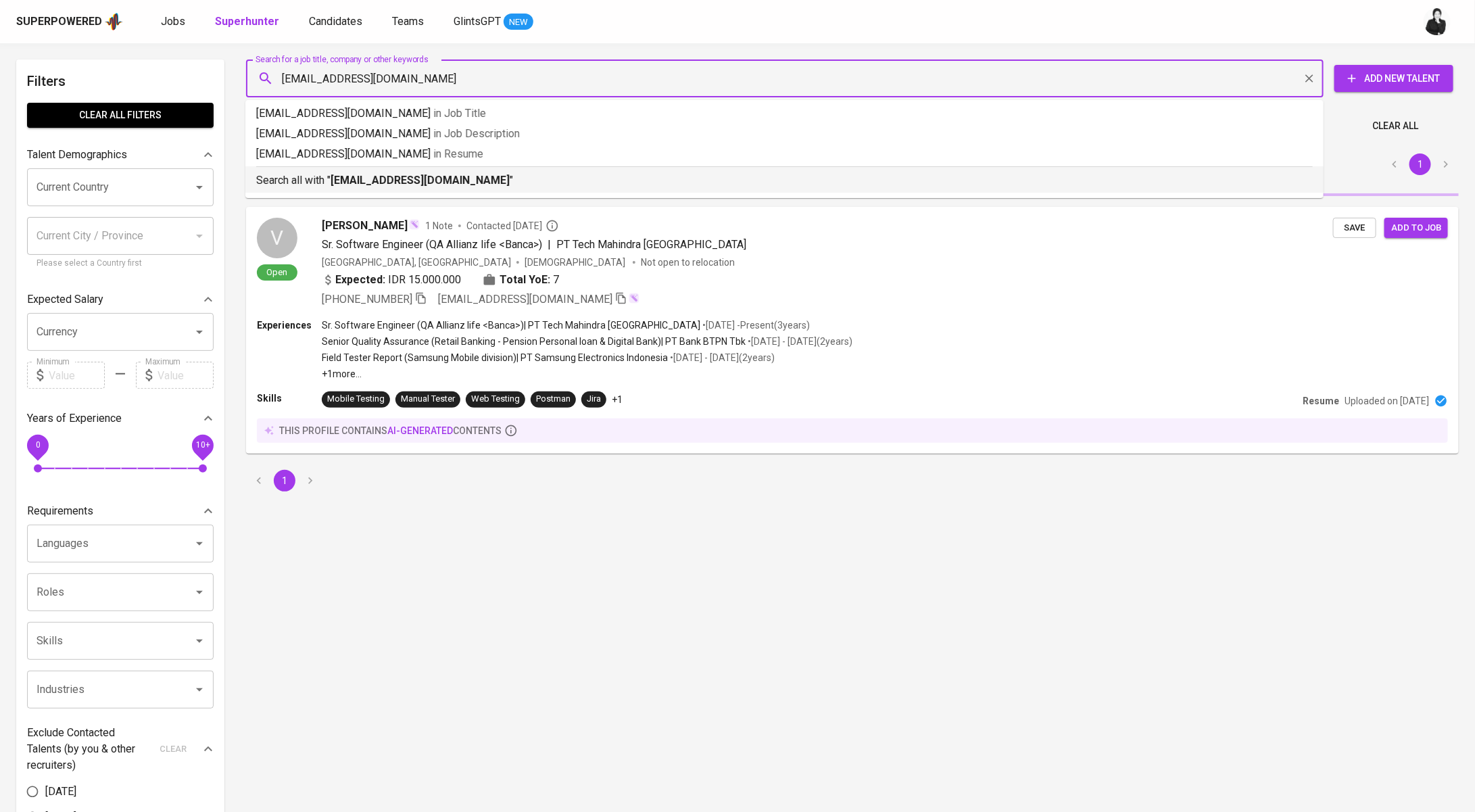
click at [468, 177] on b "situmorangpratiwi@gmail.com" at bounding box center [419, 179] width 179 height 13
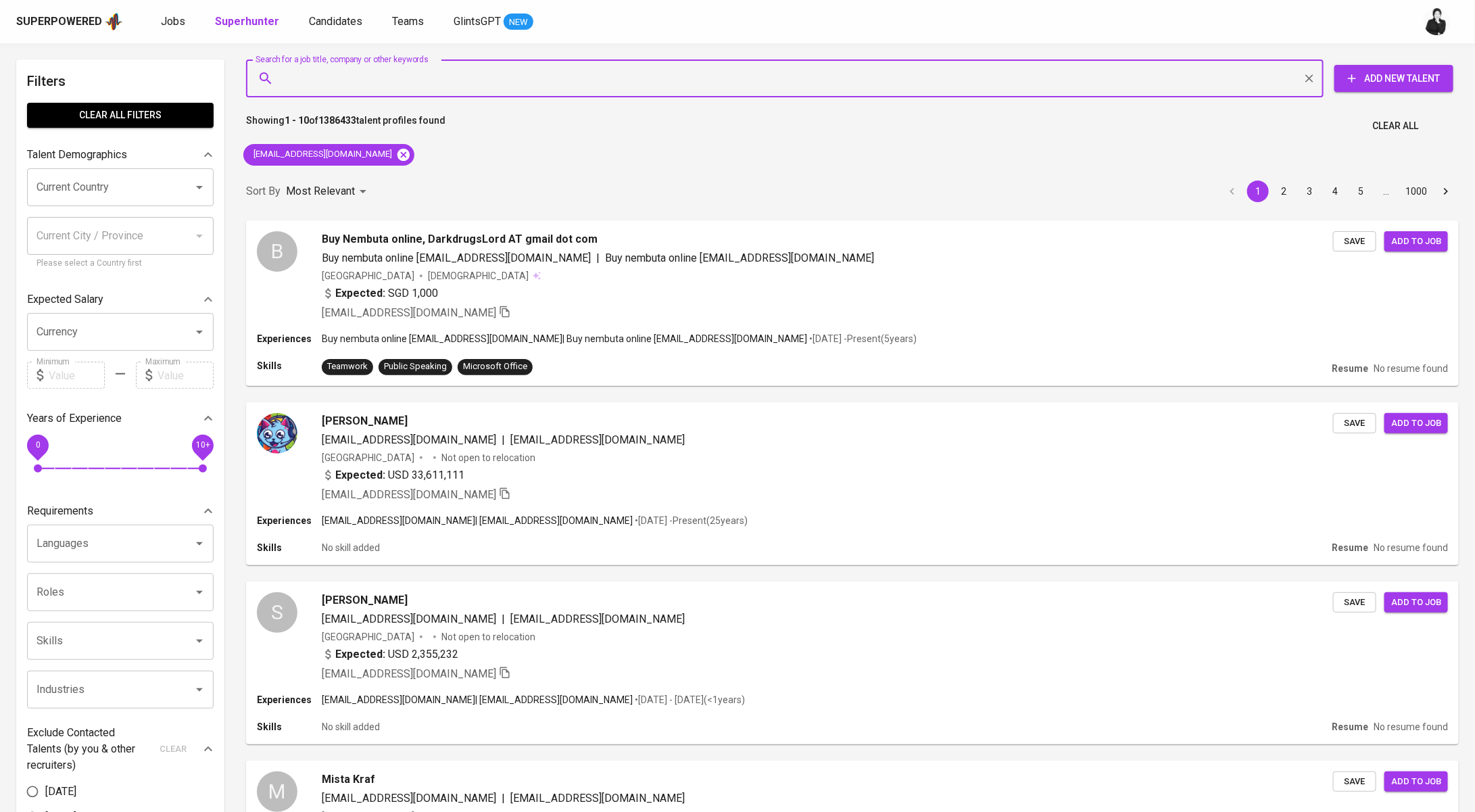
click at [396, 160] on icon at bounding box center [404, 155] width 15 height 15
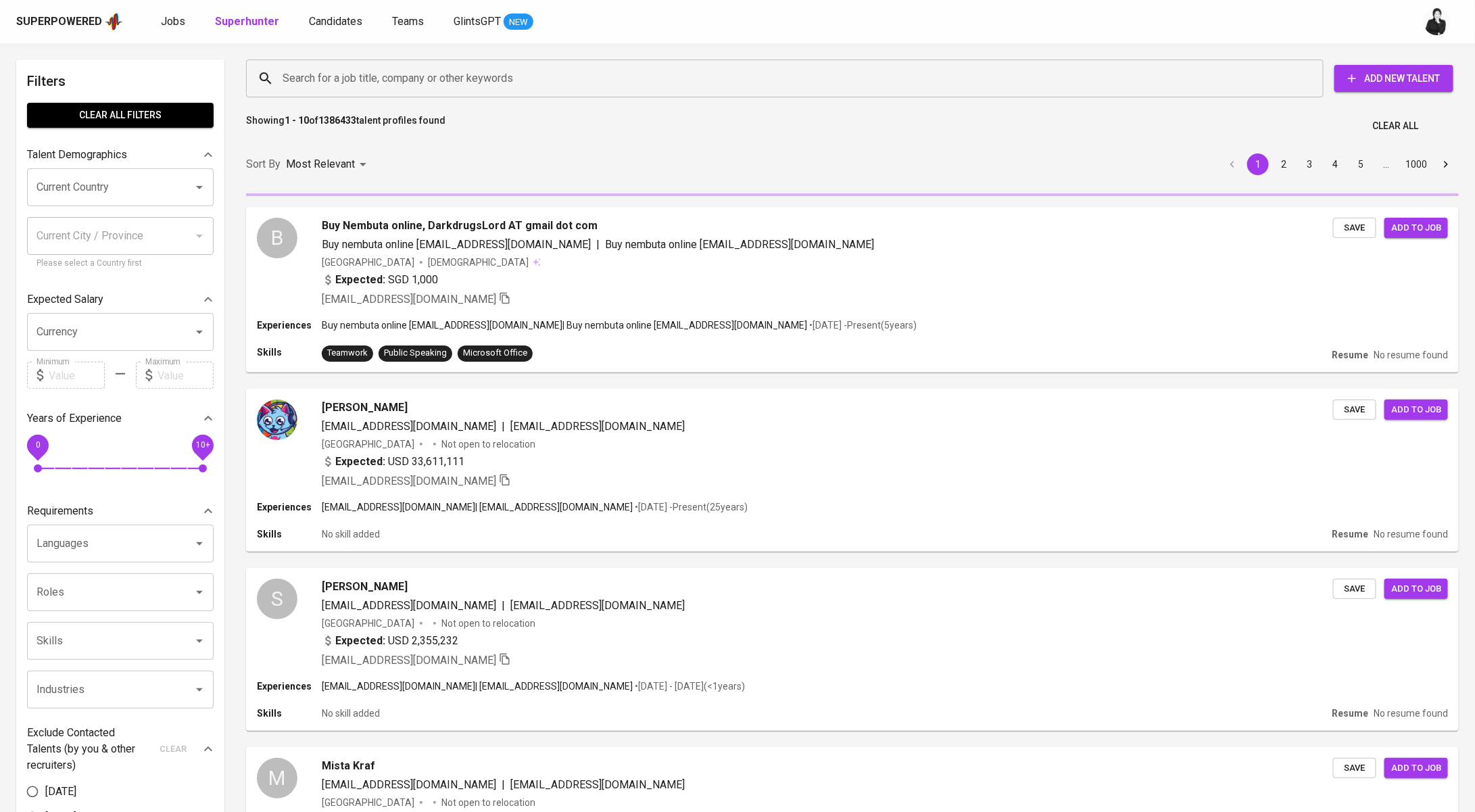
click at [448, 80] on input "Search for a job title, company or other keywords" at bounding box center [788, 78] width 1018 height 26
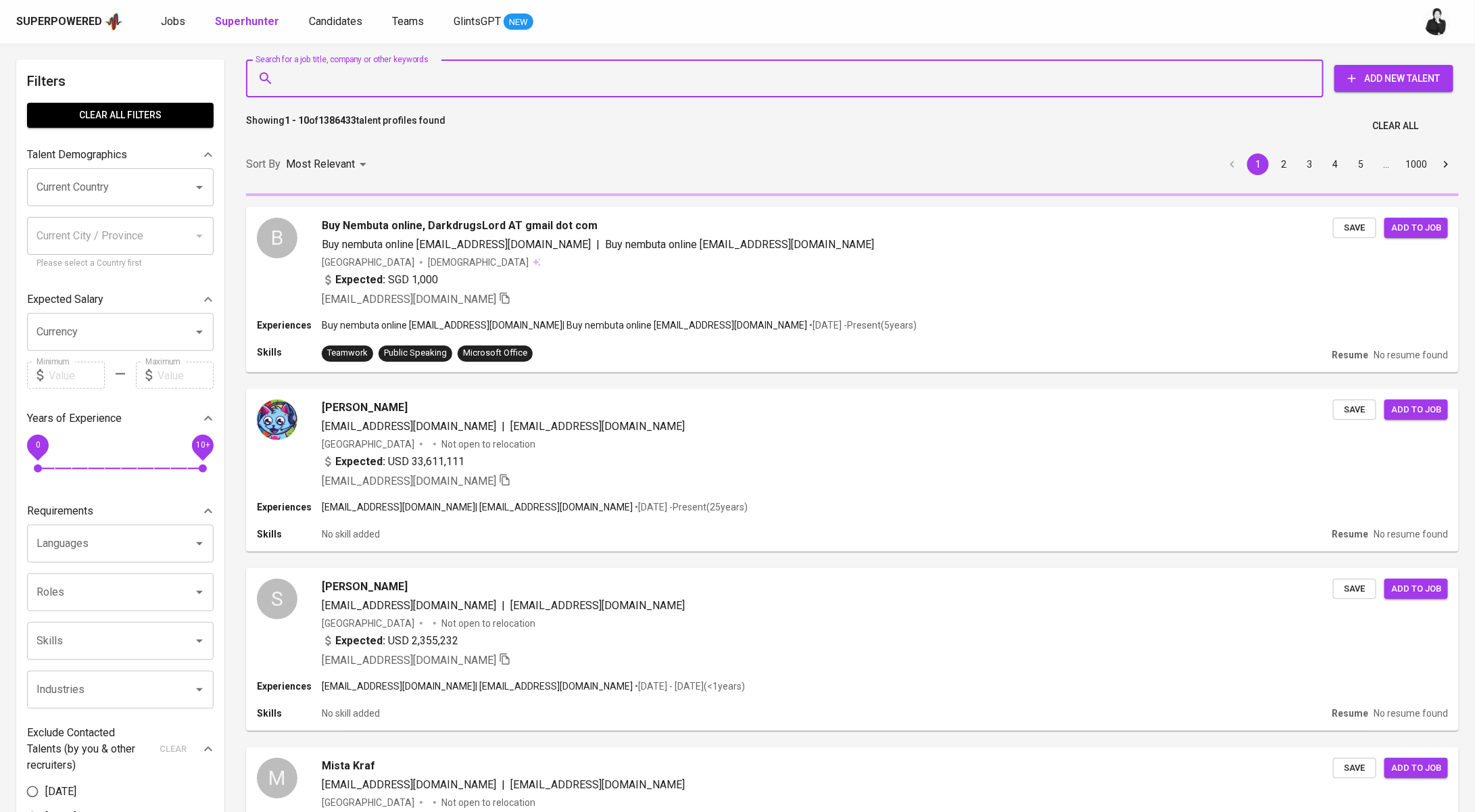
paste input "situmorangpratiwi@gmail.com"
type input "situmorangpratiwi@gmail.com"
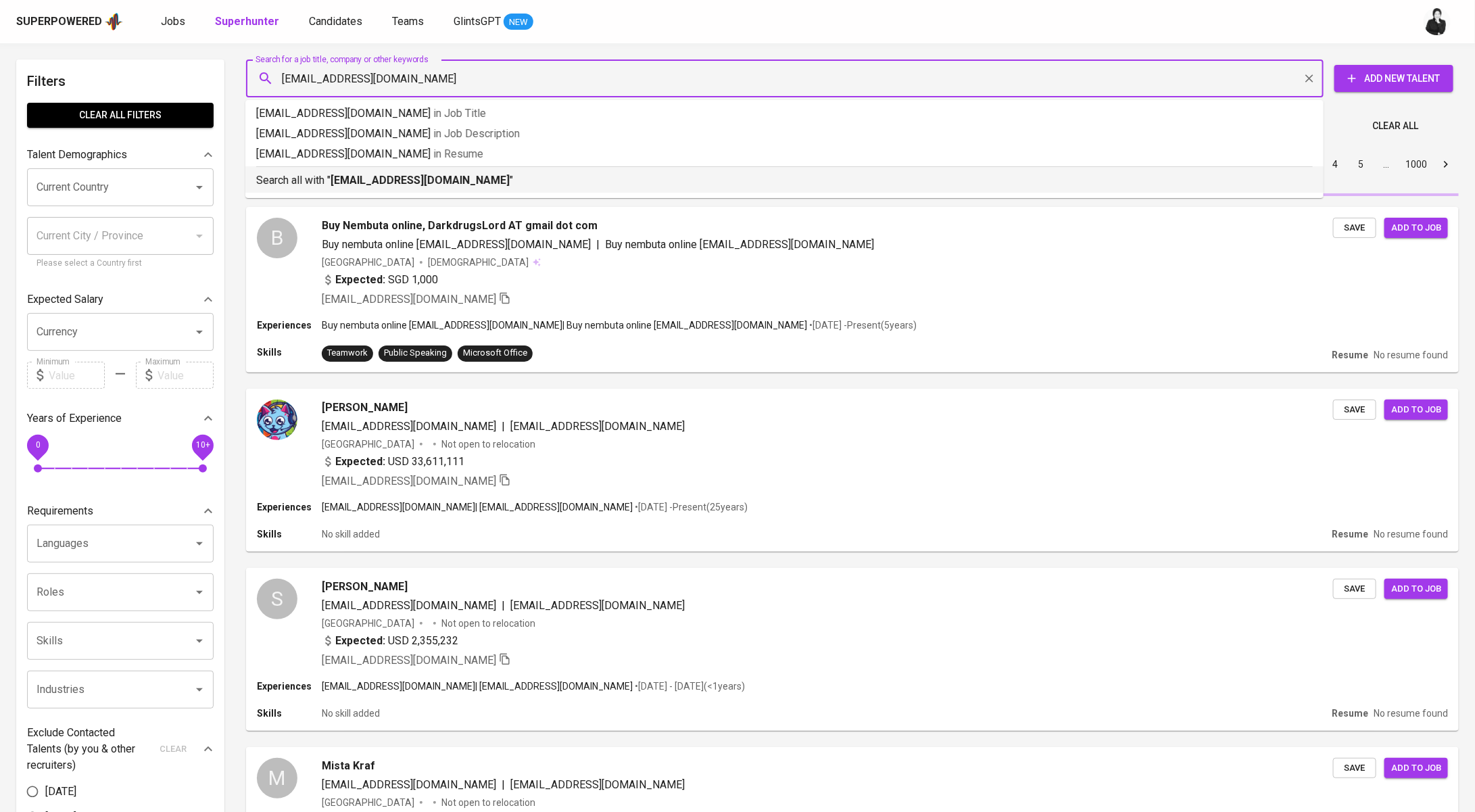
click at [400, 184] on b "situmorangpratiwi@gmail.com" at bounding box center [419, 179] width 179 height 13
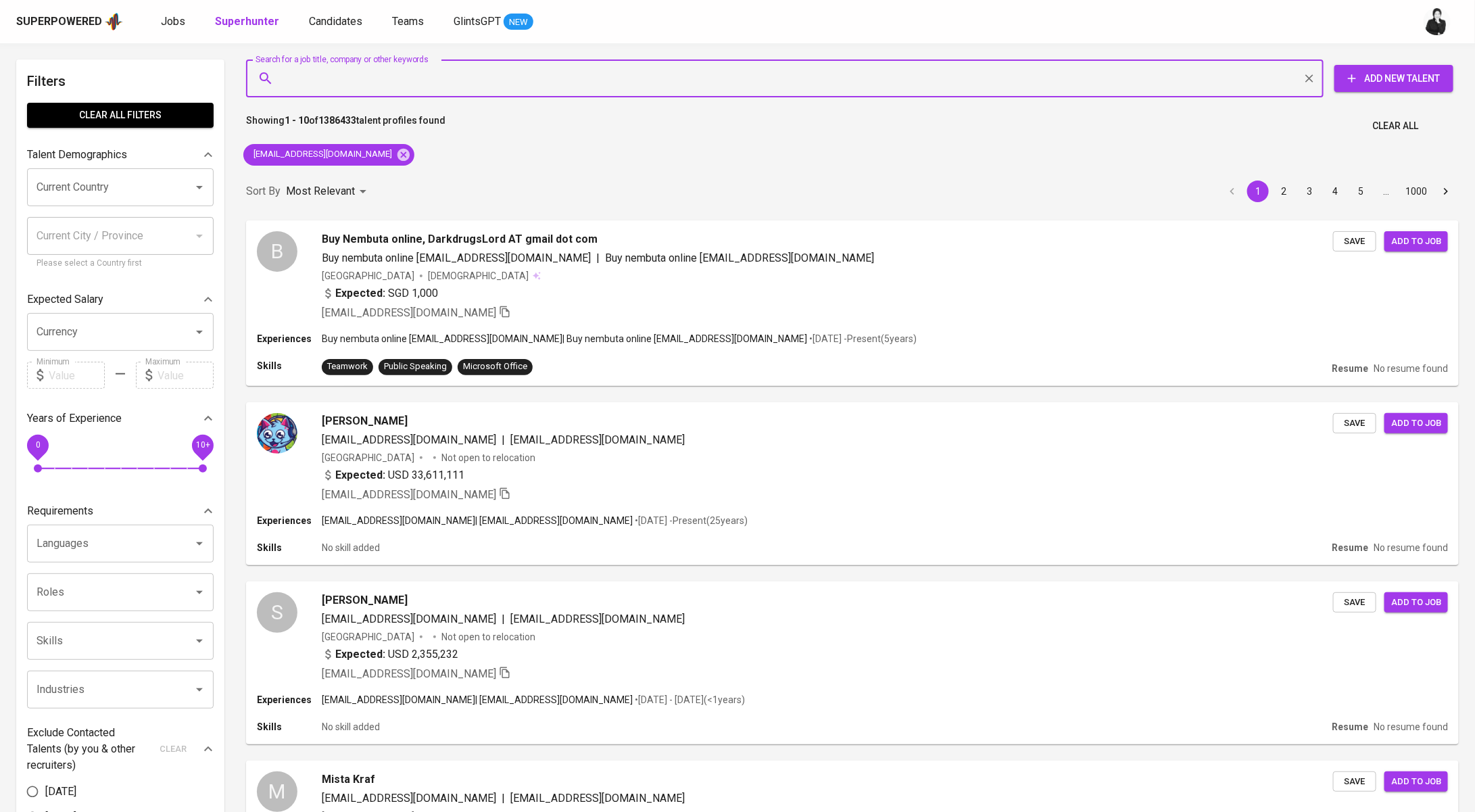
click at [400, 184] on div "Sort By Most Relevant MOST_RELEVANT 1 2 3 4 5 … 1000" at bounding box center [852, 191] width 1229 height 41
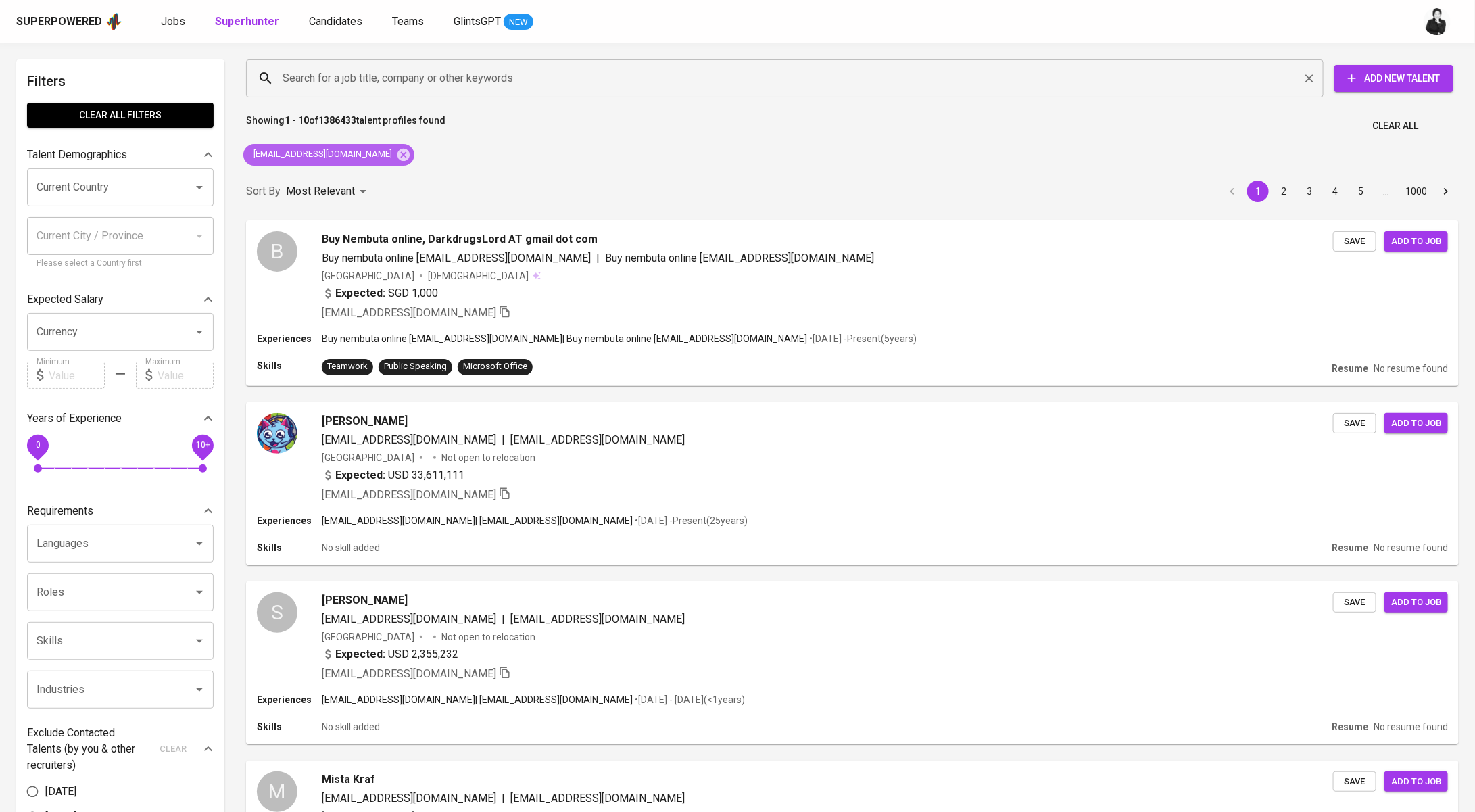
drag, startPoint x: 386, startPoint y: 158, endPoint x: 463, endPoint y: 66, distance: 120.0
click at [398, 158] on icon at bounding box center [404, 154] width 13 height 13
click at [463, 66] on input "Search for a job title, company or other keywords" at bounding box center [788, 78] width 1018 height 26
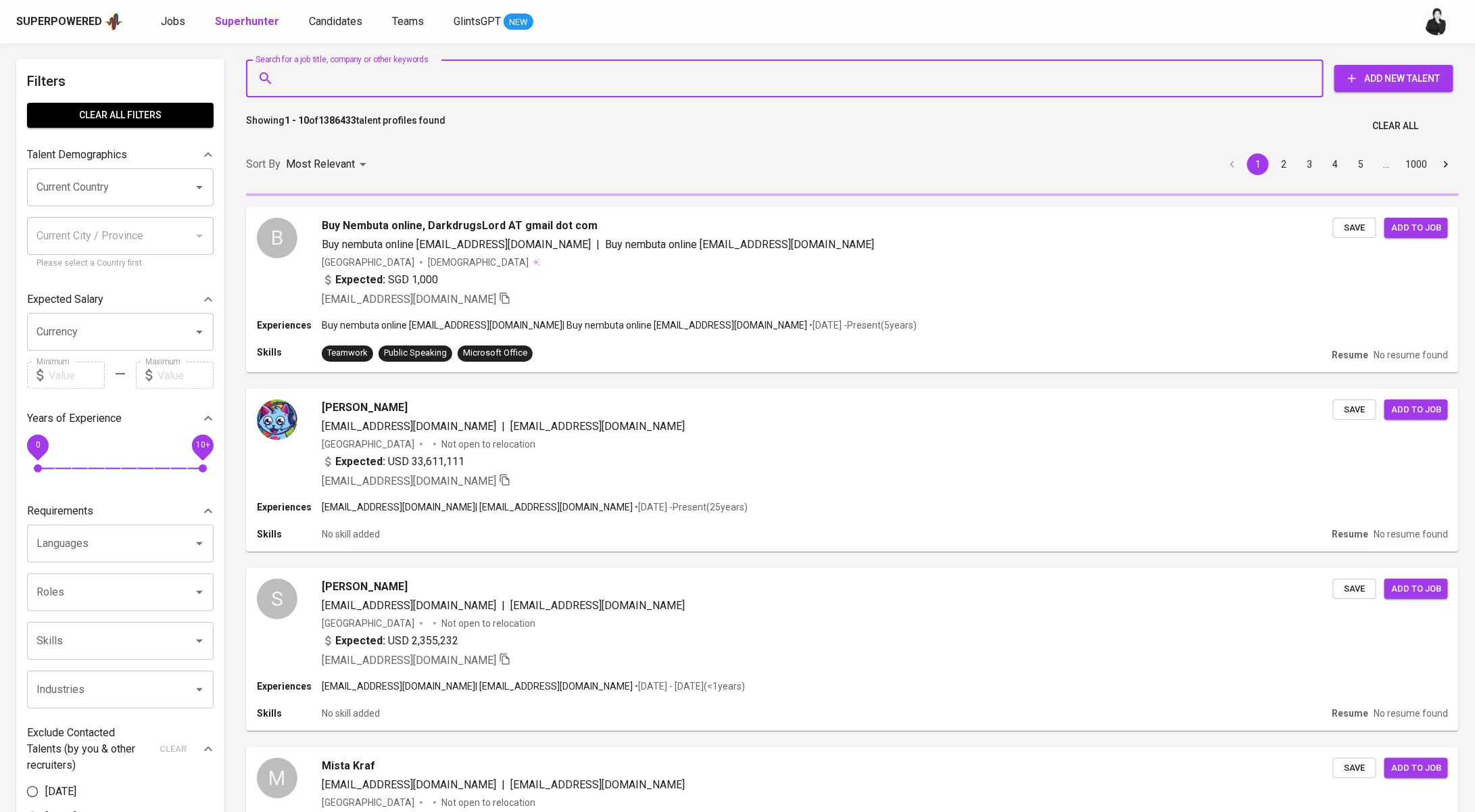
paste input "victorlikin77@gmail.com"
type input "victorlikin77@gmail.com"
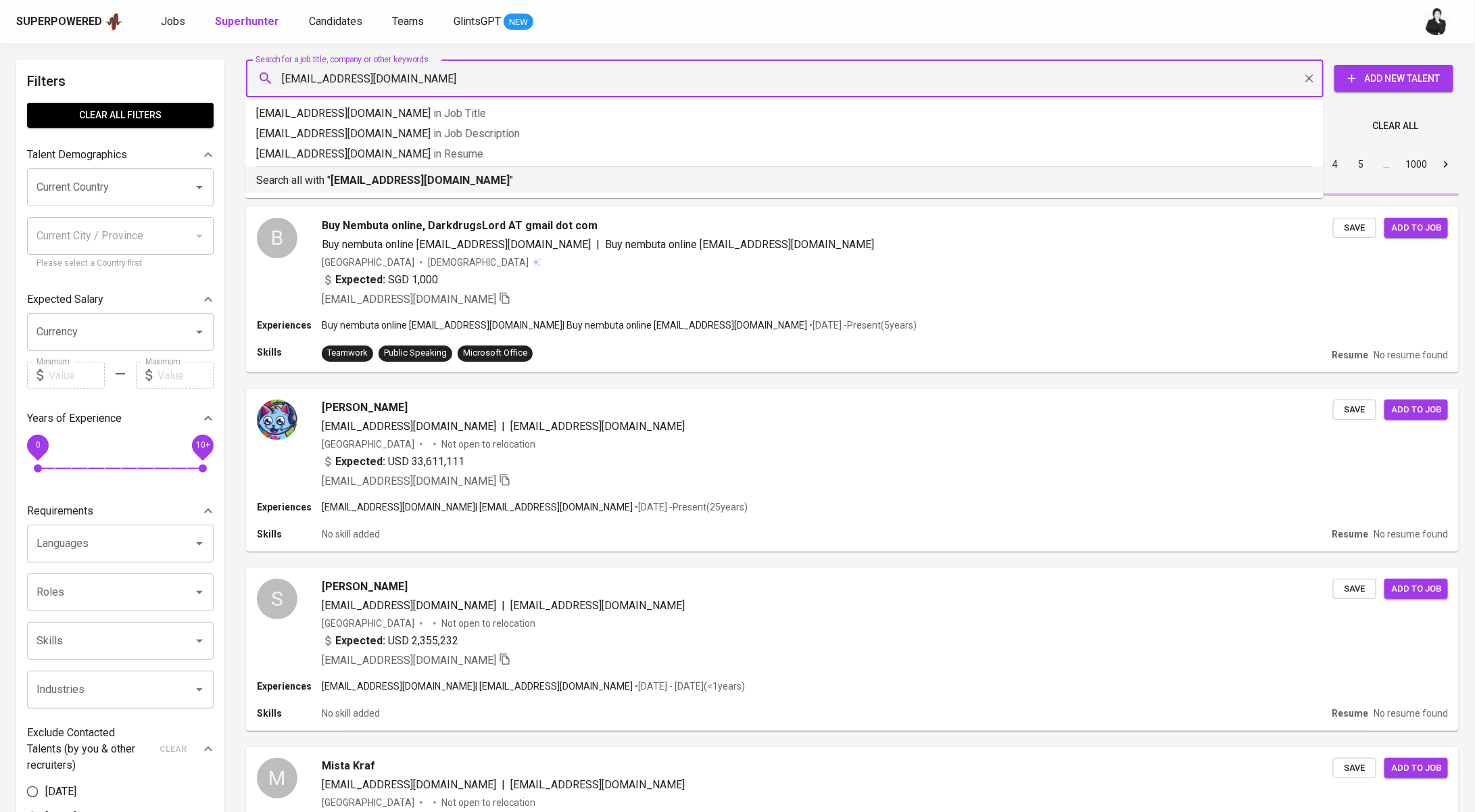
click at [450, 180] on b "victorlikin77@gmail.com" at bounding box center [419, 179] width 179 height 13
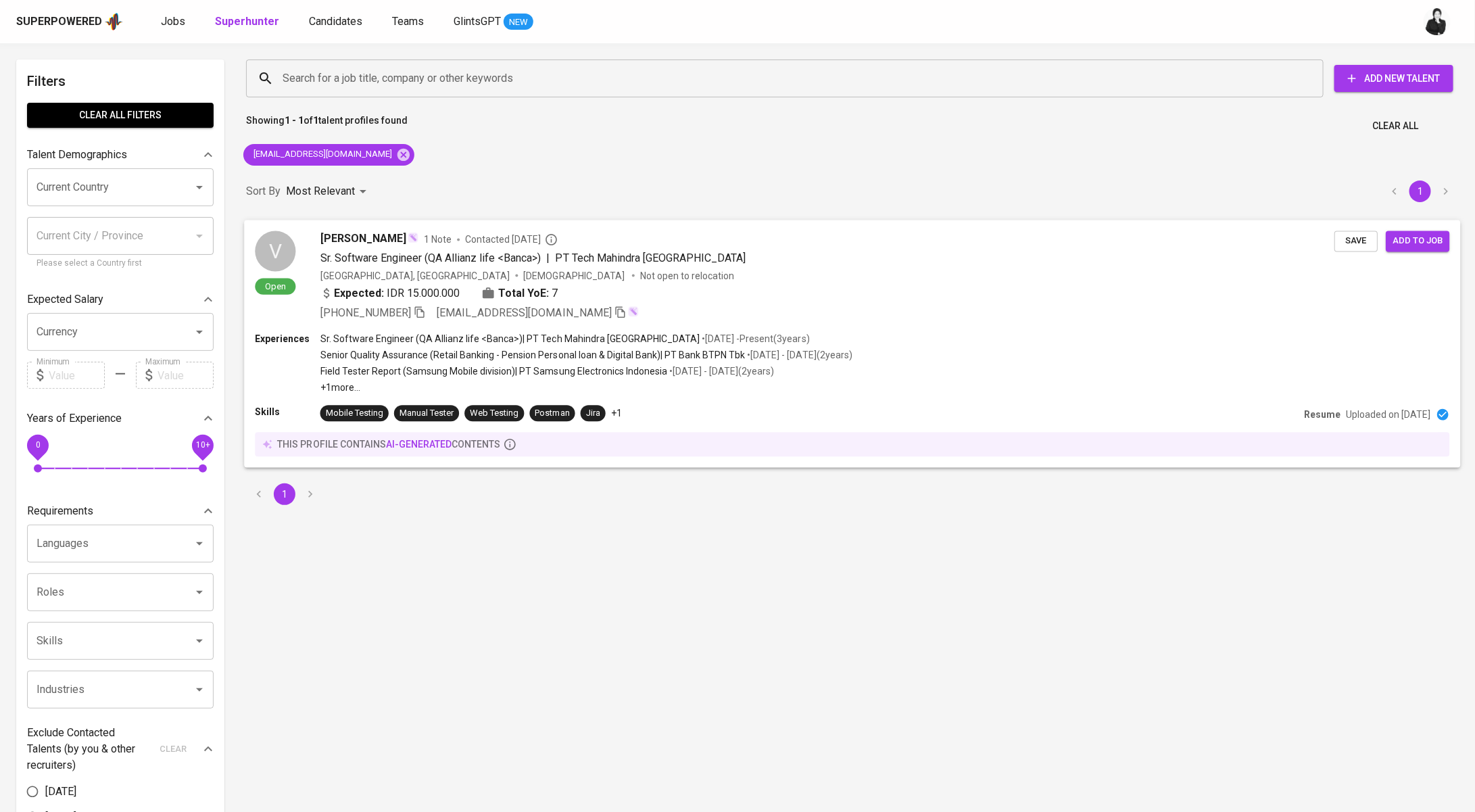
click at [467, 235] on span "Contacted 5 months ago" at bounding box center [511, 239] width 93 height 13
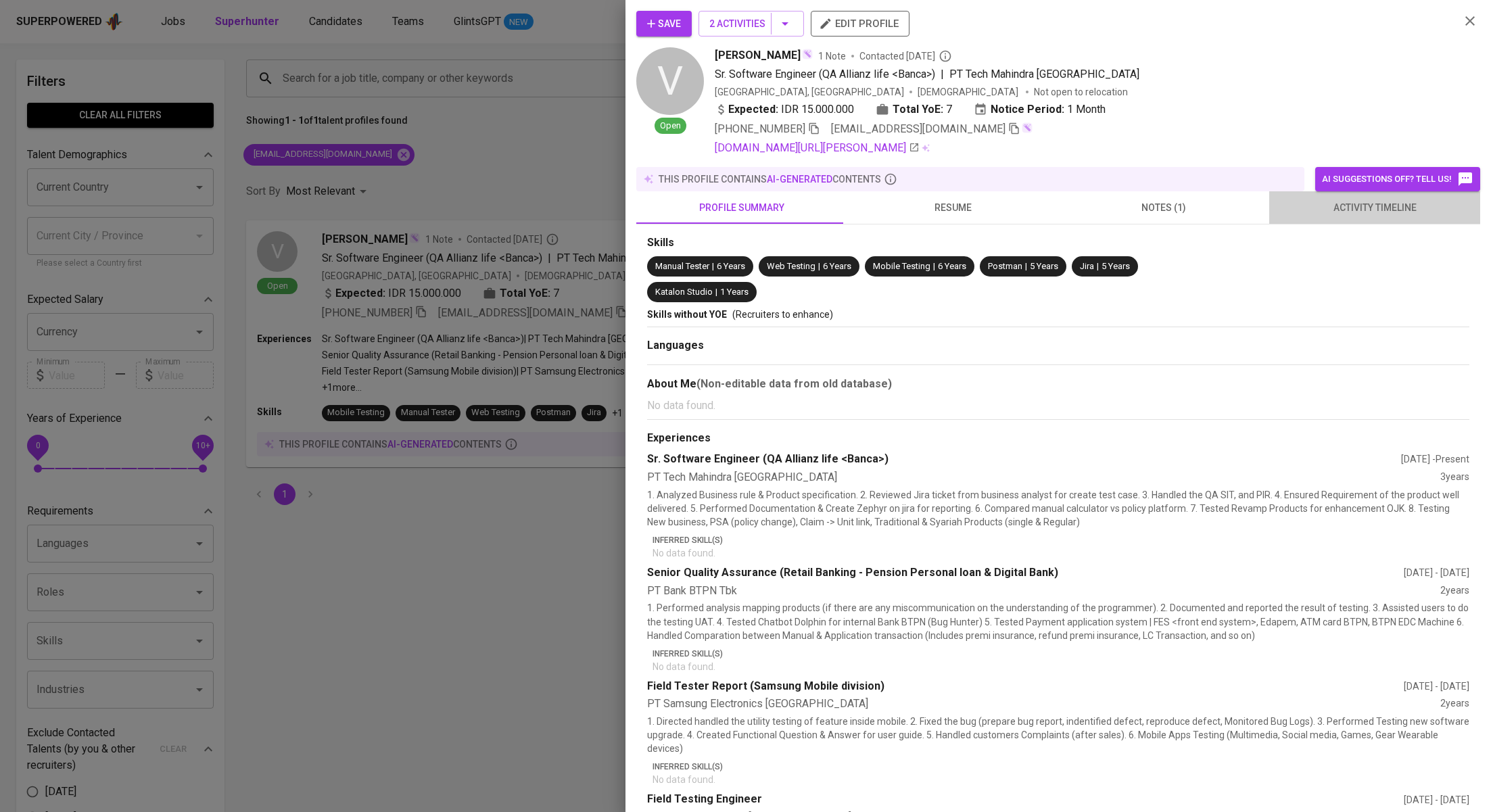
click at [1387, 205] on span "activity timeline" at bounding box center [1373, 208] width 194 height 17
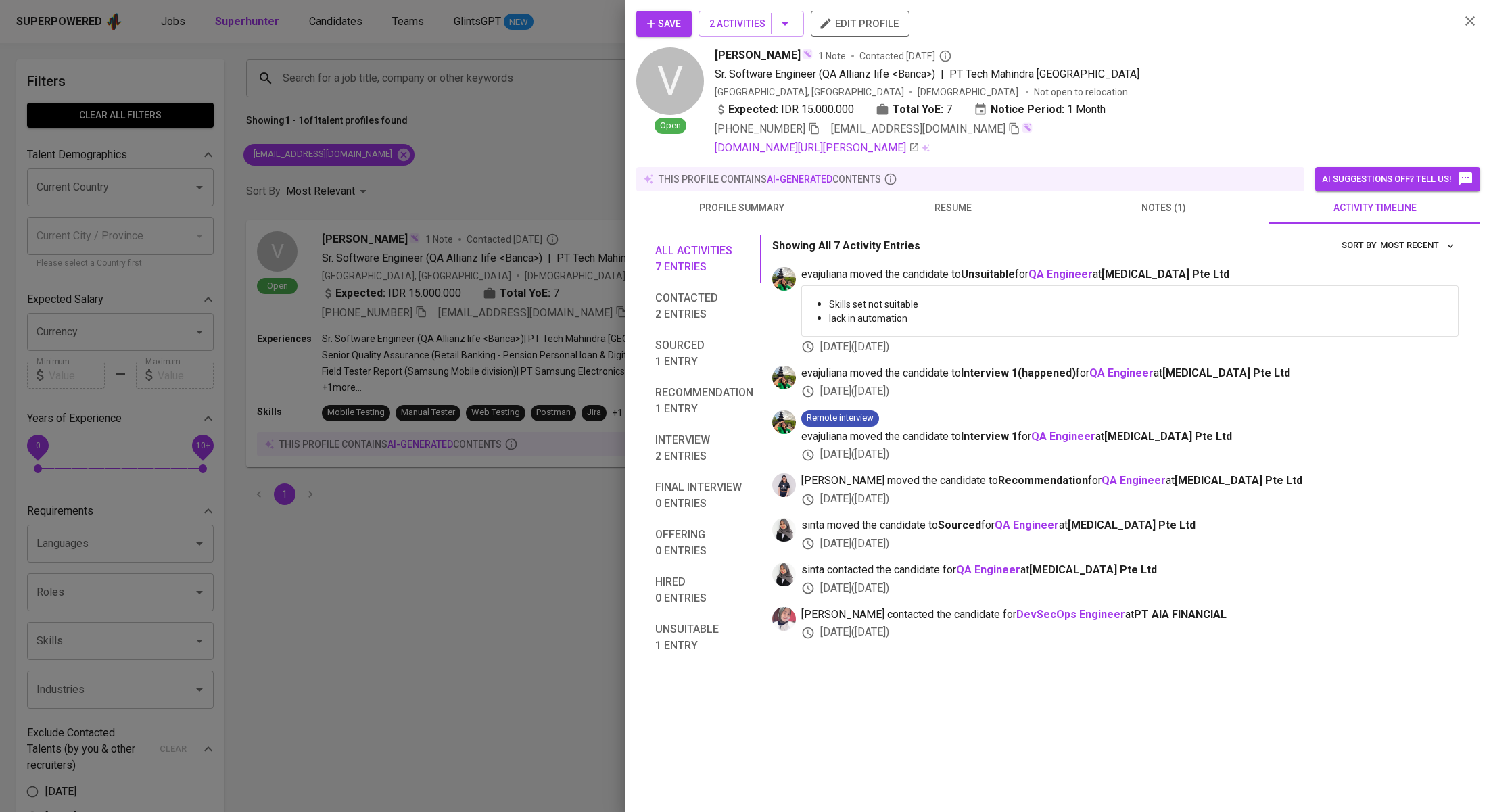
drag, startPoint x: 531, startPoint y: 166, endPoint x: 506, endPoint y: 163, distance: 25.2
click at [530, 166] on div at bounding box center [746, 406] width 1491 height 812
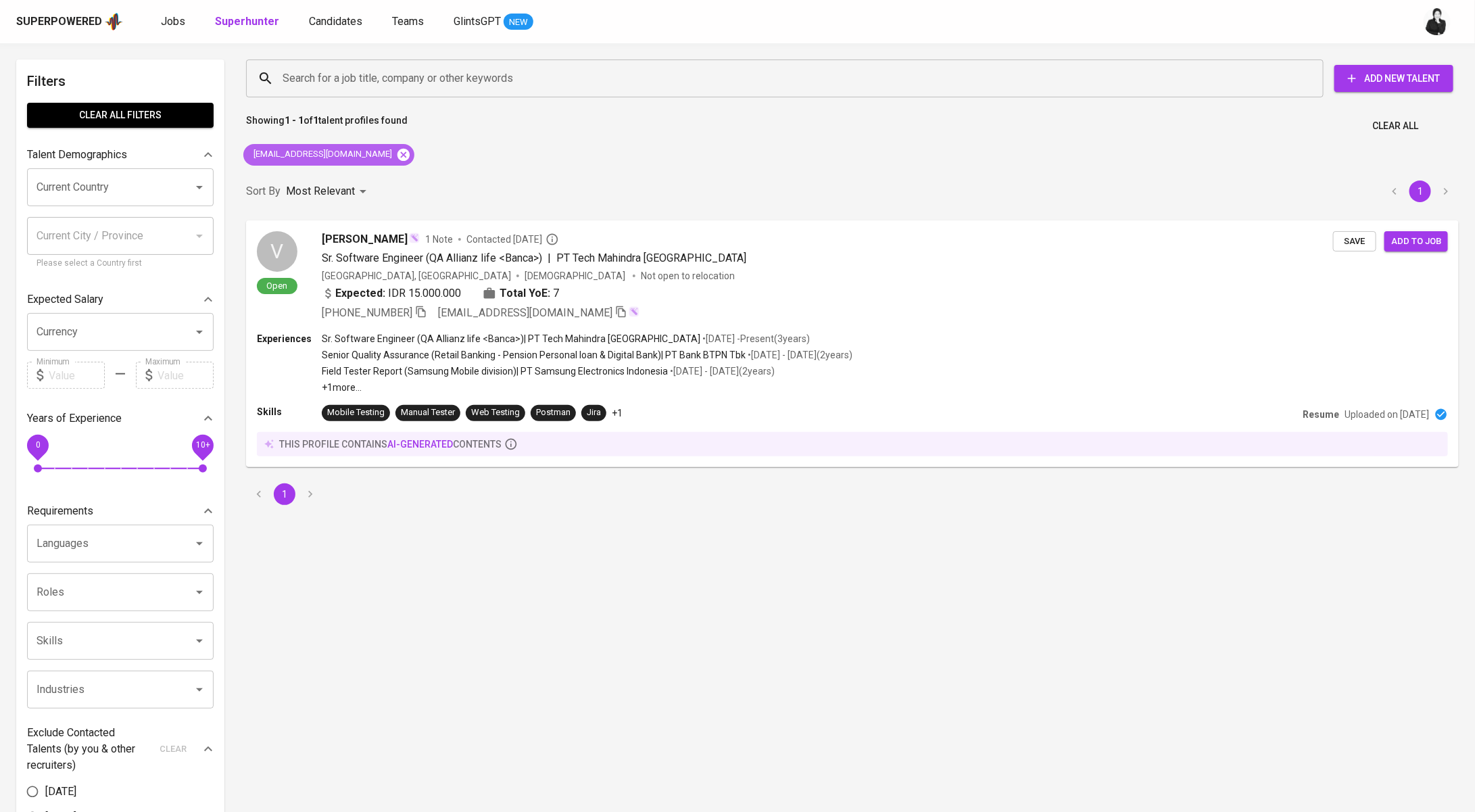
click at [396, 155] on icon at bounding box center [404, 155] width 15 height 15
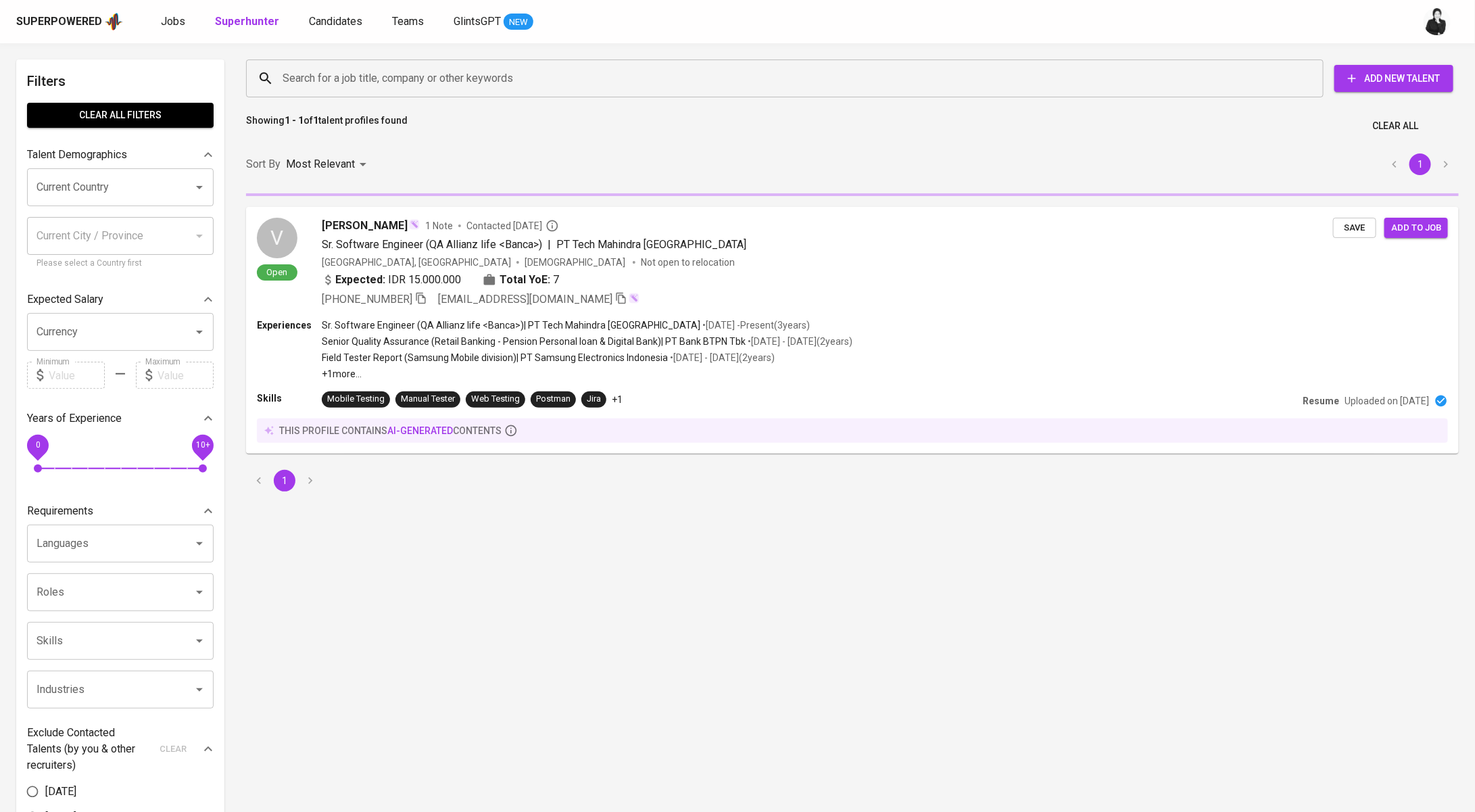
click at [434, 74] on input "Search for a job title, company or other keywords" at bounding box center [788, 78] width 1018 height 26
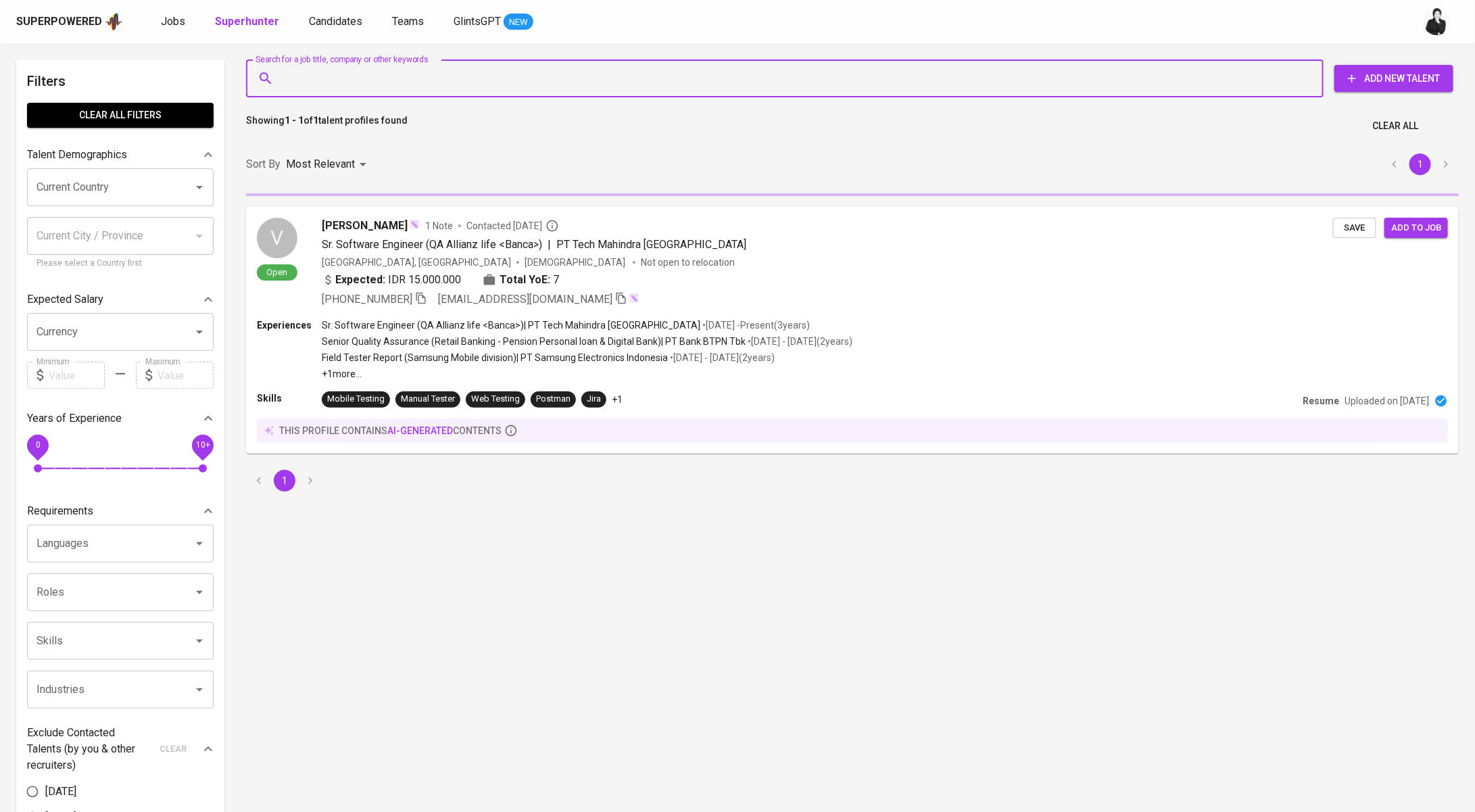
paste input "sucidari31@gmail.com"
type input "sucidari31@gmail.com"
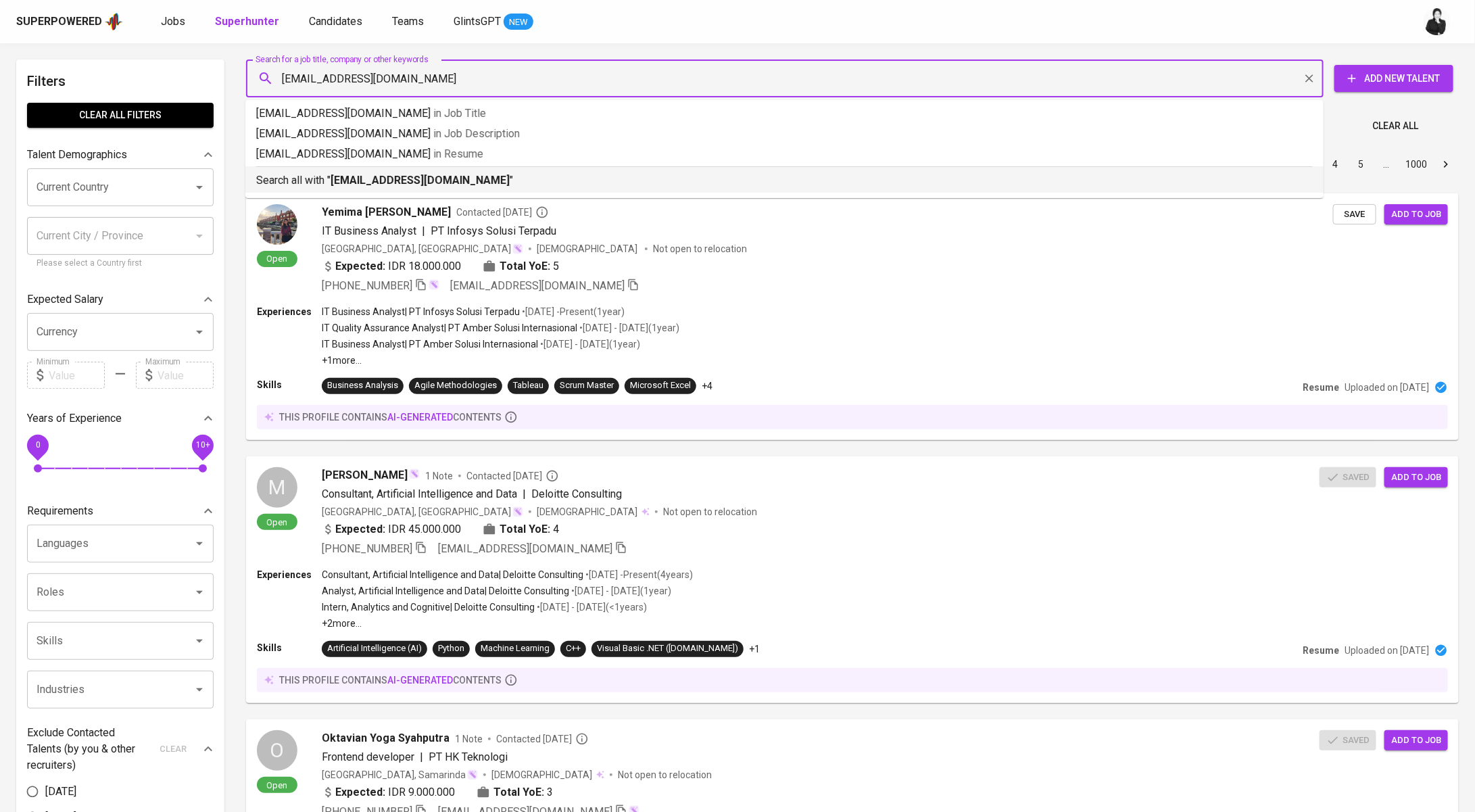
click at [469, 179] on p "Search all with " sucidari31@gmail.com "" at bounding box center [784, 180] width 1056 height 16
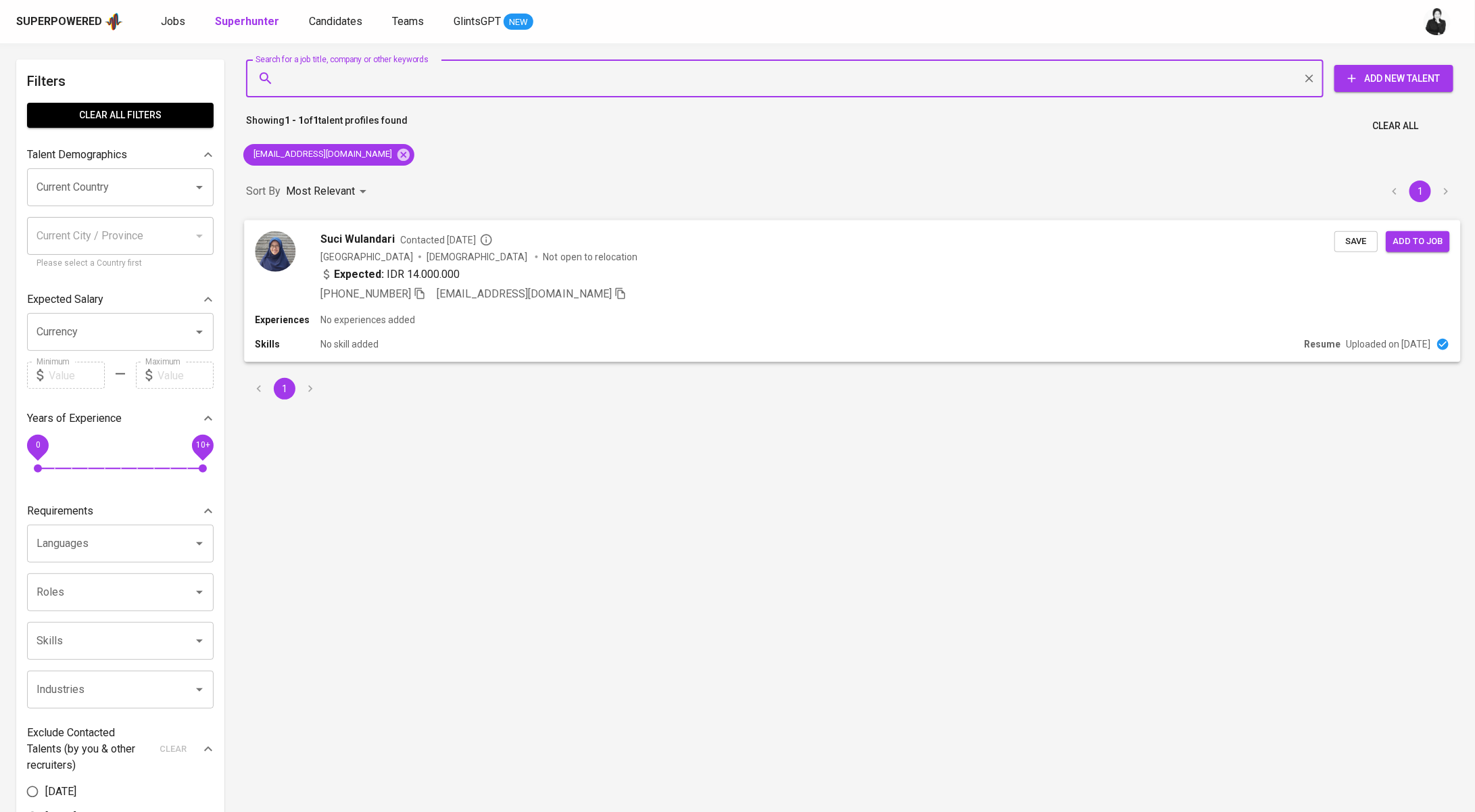
click at [440, 239] on span "Contacted 1 year ago" at bounding box center [446, 239] width 93 height 13
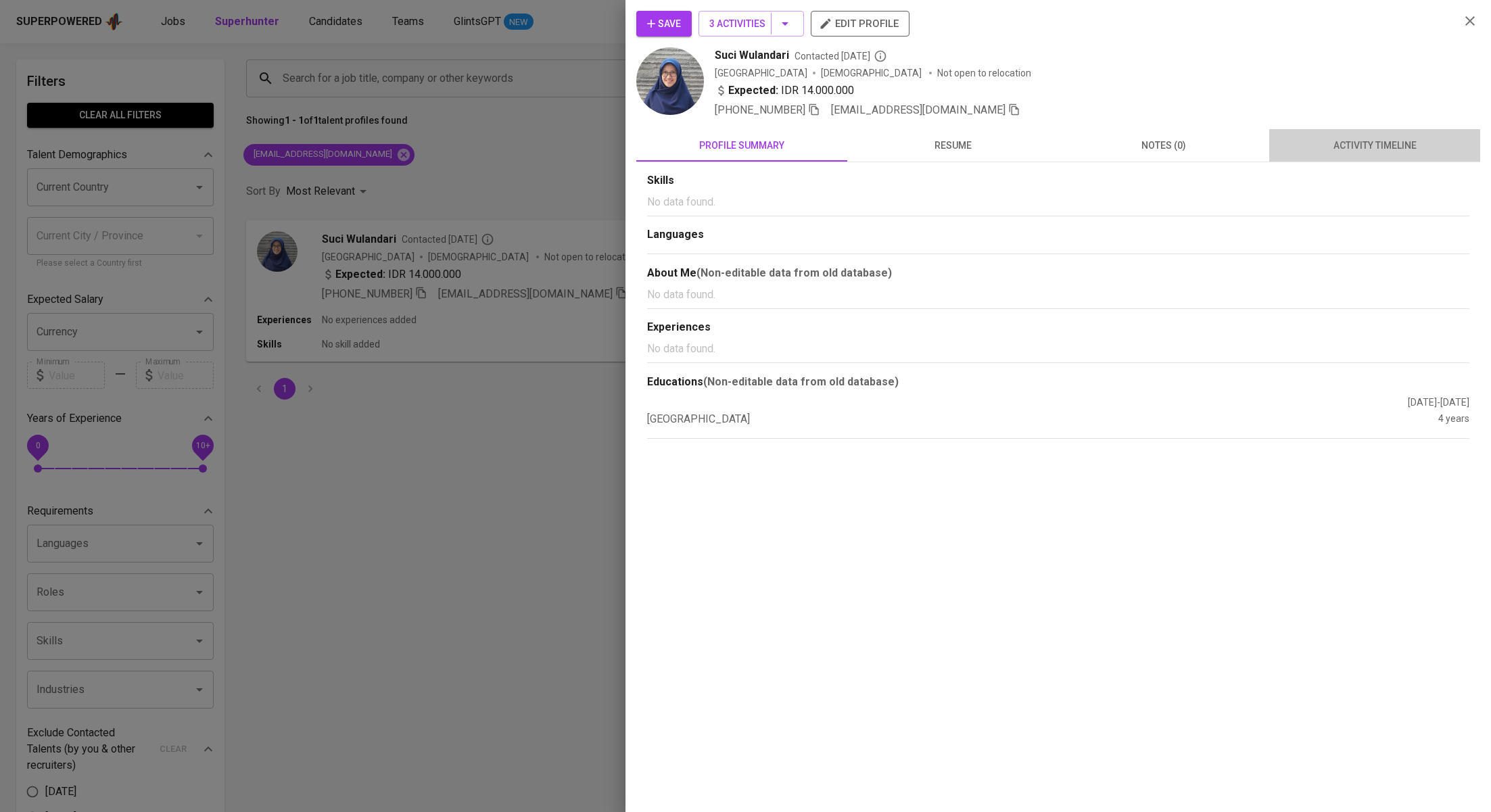
click at [1313, 154] on button "activity timeline" at bounding box center [1374, 145] width 211 height 33
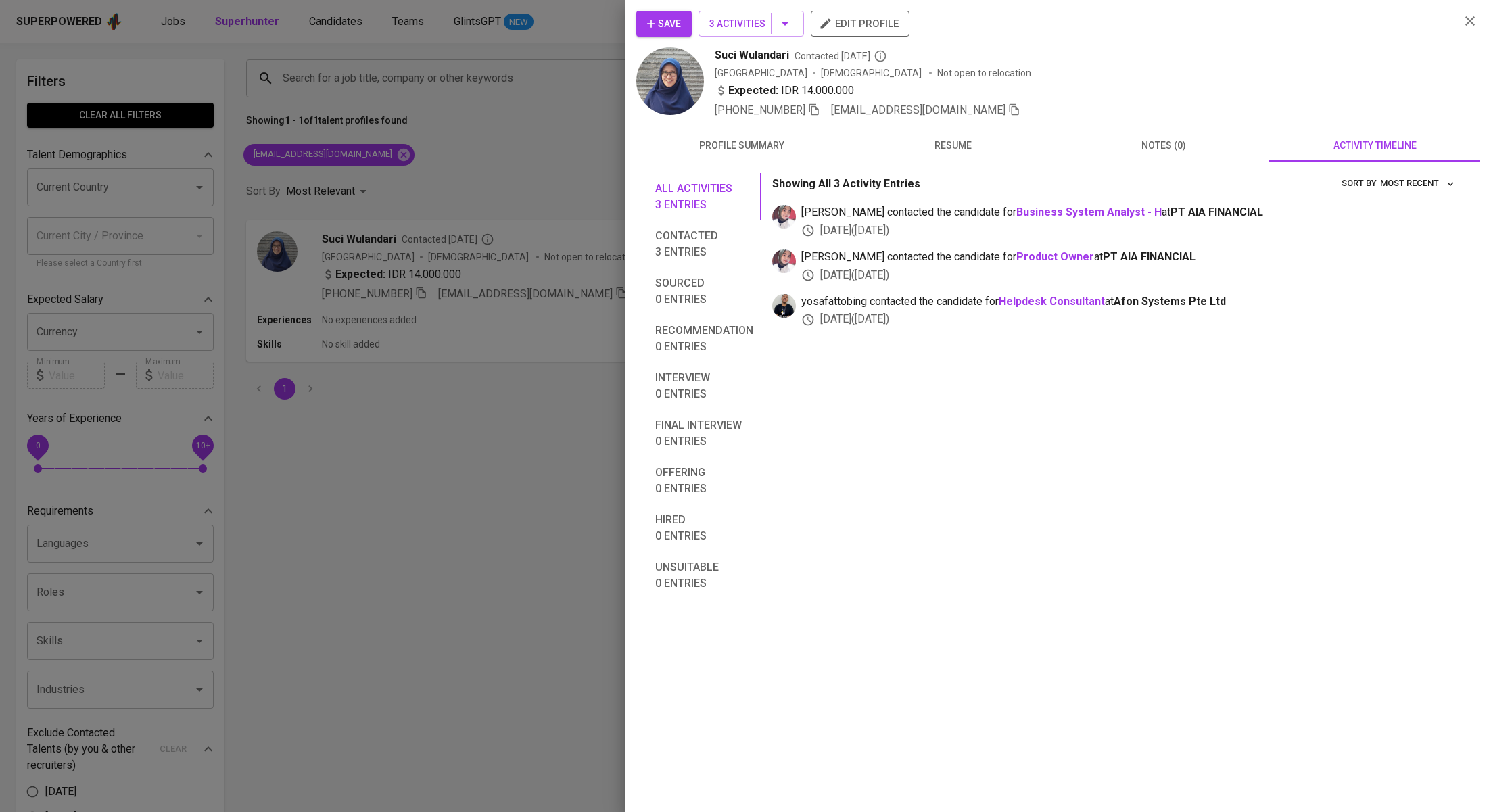
click at [416, 444] on div at bounding box center [746, 406] width 1491 height 812
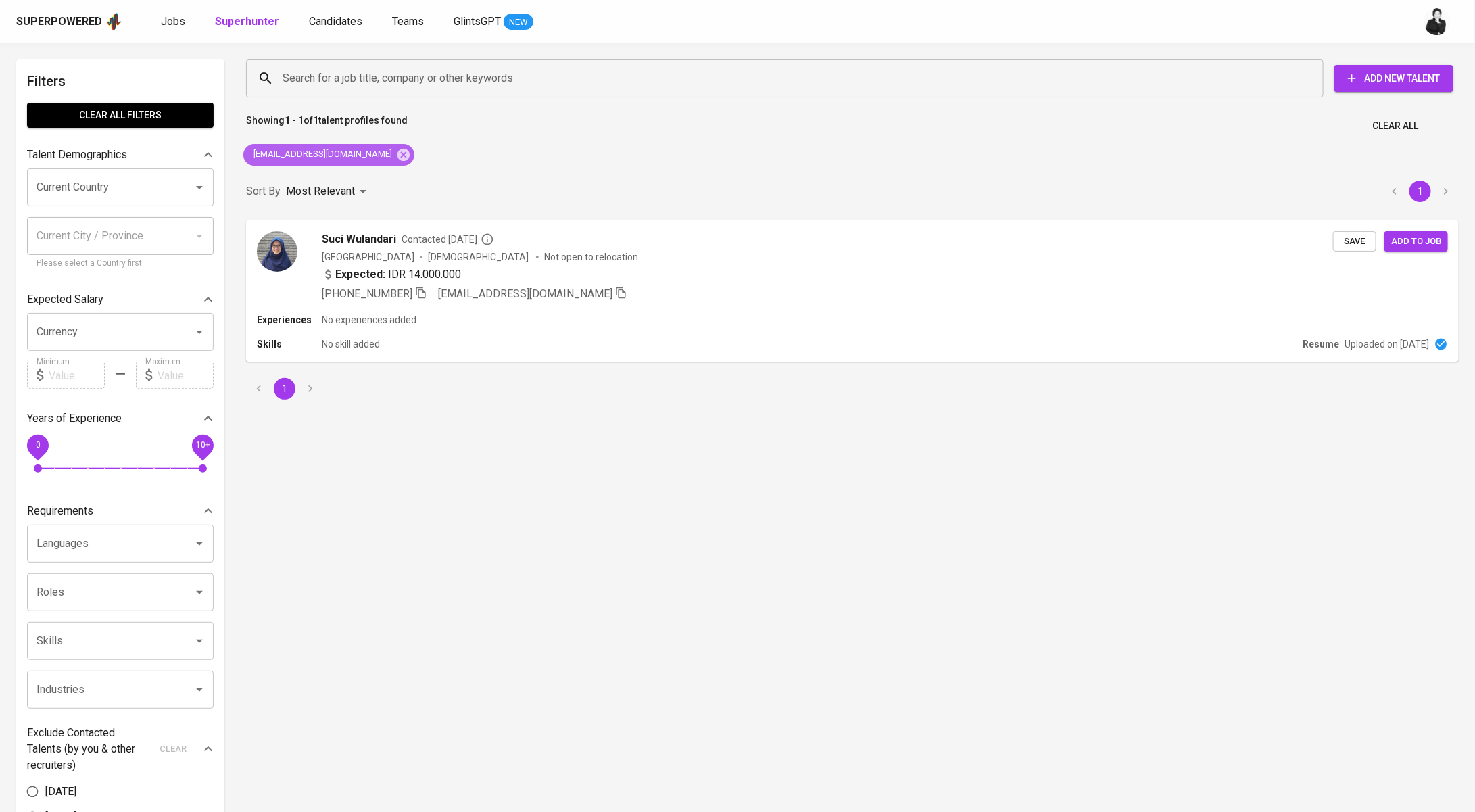
click at [360, 163] on div "sucidari31@gmail.com" at bounding box center [329, 155] width 171 height 22
click at [398, 159] on icon at bounding box center [404, 154] width 13 height 13
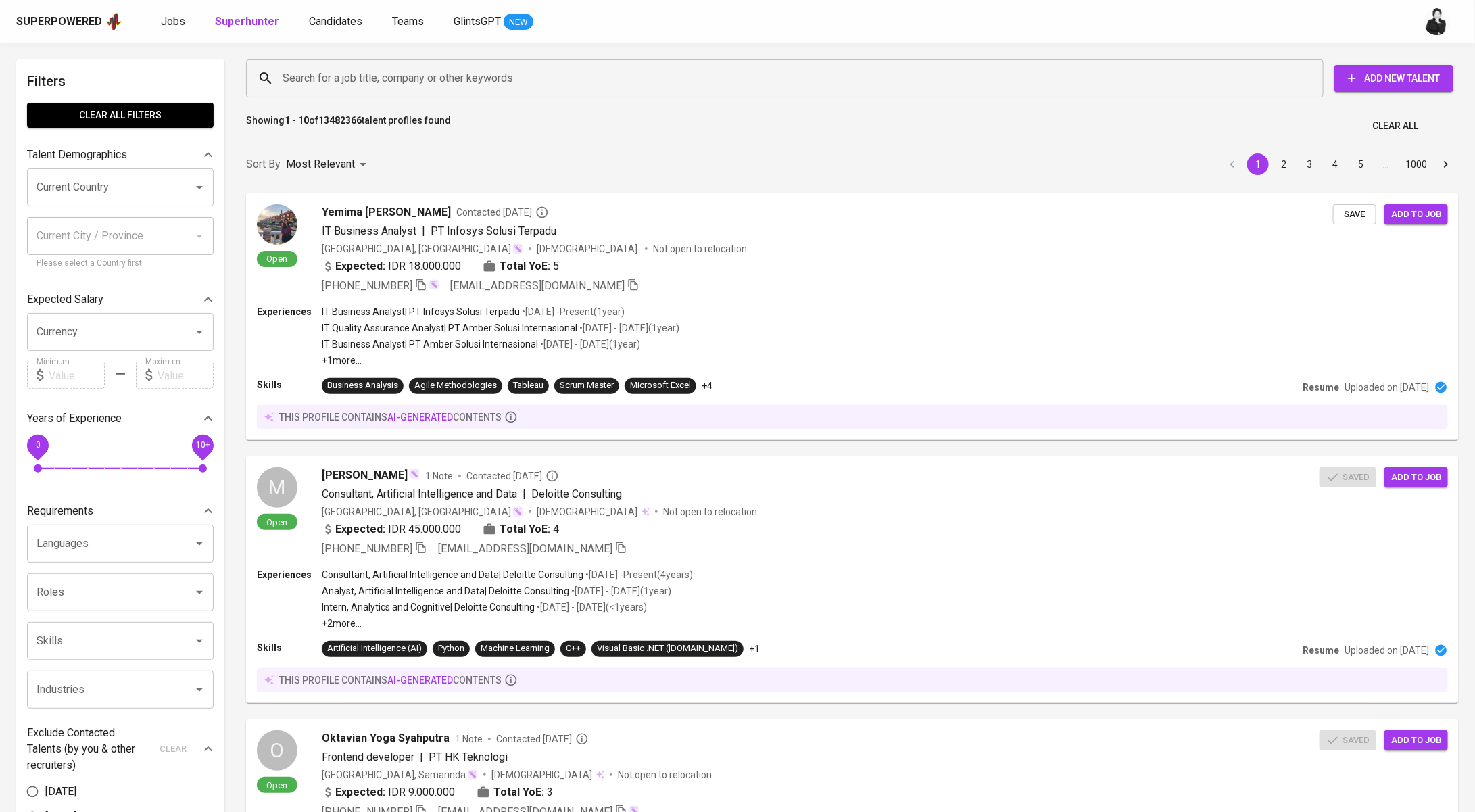
click at [416, 84] on input "Search for a job title, company or other keywords" at bounding box center [788, 78] width 1018 height 26
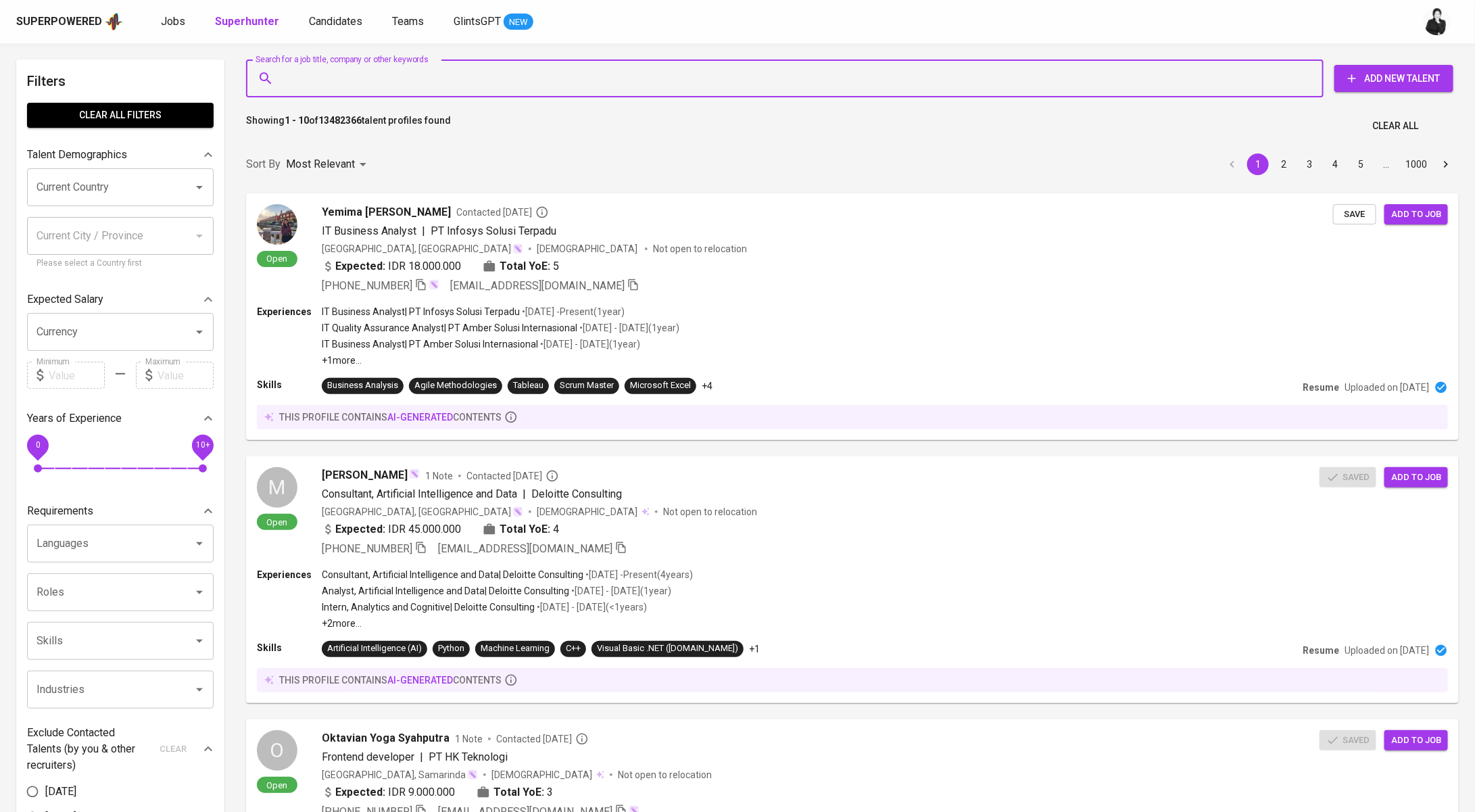
paste input "[EMAIL_ADDRESS][DOMAIN_NAME]"
type input "[EMAIL_ADDRESS][DOMAIN_NAME]"
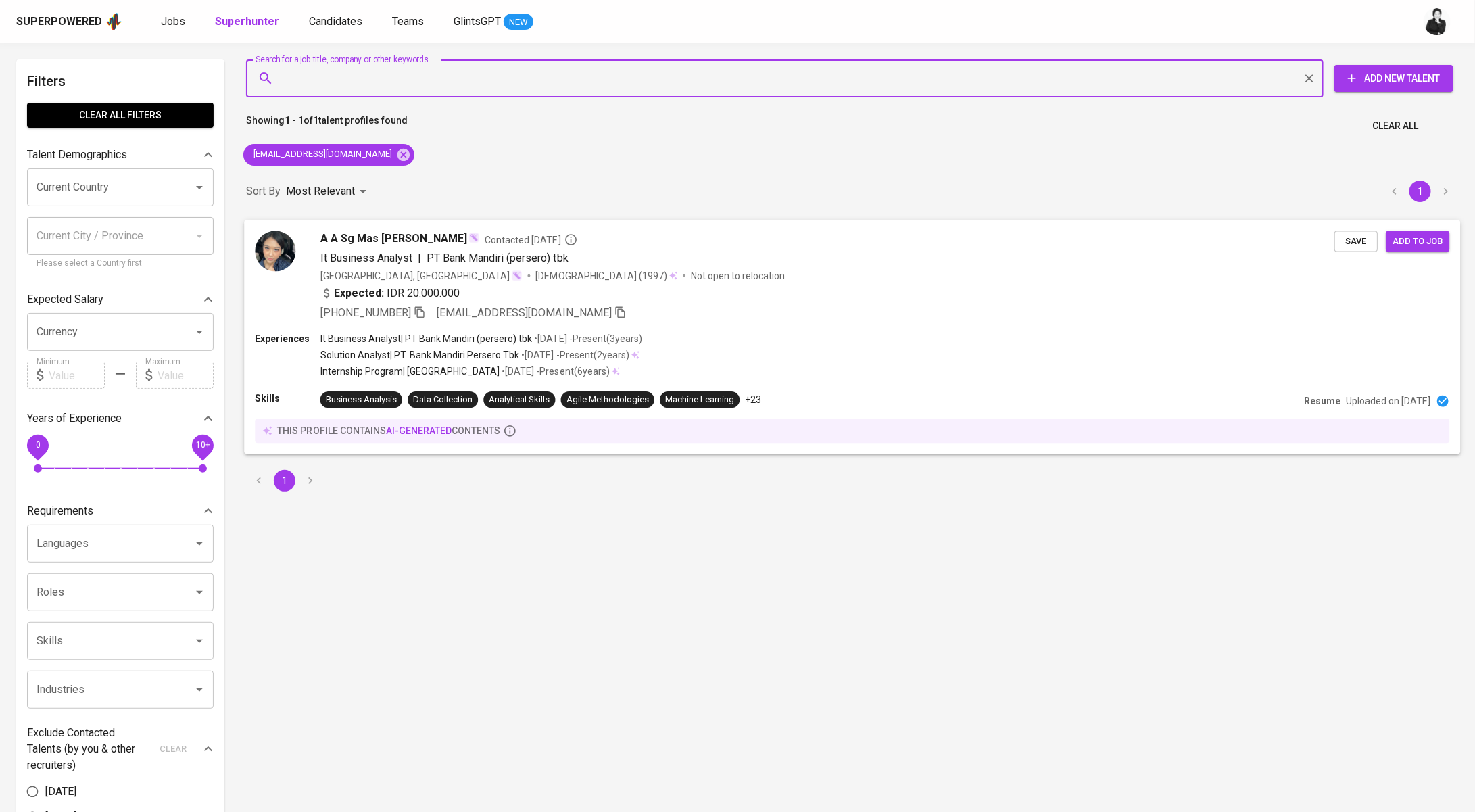
click at [459, 233] on span "A A Sg Mas [PERSON_NAME]" at bounding box center [394, 238] width 148 height 16
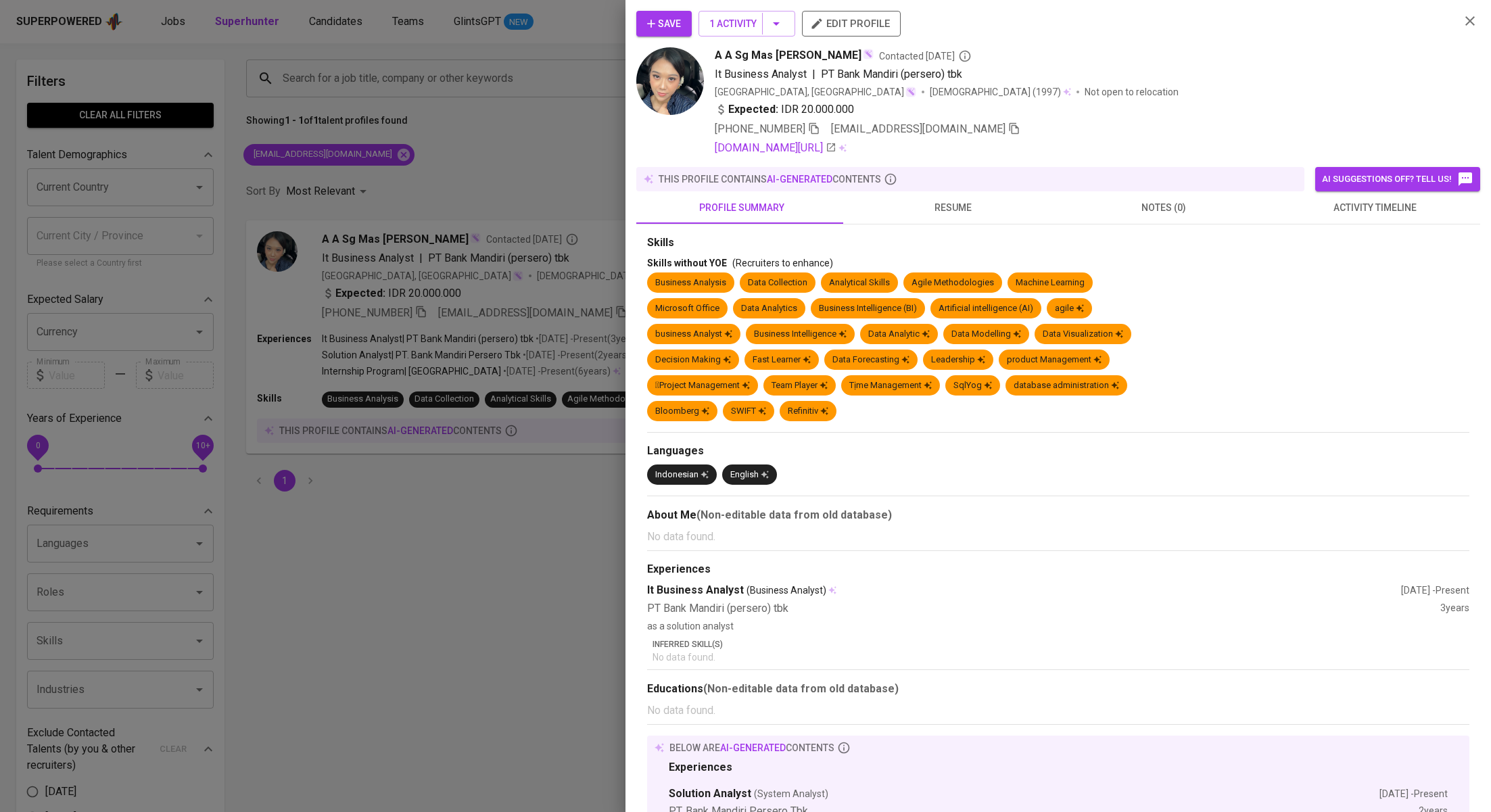
click at [1316, 203] on span "activity timeline" at bounding box center [1373, 208] width 194 height 17
